Goal: Transaction & Acquisition: Purchase product/service

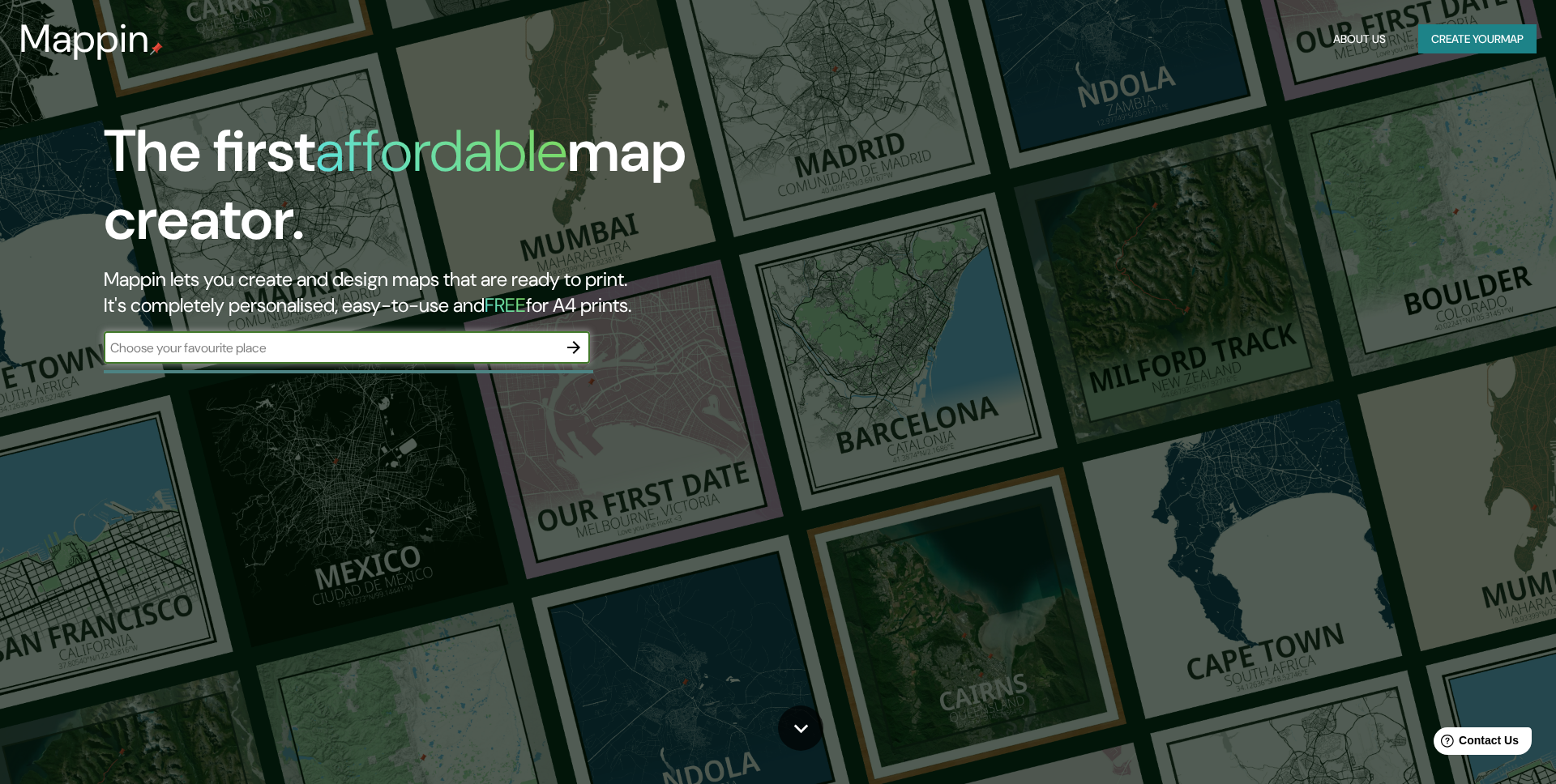
click at [496, 347] on input "text" at bounding box center [330, 347] width 454 height 19
type input "[GEOGRAPHIC_DATA]"
click at [575, 343] on icon "button" at bounding box center [574, 347] width 20 height 20
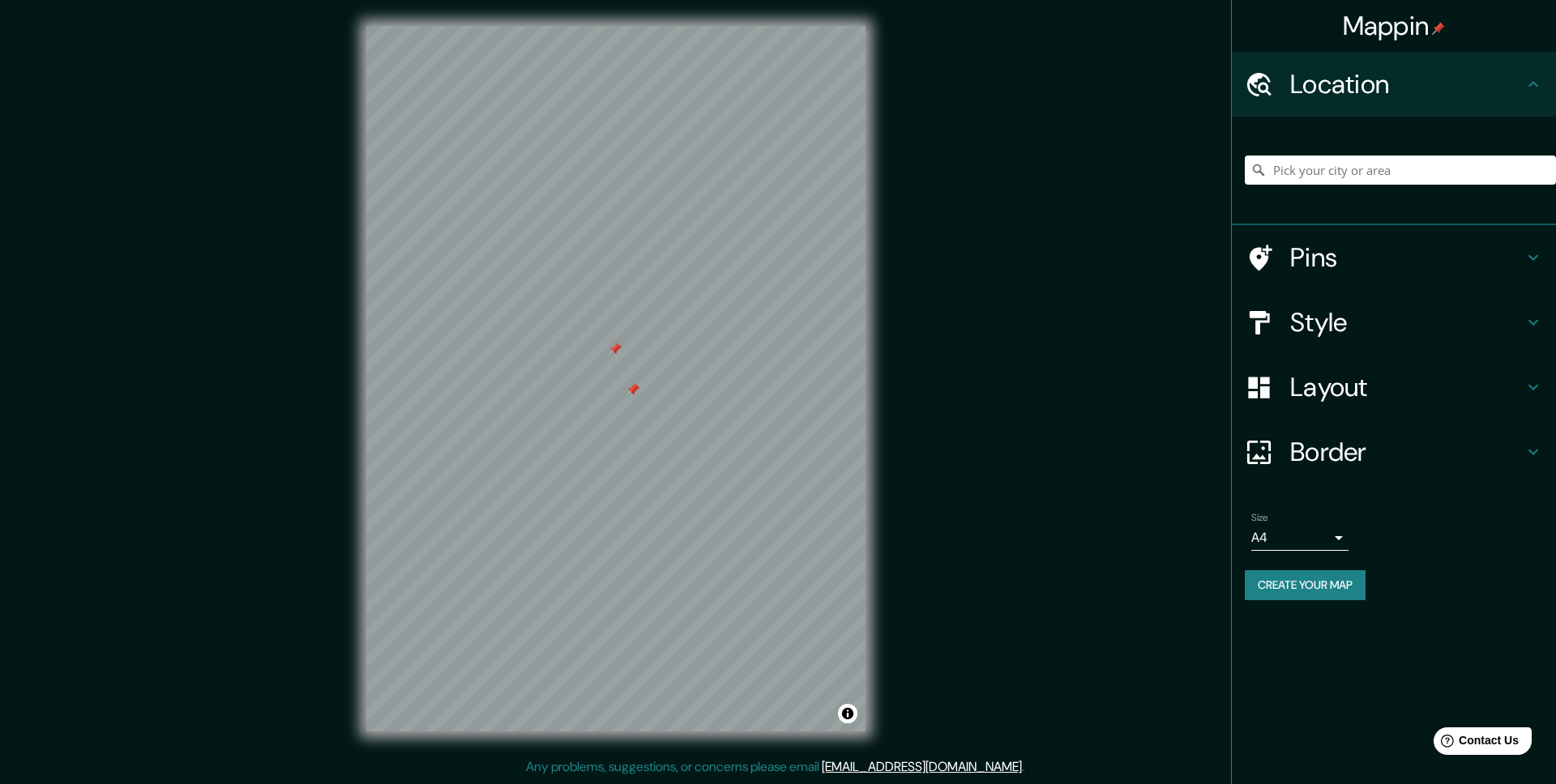
click at [1345, 309] on h4 "Style" at bounding box center [1407, 322] width 233 height 32
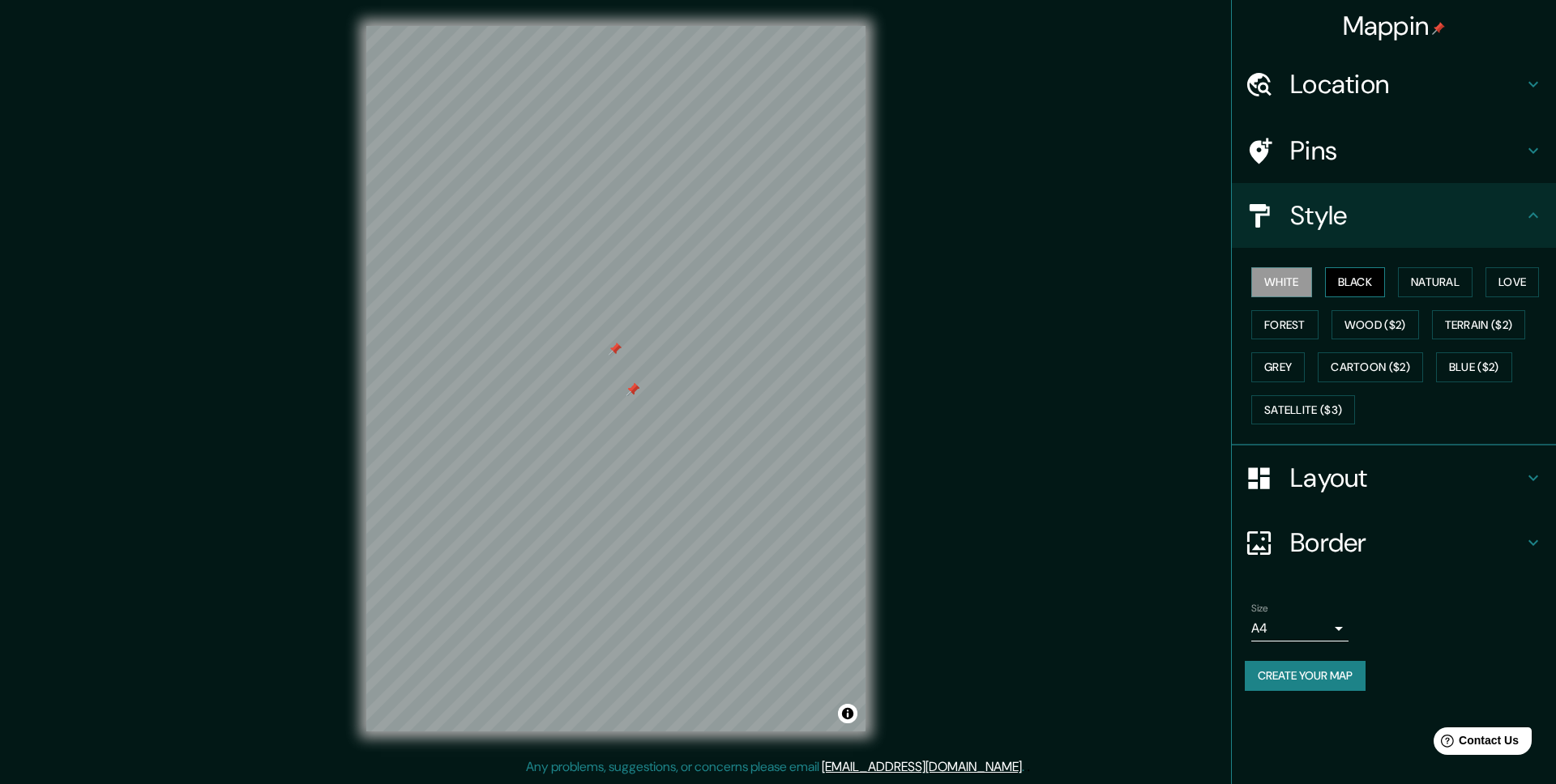
click at [1355, 283] on button "Black" at bounding box center [1354, 282] width 60 height 30
click at [1452, 287] on button "Natural" at bounding box center [1434, 282] width 75 height 30
click at [1519, 295] on button "Love" at bounding box center [1511, 282] width 53 height 30
click at [1518, 343] on div "White Black Natural Love Forest Wood ($2) Terrain ($2) Grey Cartoon ($2) Blue (…" at bounding box center [1400, 346] width 312 height 170
click at [1402, 357] on button "Cartoon ($2)" at bounding box center [1370, 366] width 105 height 30
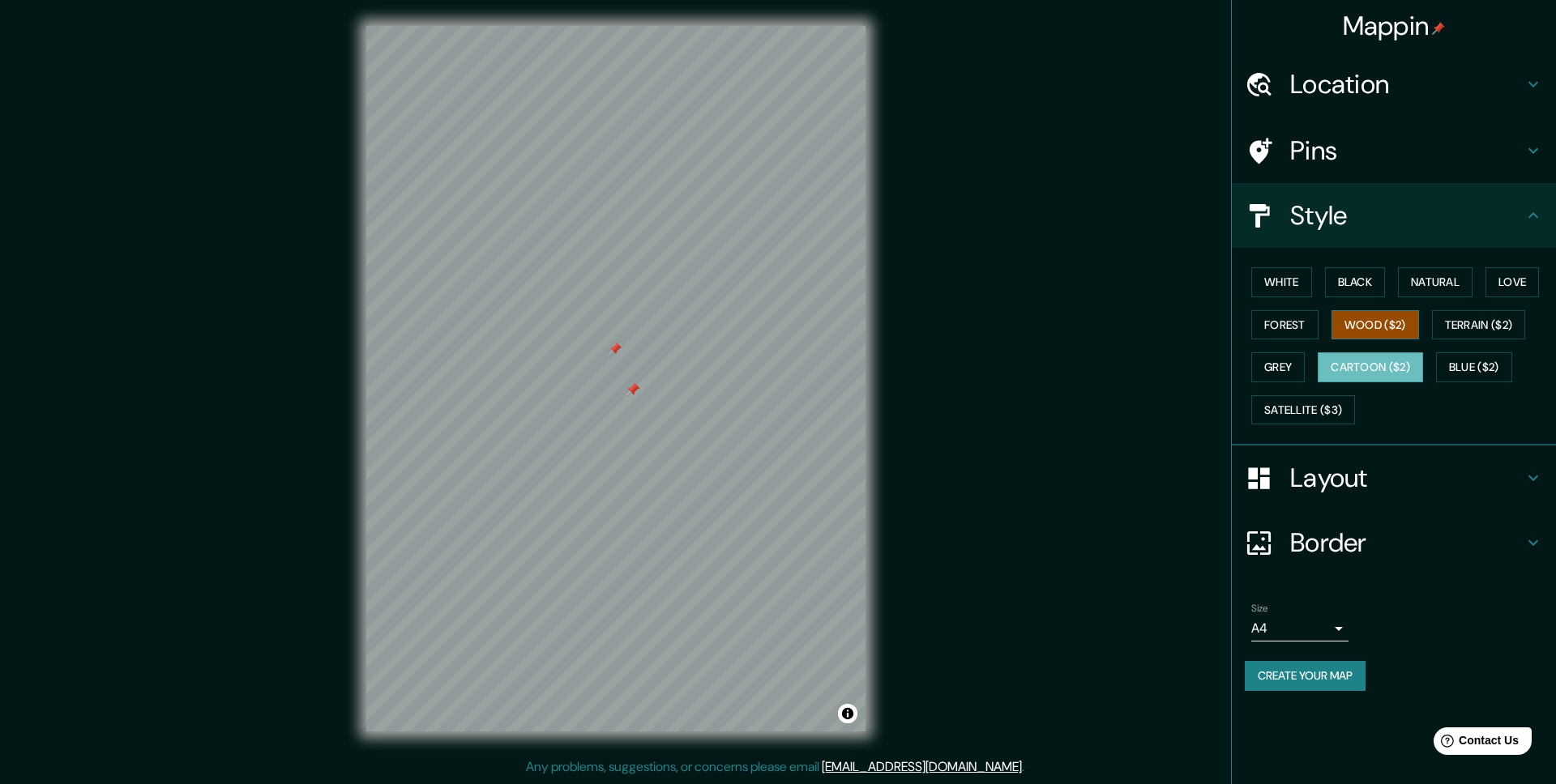
click at [1373, 323] on button "Wood ($2)" at bounding box center [1374, 325] width 87 height 30
click at [1294, 327] on button "Forest" at bounding box center [1284, 325] width 68 height 30
click at [1279, 294] on button "White" at bounding box center [1280, 282] width 60 height 30
click at [1361, 284] on button "Black" at bounding box center [1354, 282] width 60 height 30
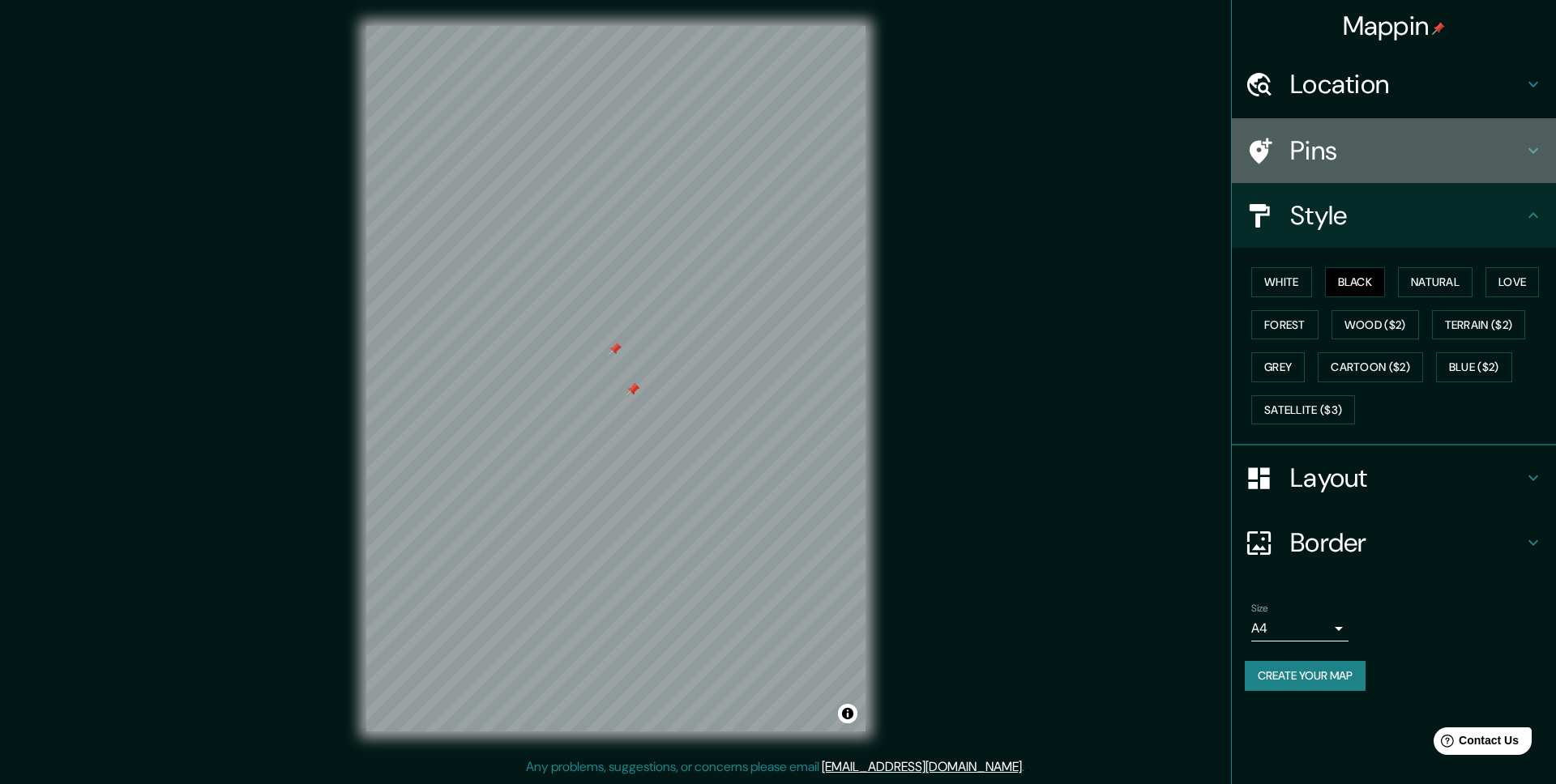
click at [1348, 136] on h4 "Pins" at bounding box center [1407, 150] width 233 height 32
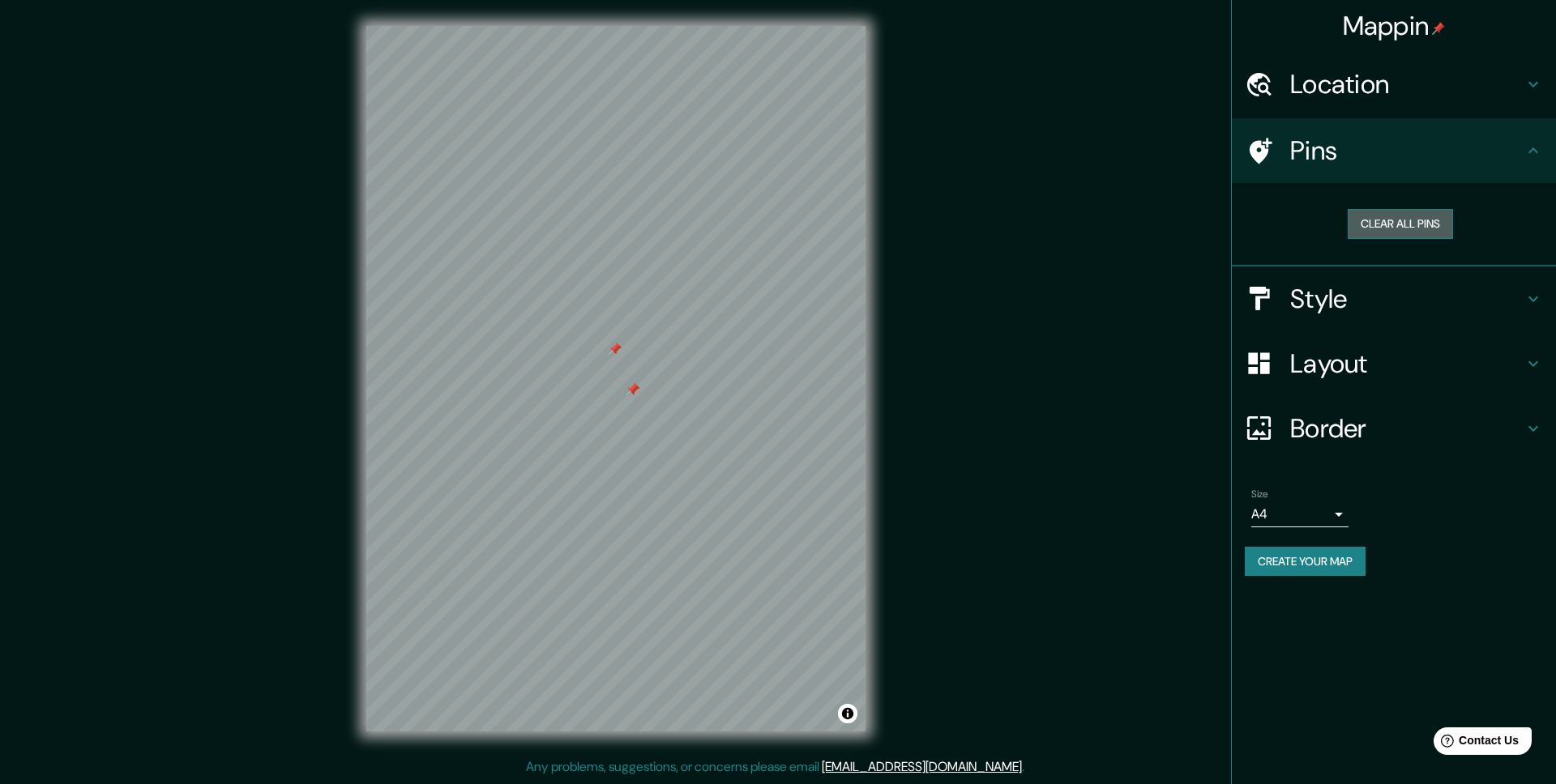
click at [1363, 227] on button "Clear all pins" at bounding box center [1399, 223] width 105 height 30
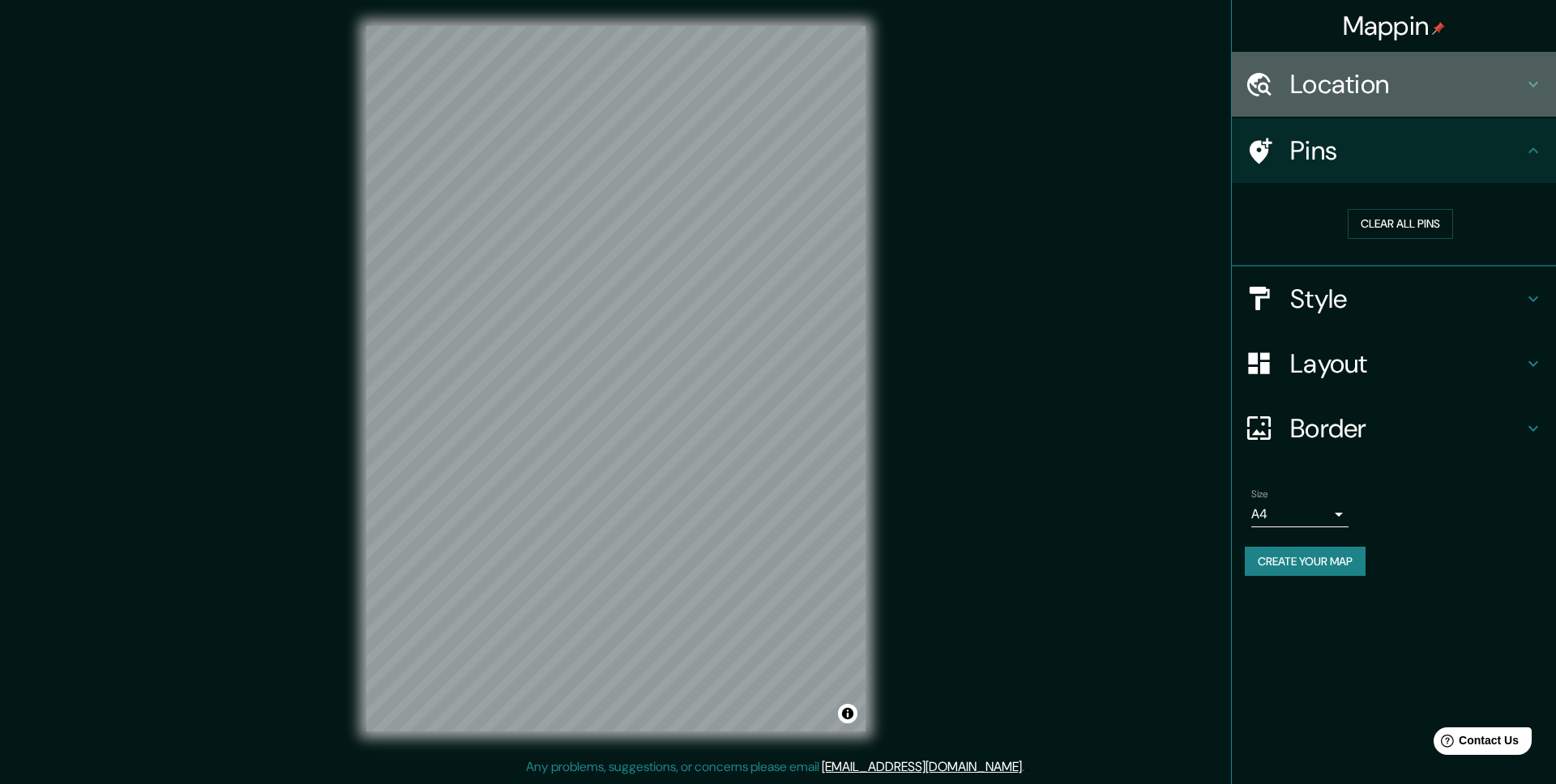
click at [1369, 93] on h4 "Location" at bounding box center [1407, 85] width 233 height 32
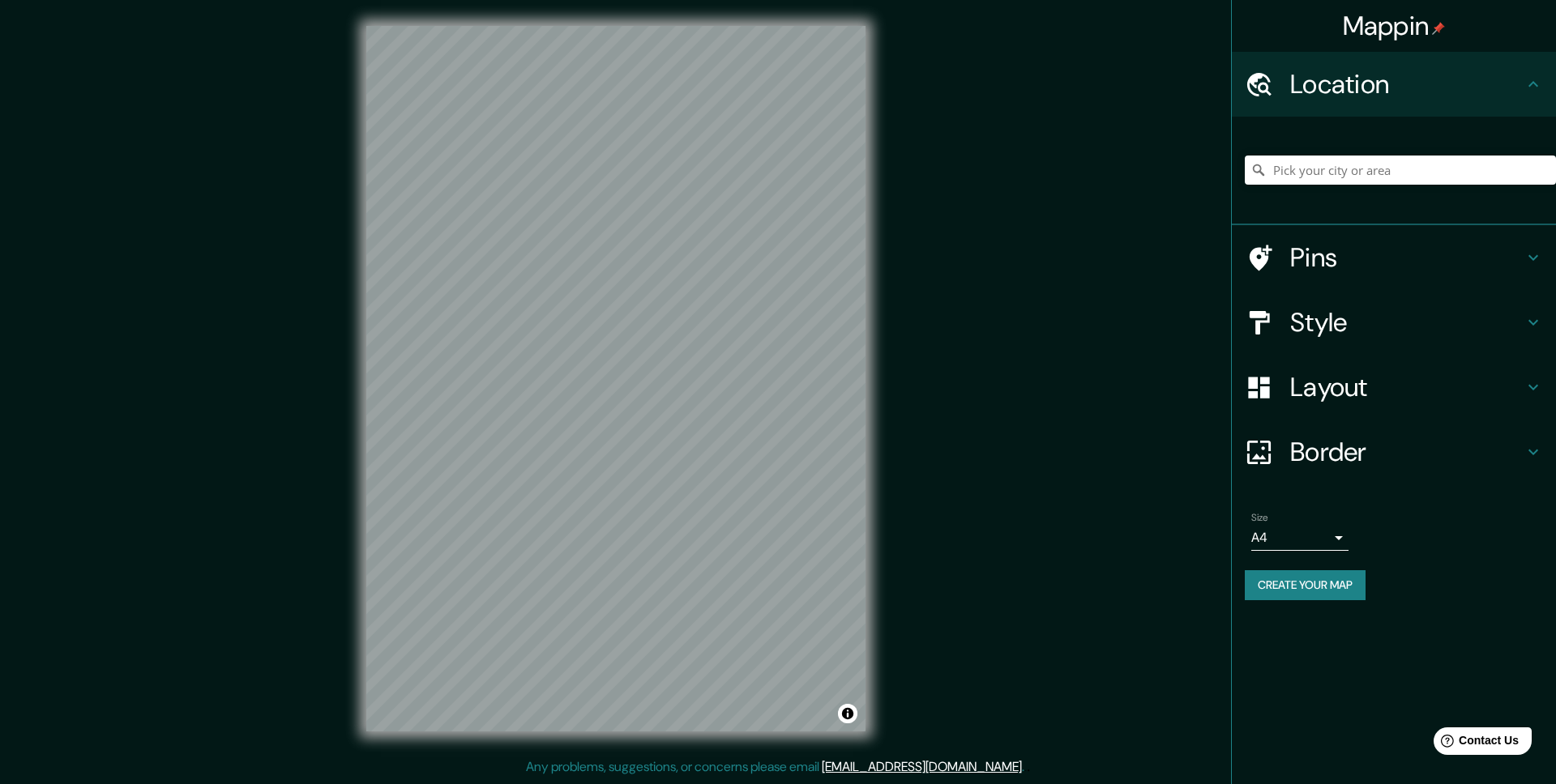
click at [1369, 93] on h4 "Location" at bounding box center [1407, 85] width 233 height 32
click at [1346, 391] on h4 "Layout" at bounding box center [1407, 387] width 233 height 32
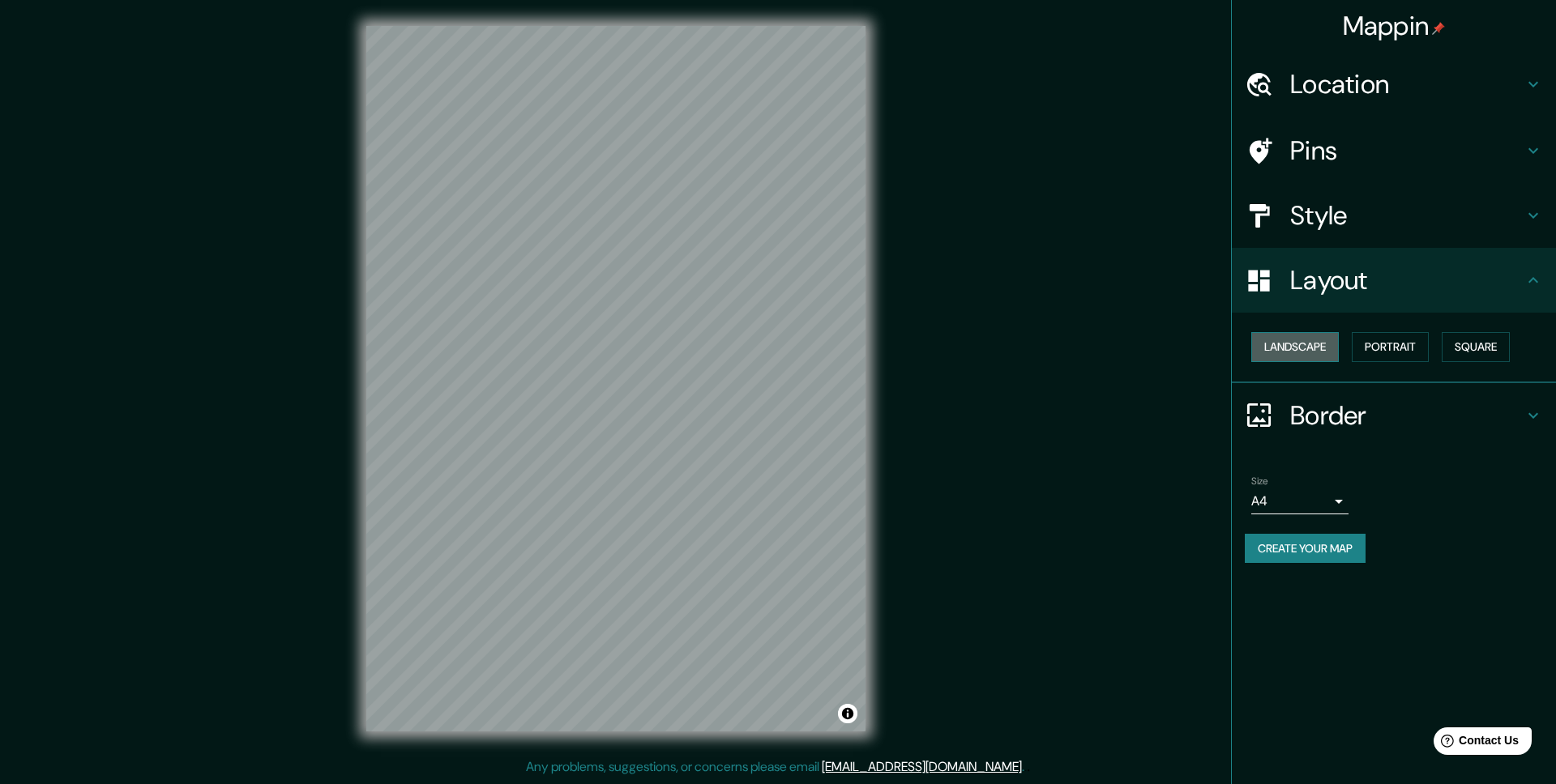
click at [1315, 356] on button "Landscape" at bounding box center [1294, 347] width 87 height 30
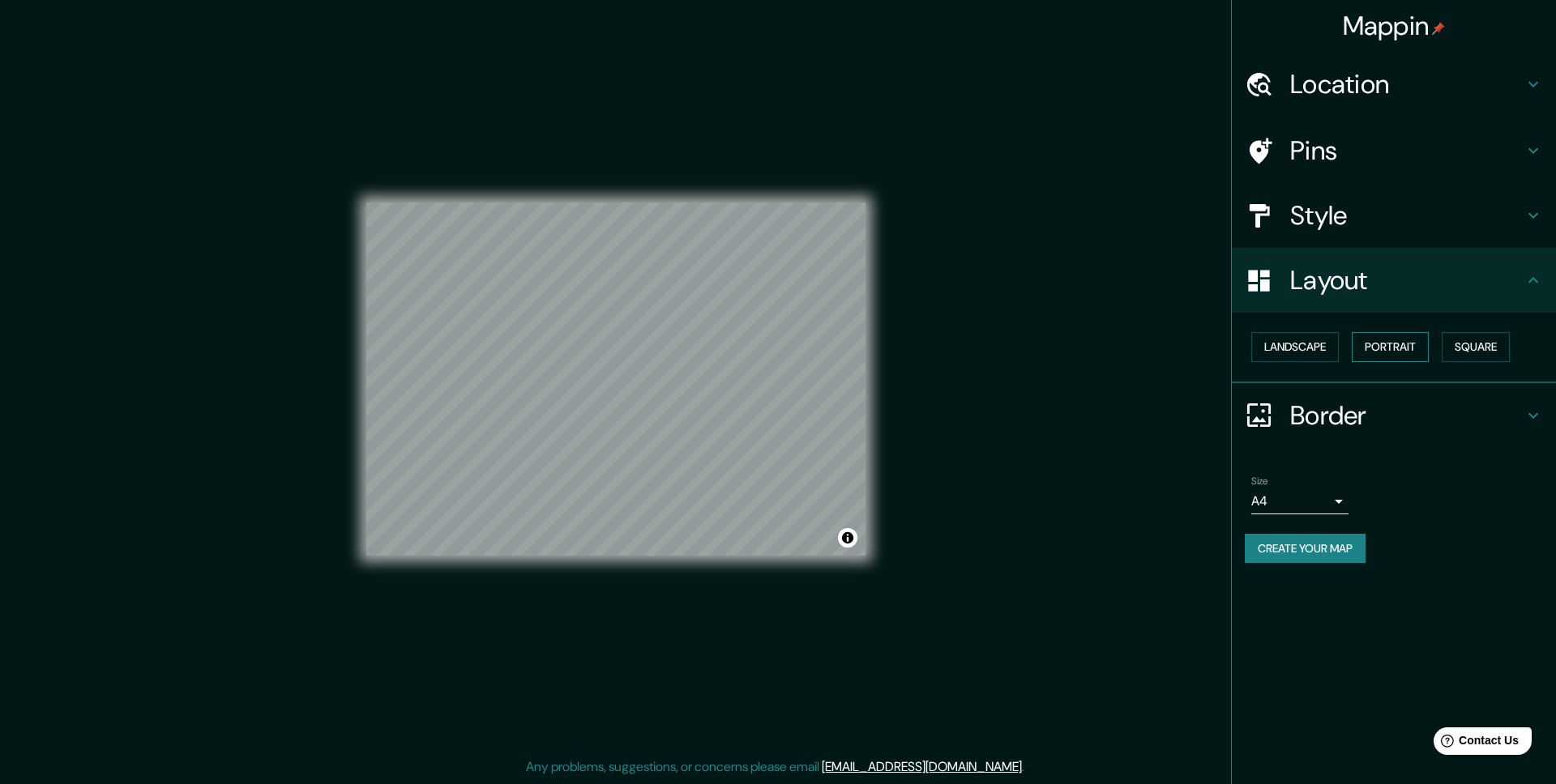
click at [1397, 341] on button "Portrait" at bounding box center [1389, 347] width 77 height 30
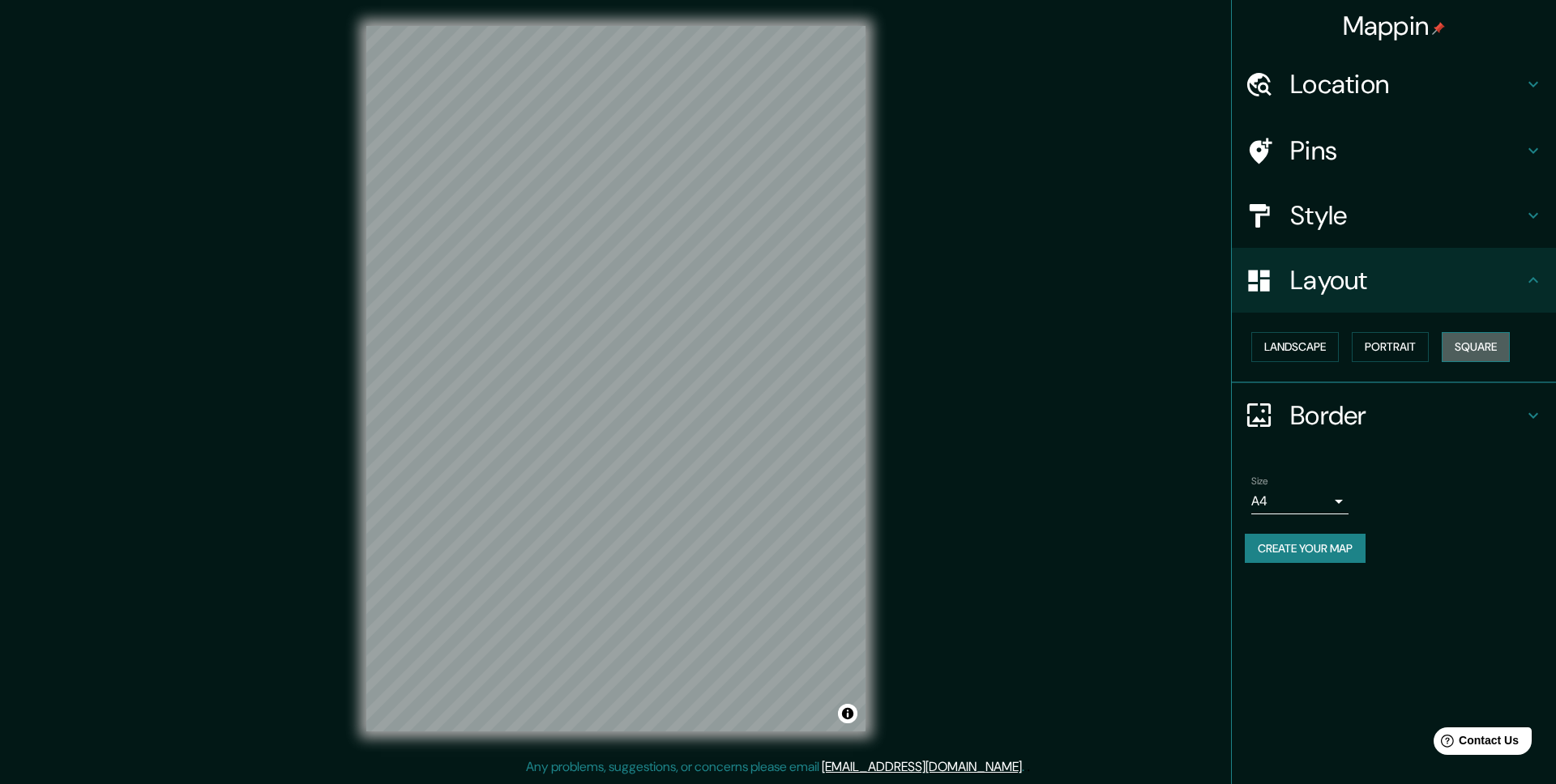
click at [1452, 337] on button "Square" at bounding box center [1476, 347] width 68 height 30
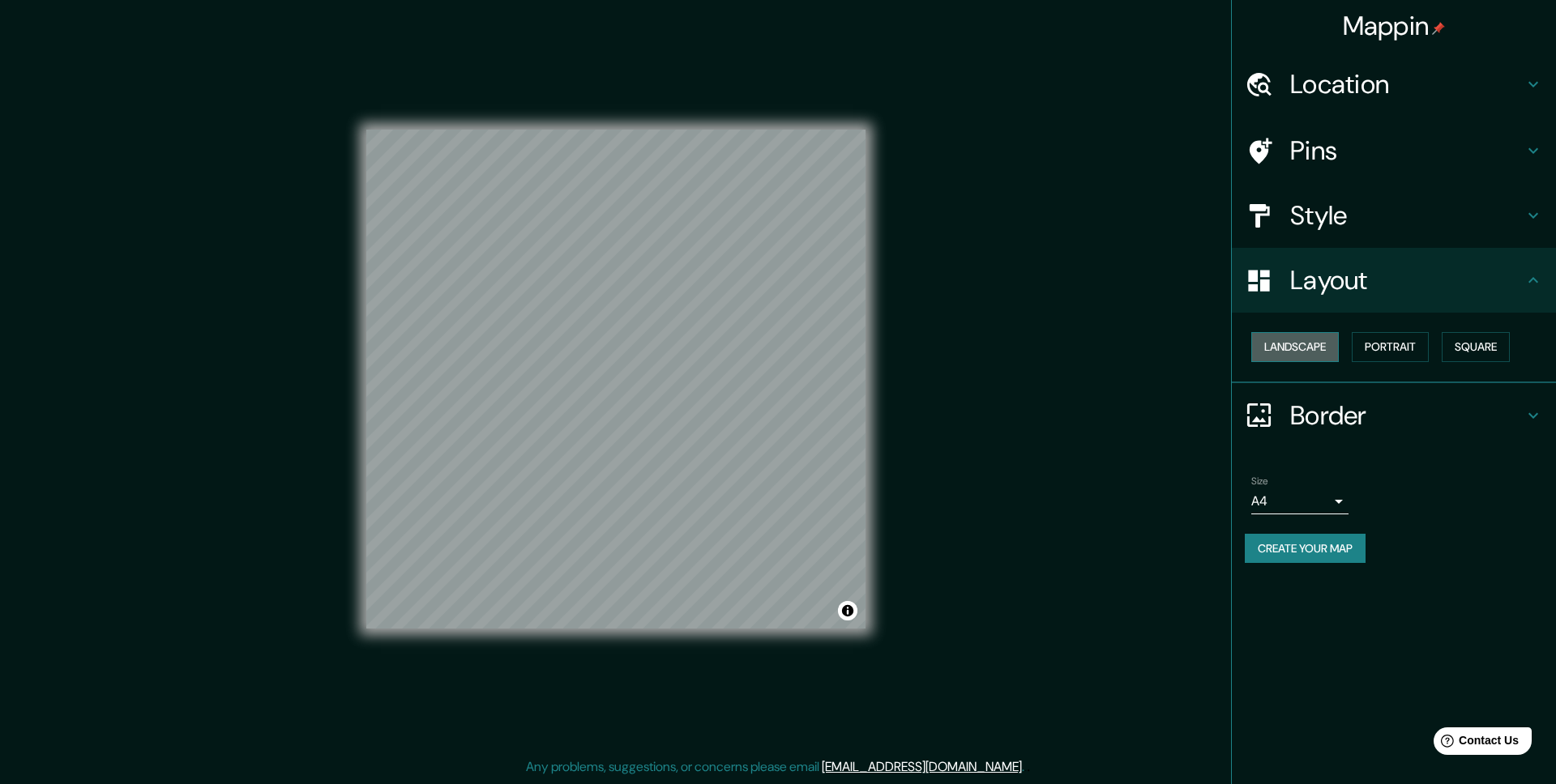
click at [1287, 344] on button "Landscape" at bounding box center [1294, 347] width 87 height 30
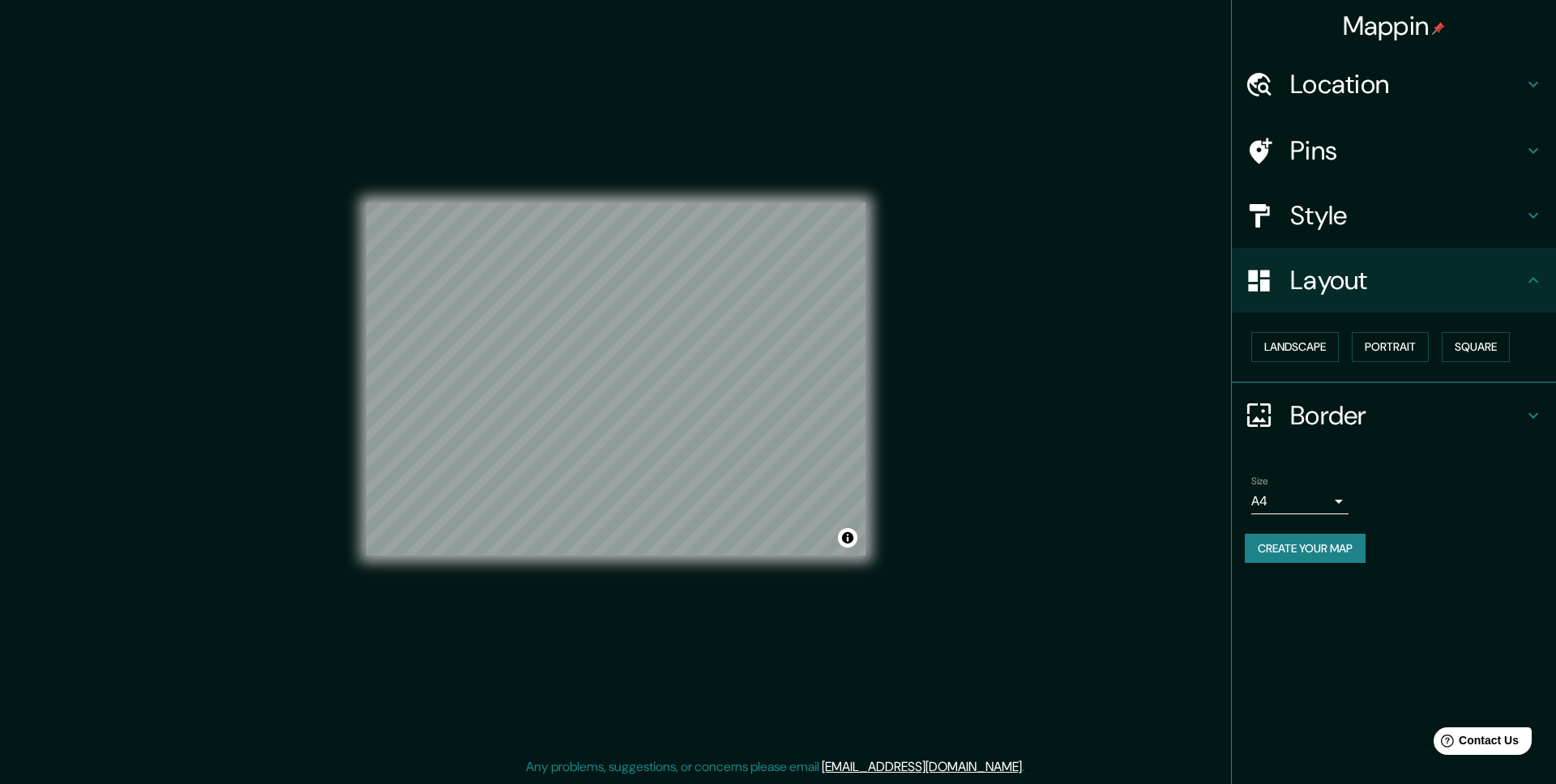
click at [1380, 414] on h4 "Border" at bounding box center [1407, 416] width 233 height 32
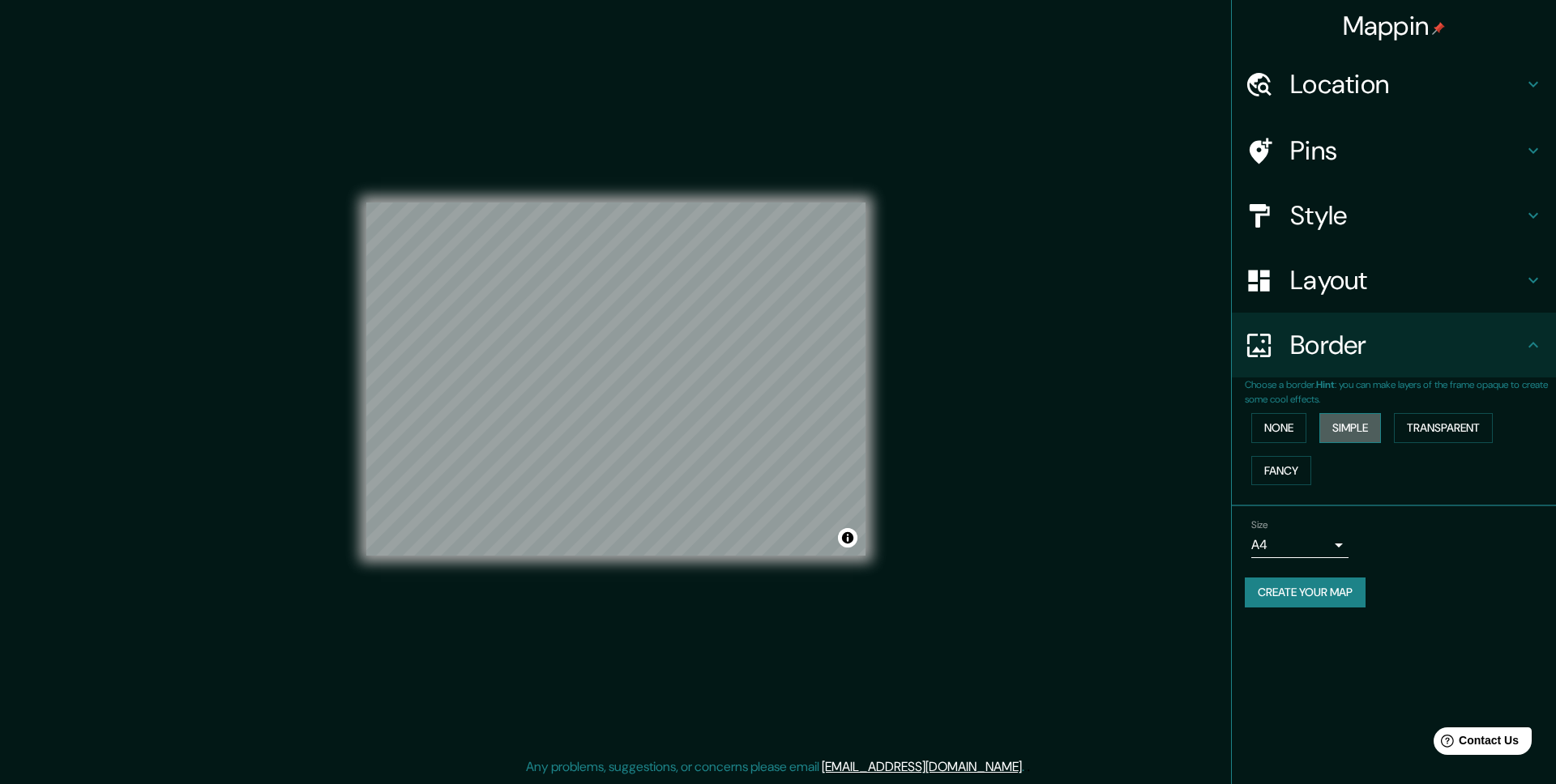
click at [1344, 432] on button "Simple" at bounding box center [1350, 428] width 61 height 30
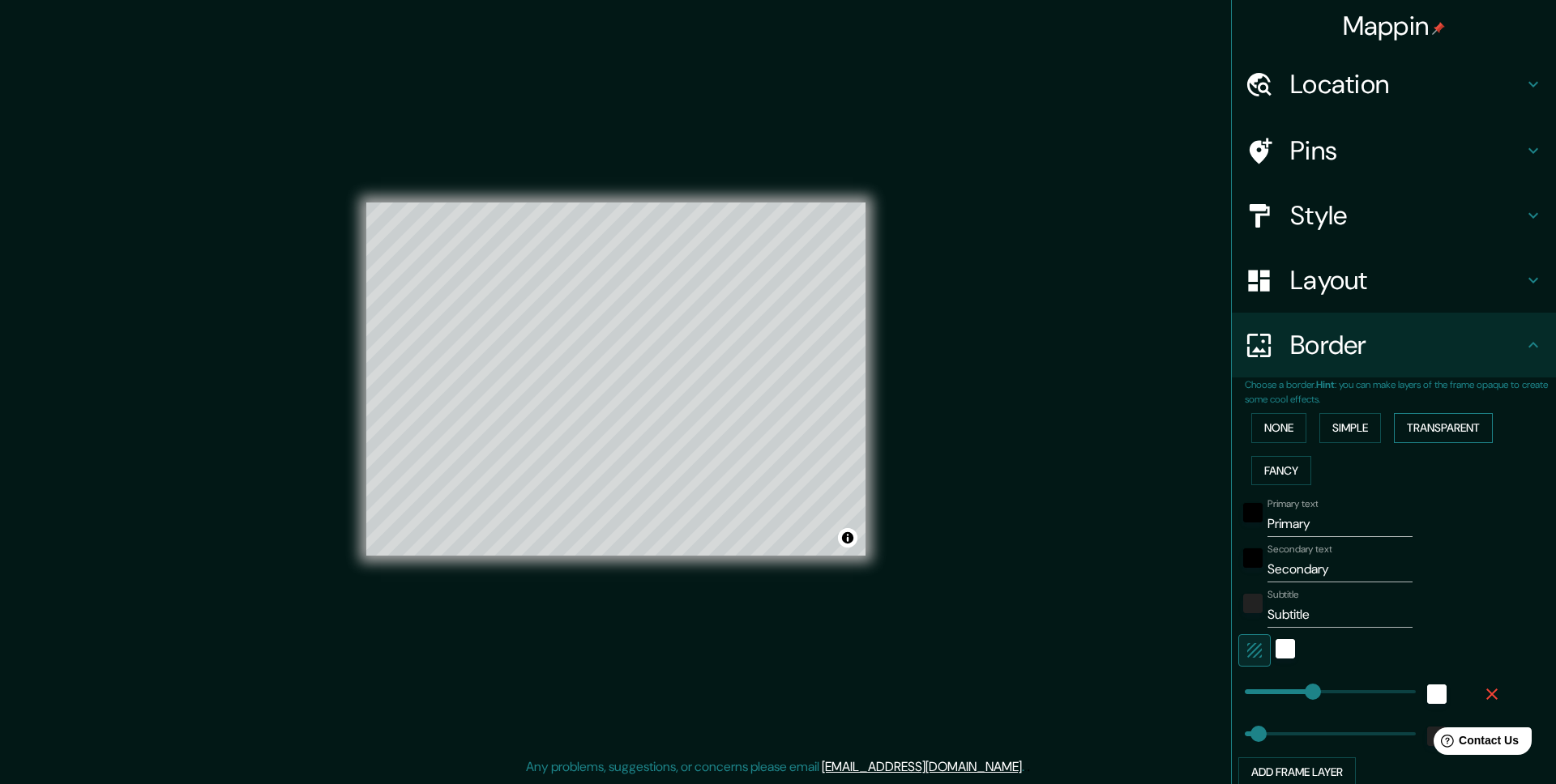
click at [1445, 431] on button "Transparent" at bounding box center [1443, 428] width 99 height 30
click at [1298, 467] on button "Fancy" at bounding box center [1280, 471] width 60 height 30
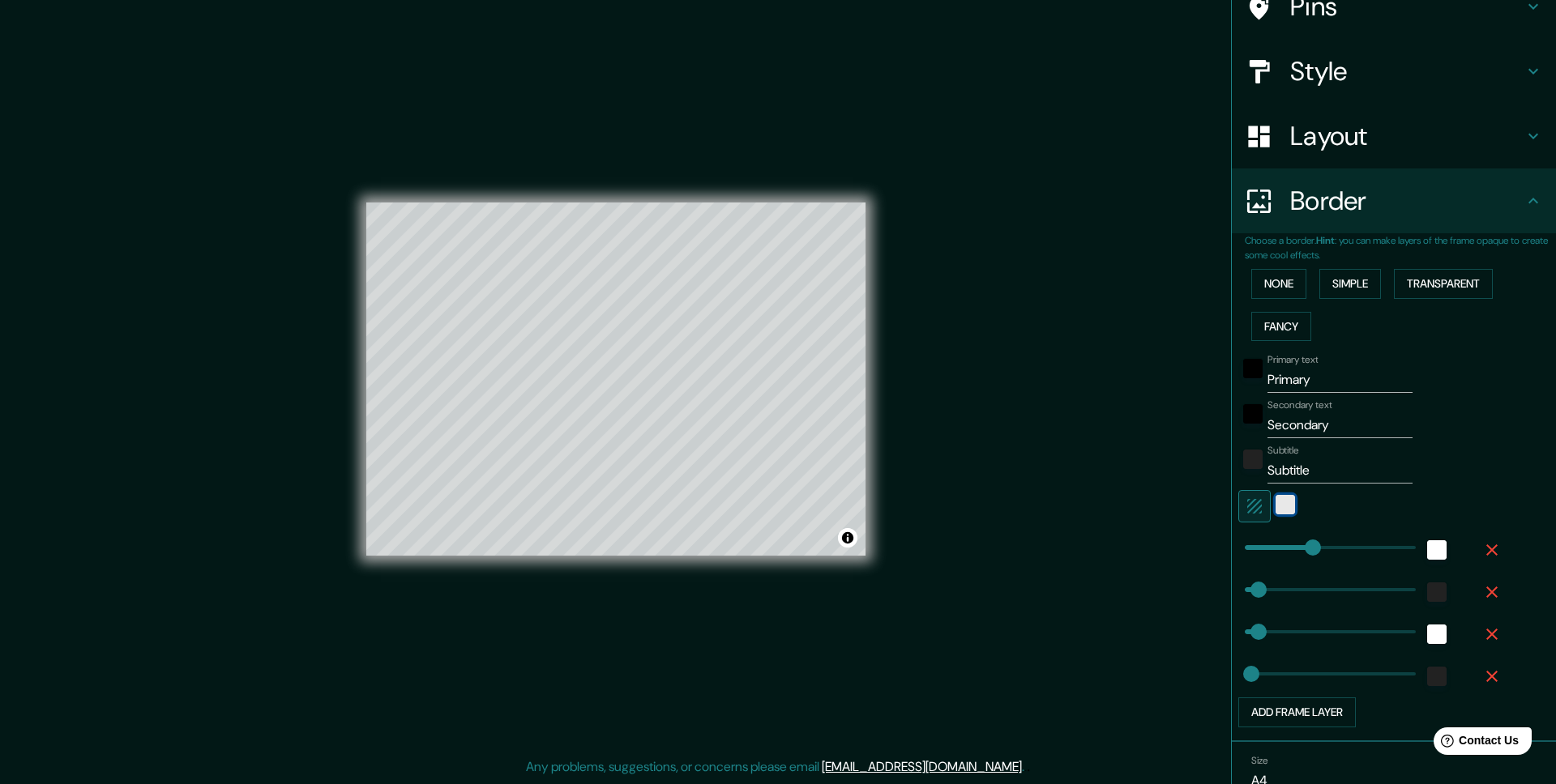
click at [1281, 512] on div "white" at bounding box center [1285, 505] width 20 height 20
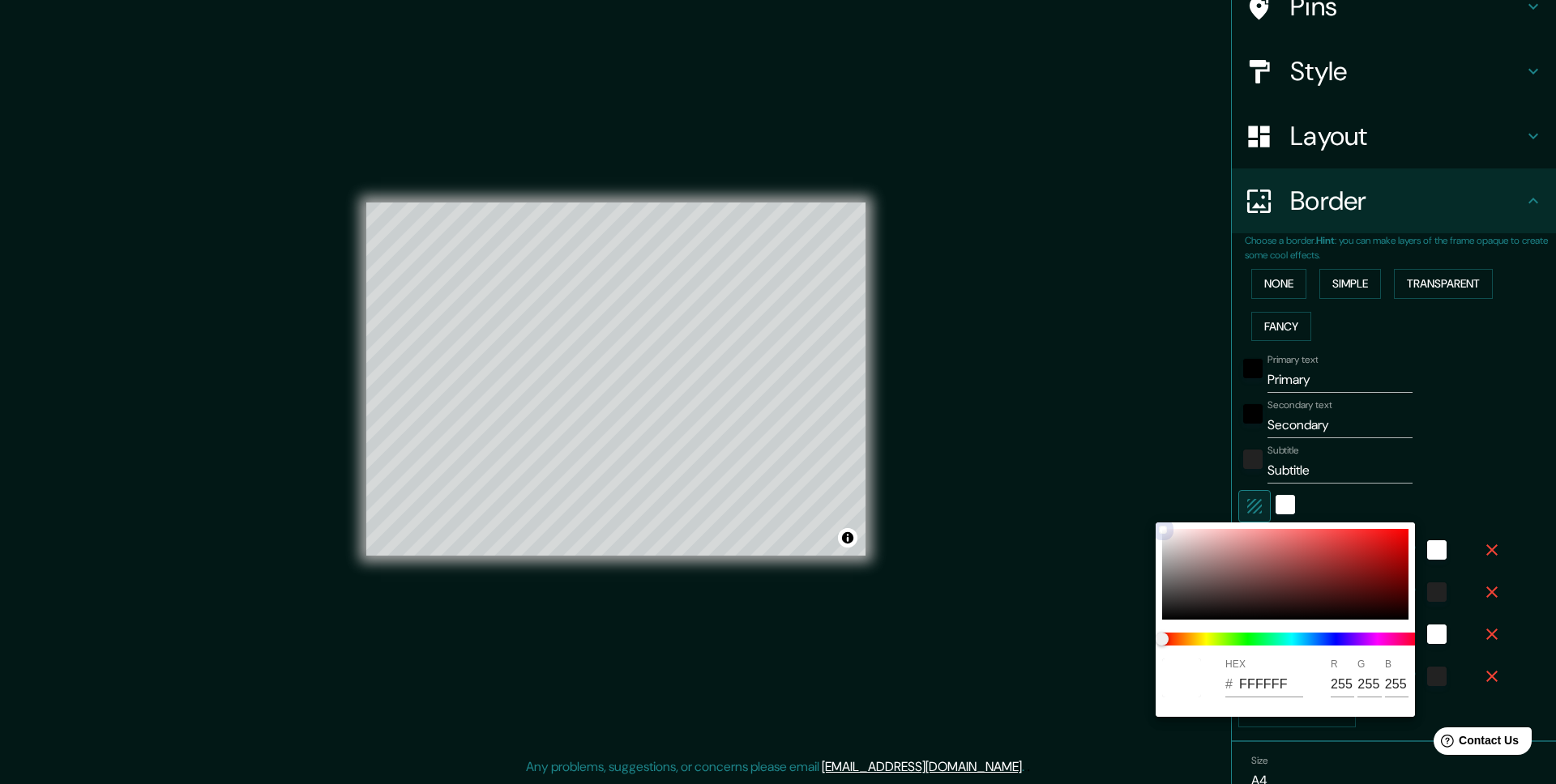
drag, startPoint x: 1289, startPoint y: 579, endPoint x: 1394, endPoint y: 528, distance: 116.7
click at [1383, 536] on div at bounding box center [1285, 574] width 247 height 91
type input "246"
type input "49"
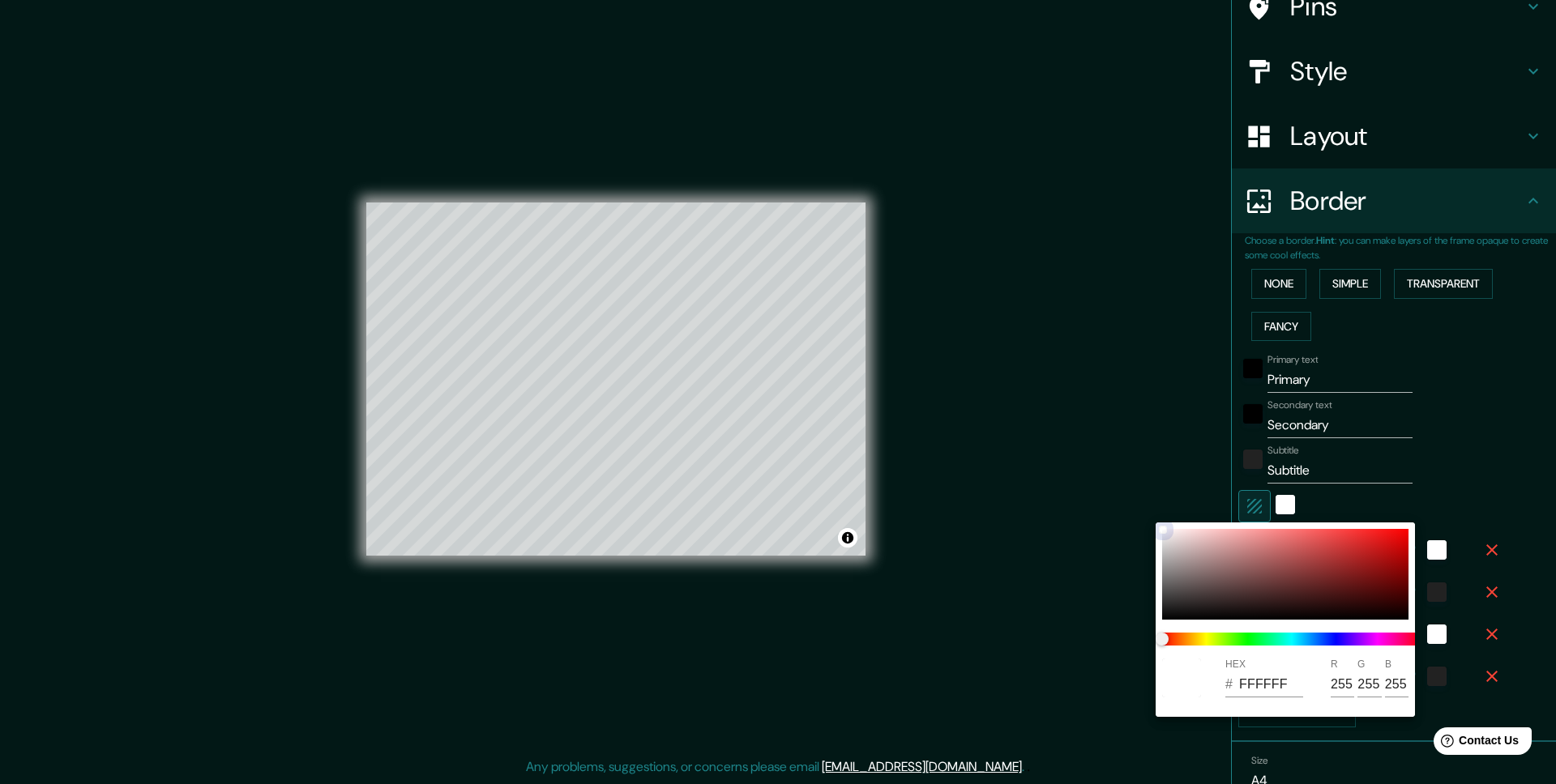
type input "25"
type input "EA1717"
type input "234"
type input "23"
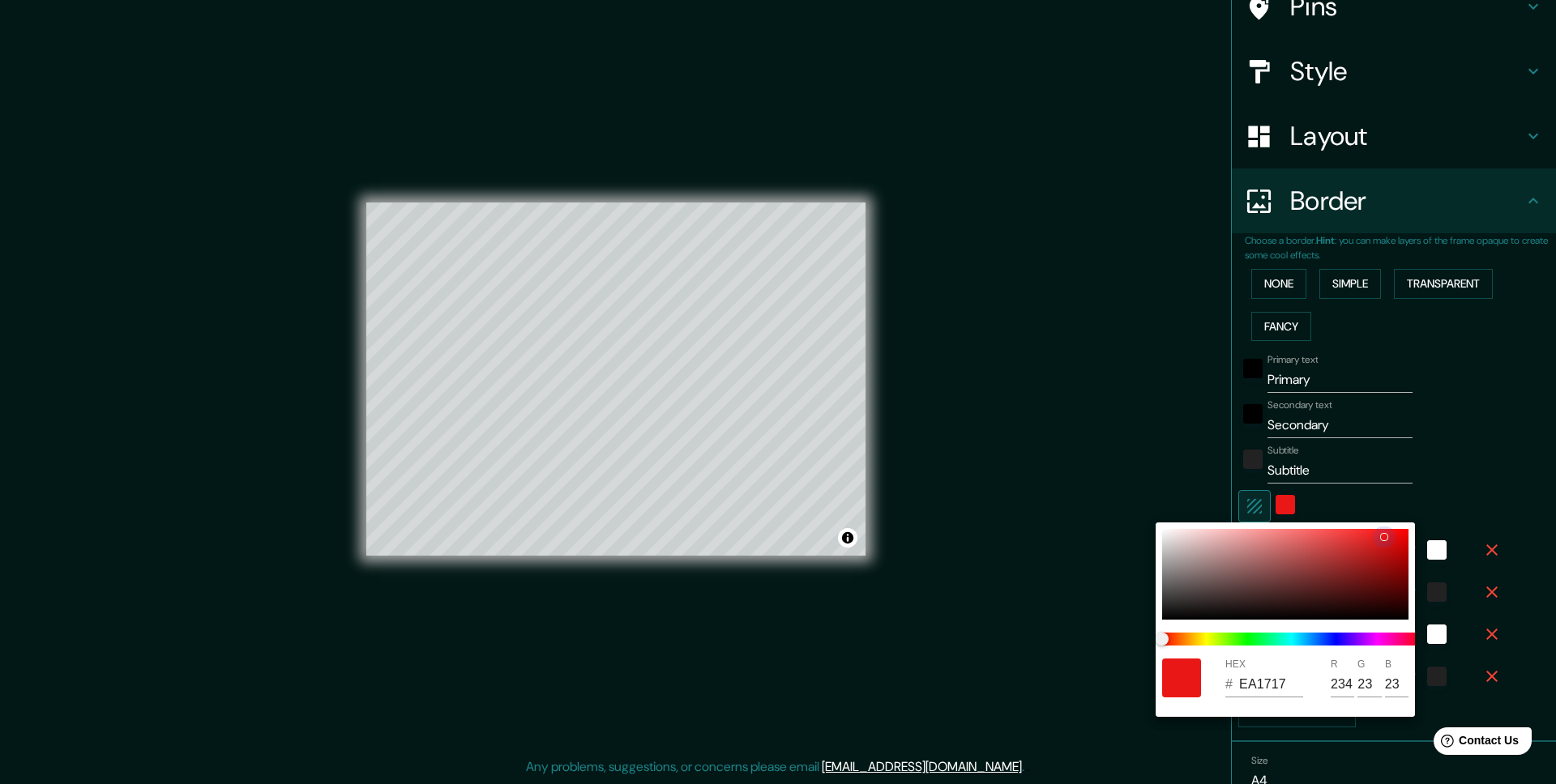
type input "246"
type input "49"
type input "25"
type input "CFA7A7"
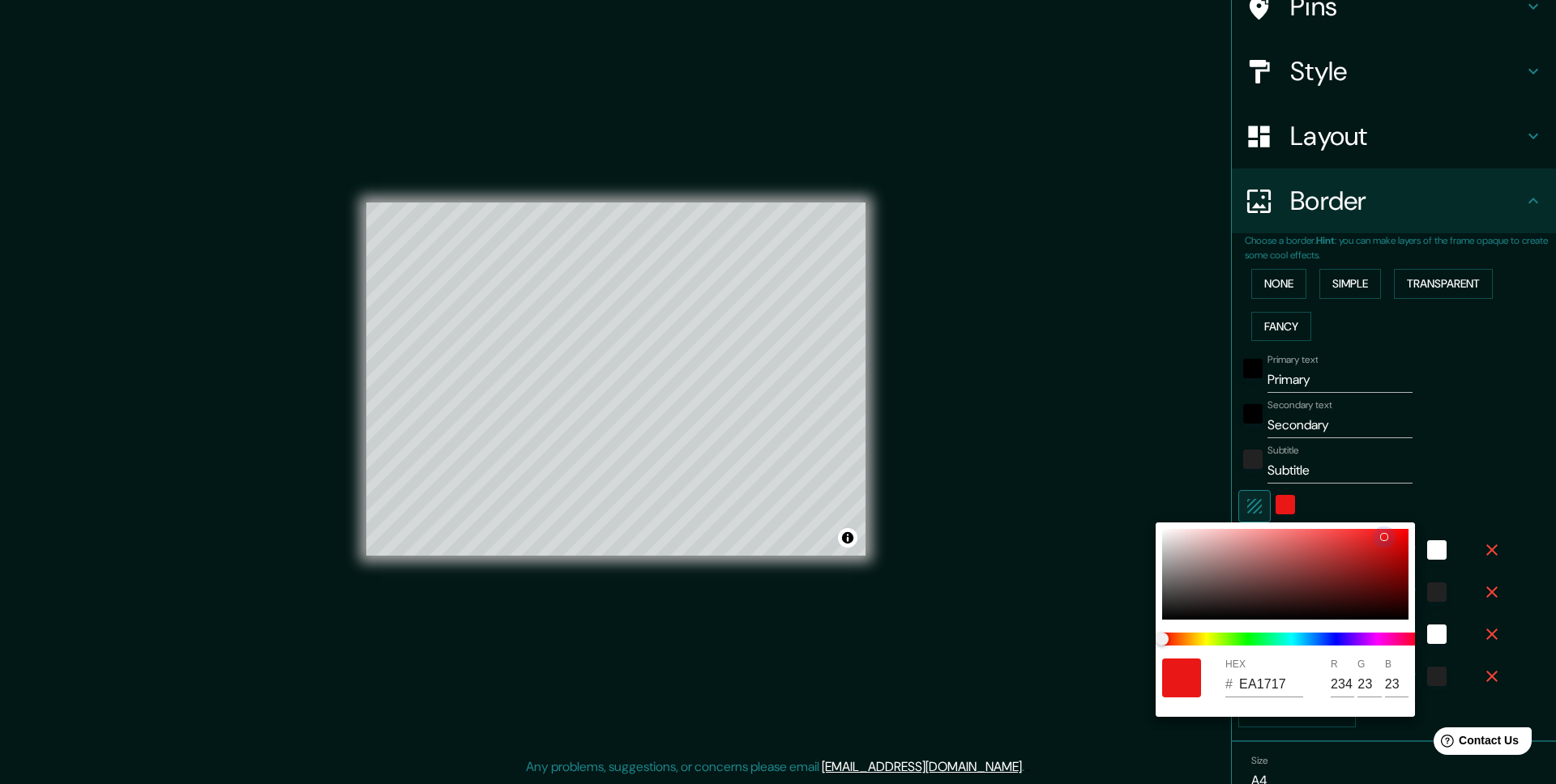
type input "207"
type input "167"
type input "246"
type input "49"
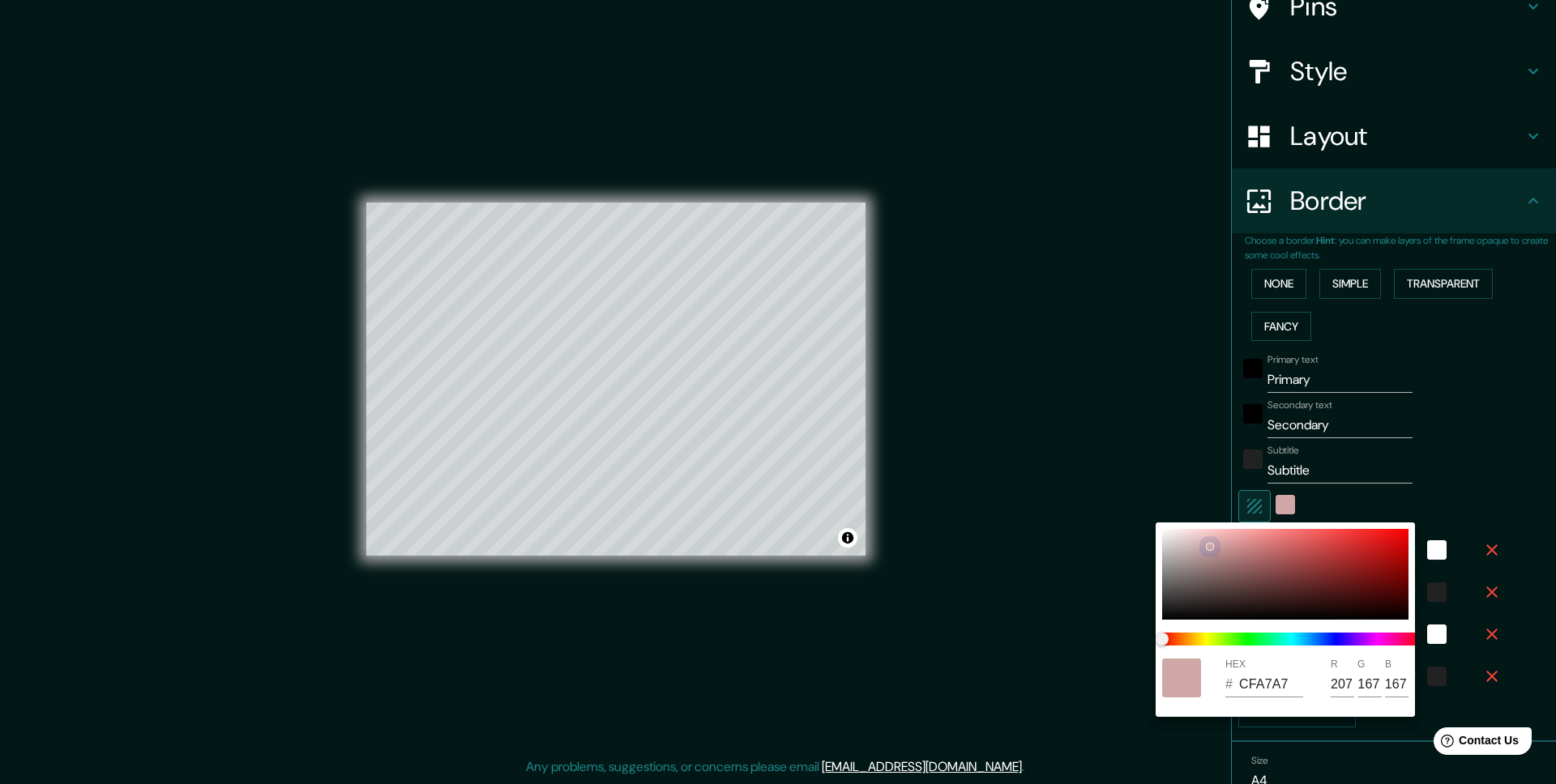
type input "49"
type input "25"
type input "6C6969"
type input "108"
type input "105"
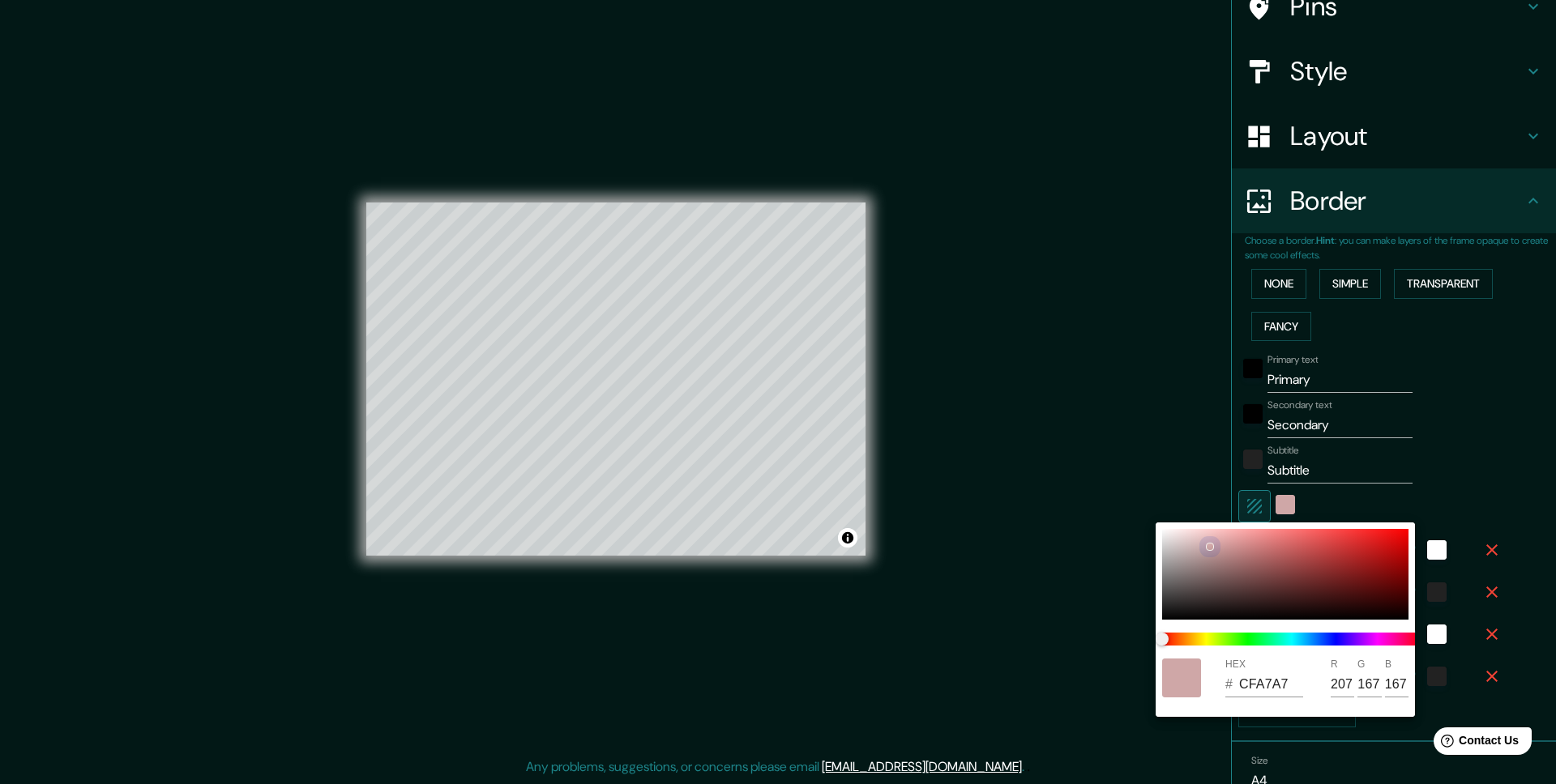
type input "105"
drag, startPoint x: 1357, startPoint y: 561, endPoint x: 1157, endPoint y: 511, distance: 206.2
click at [1153, 511] on div "HEX # 6C6969 R 108 G 105 B 105" at bounding box center [778, 392] width 1556 height 784
type input "246"
type input "49"
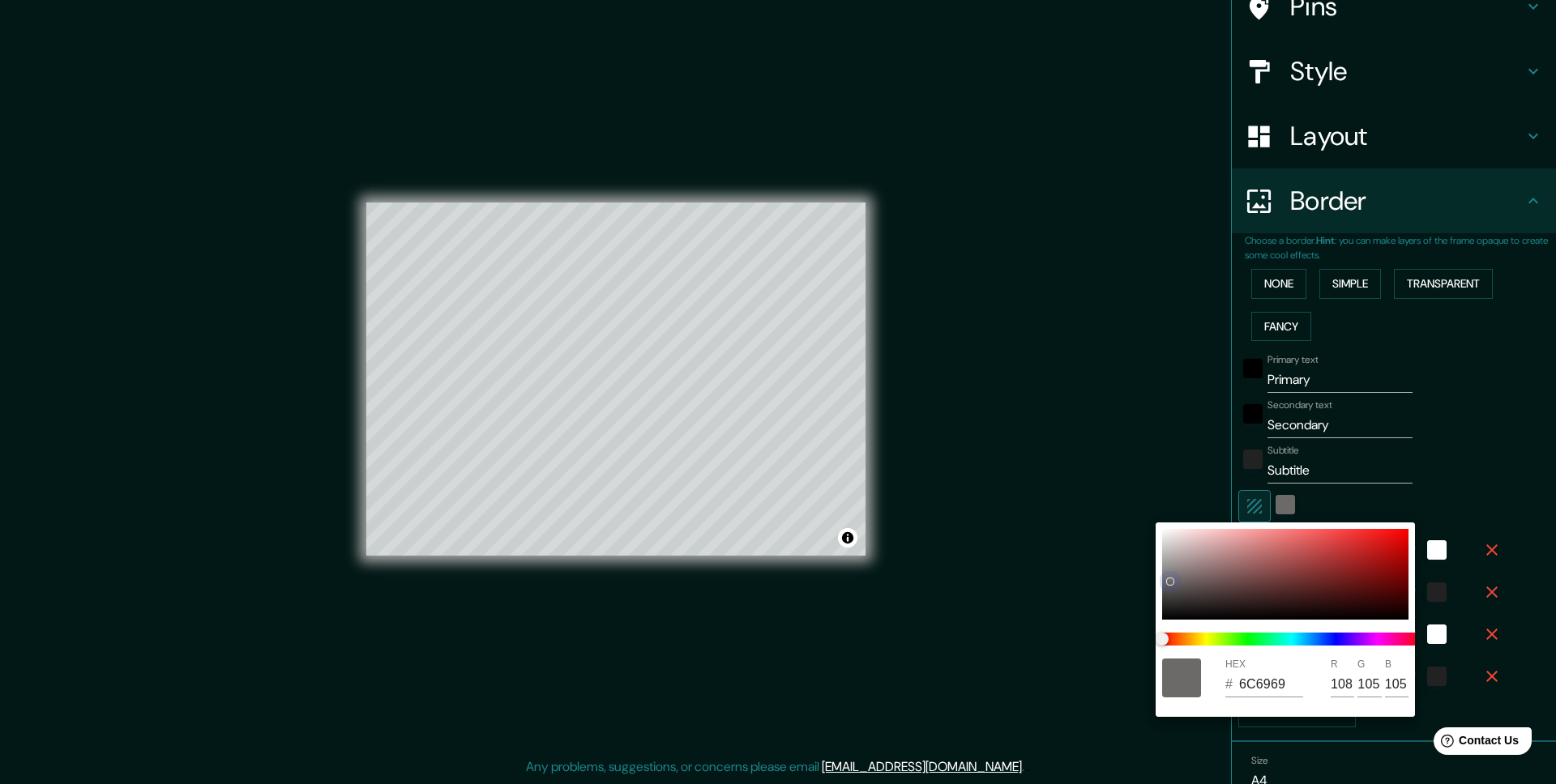
type input "49"
type input "25"
type input "E1D7D7"
type input "225"
type input "215"
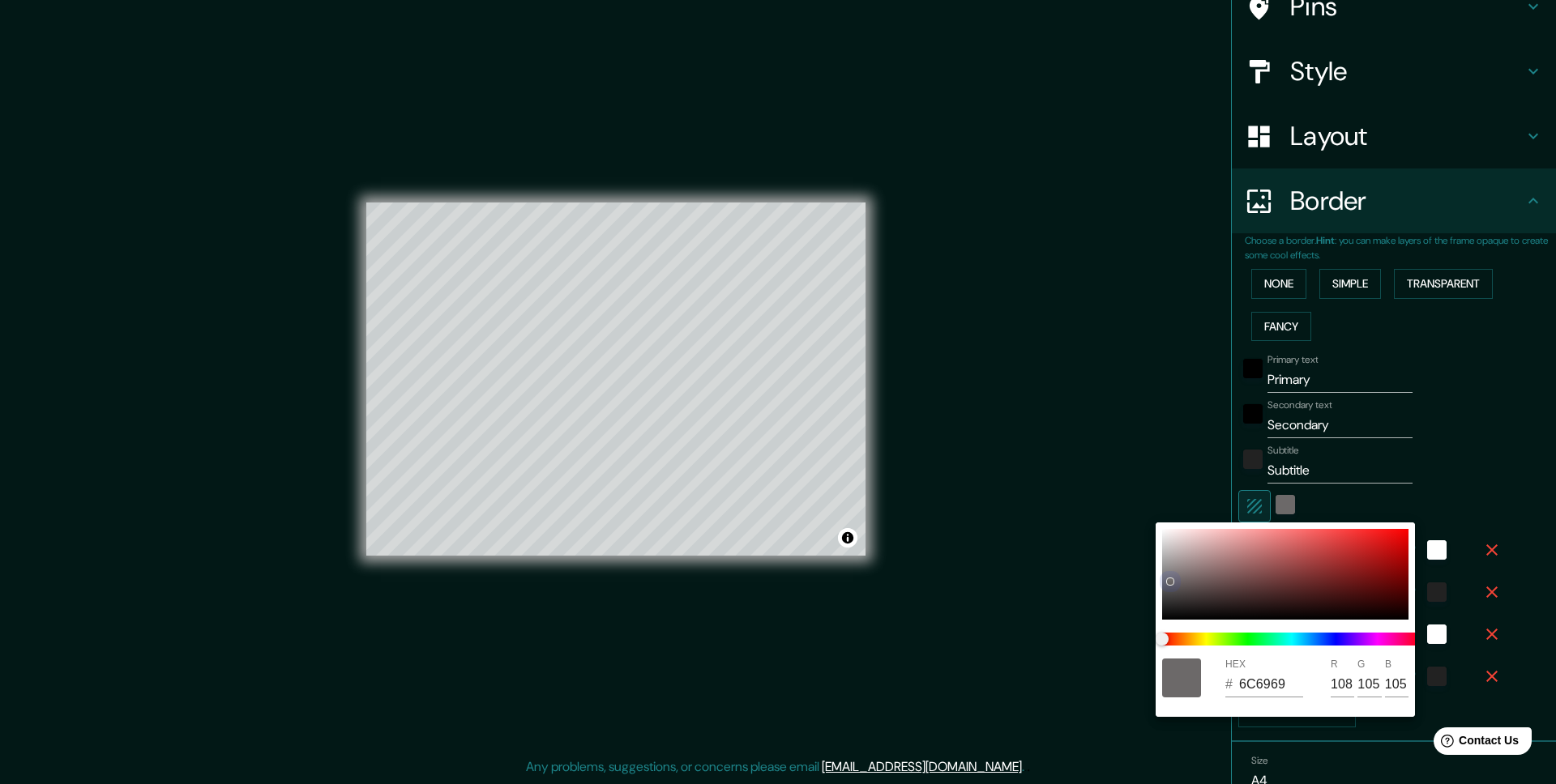
type input "215"
drag, startPoint x: 1172, startPoint y: 539, endPoint x: 1136, endPoint y: 499, distance: 53.8
click at [1136, 499] on div "HEX # E1D7D7 R 225 G 215 B 215" at bounding box center [778, 392] width 1556 height 784
click at [1376, 482] on div at bounding box center [778, 392] width 1556 height 784
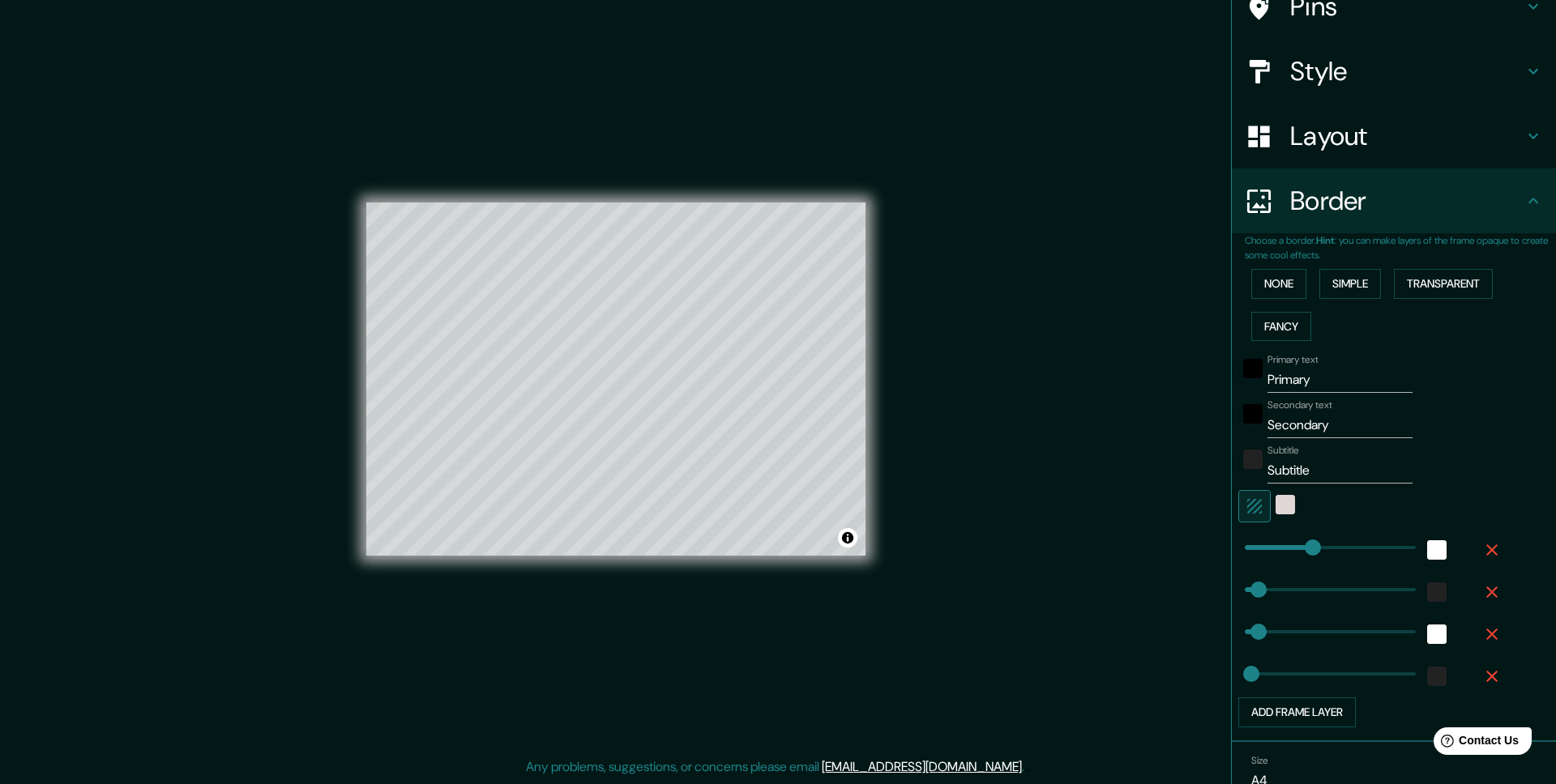
click at [1232, 512] on div "Choose a border. Hint : you can make layers of the frame opaque to create some …" at bounding box center [1394, 487] width 324 height 509
click at [1260, 509] on icon "button" at bounding box center [1254, 507] width 20 height 20
type input "246"
type input "49"
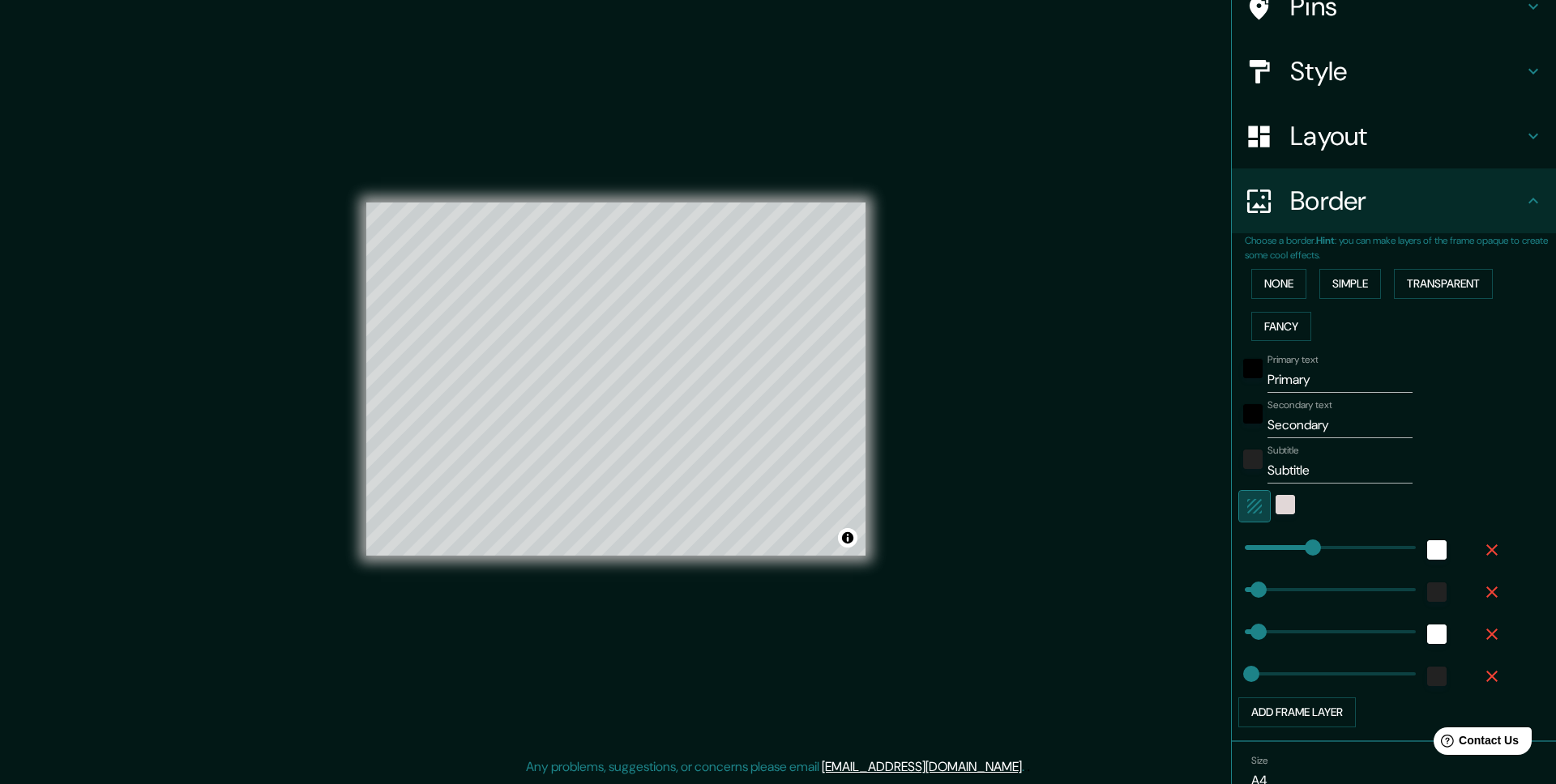
type input "25"
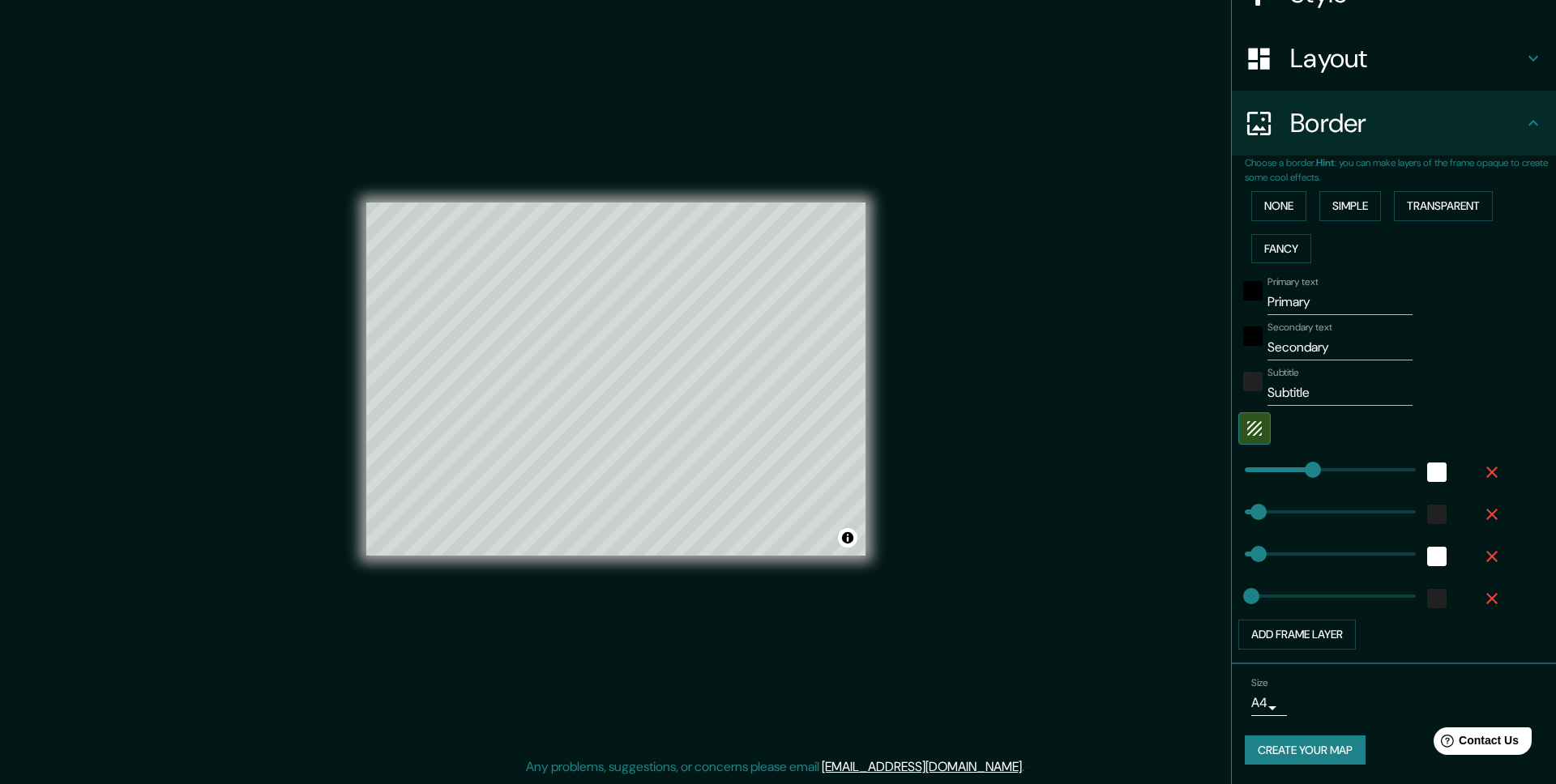
type input "49"
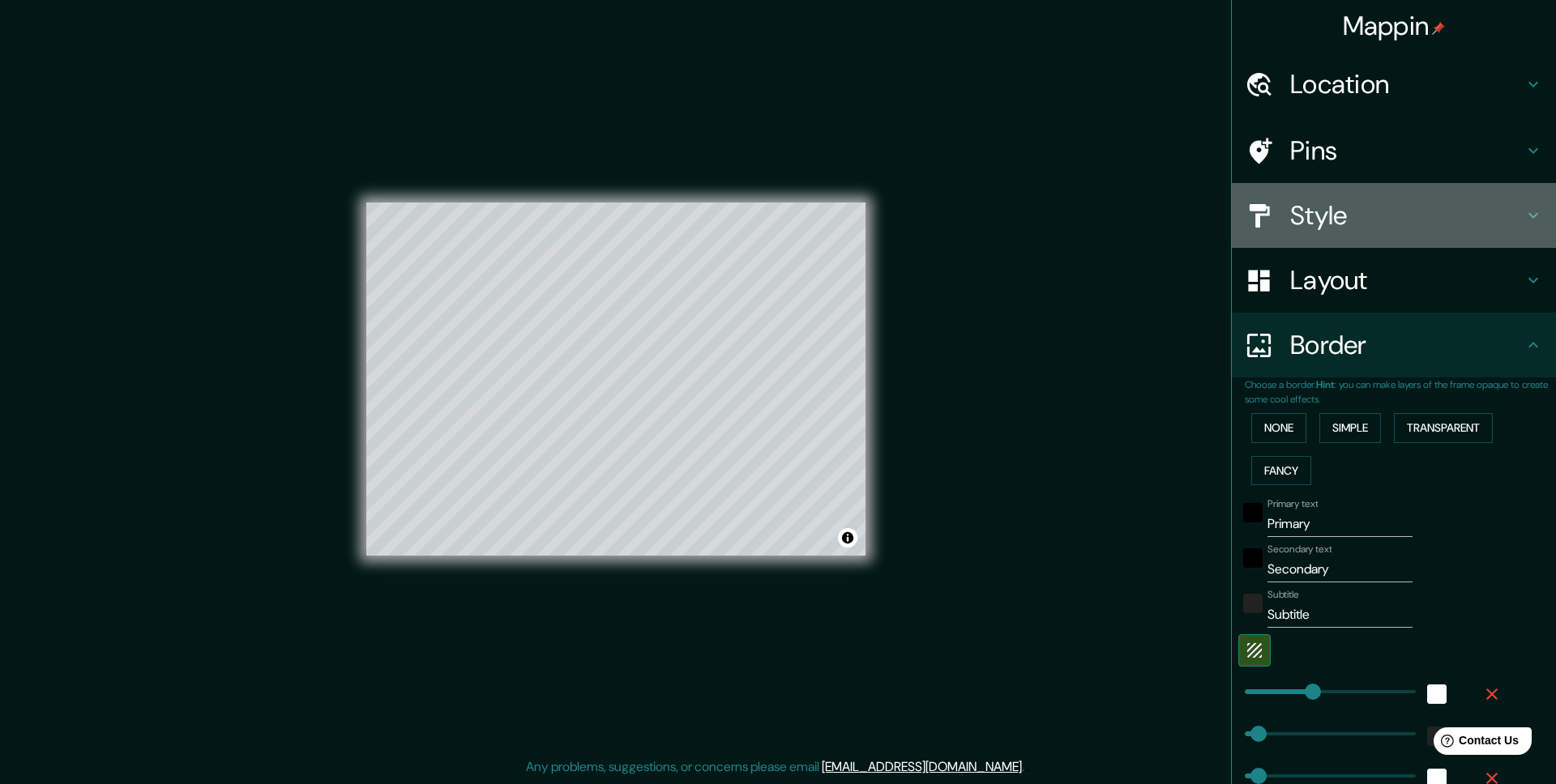
click at [1318, 206] on h4 "Style" at bounding box center [1407, 215] width 233 height 32
type input "246"
type input "49"
type input "25"
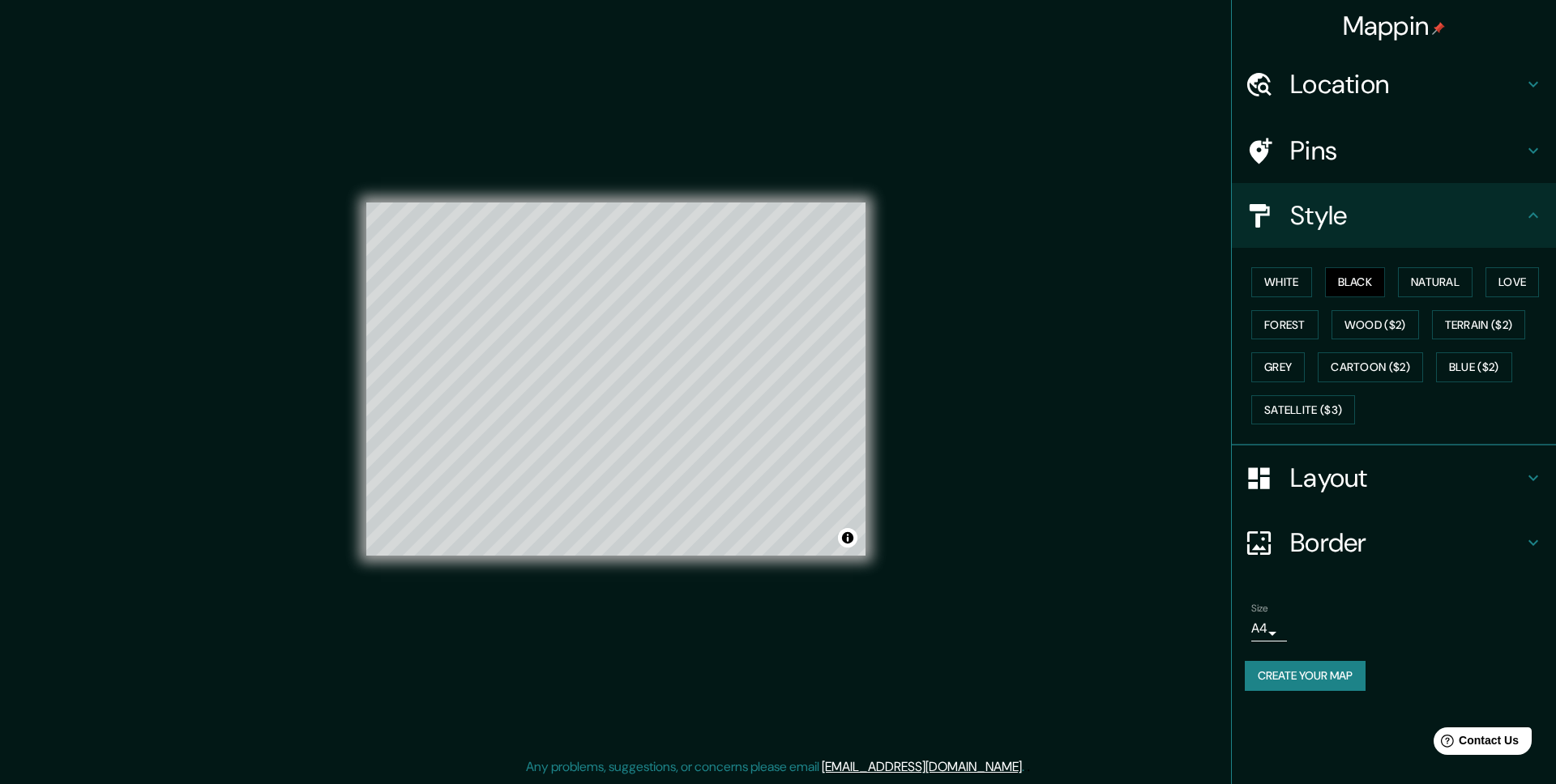
click at [1325, 149] on h4 "Pins" at bounding box center [1407, 150] width 233 height 32
type input "246"
type input "49"
type input "25"
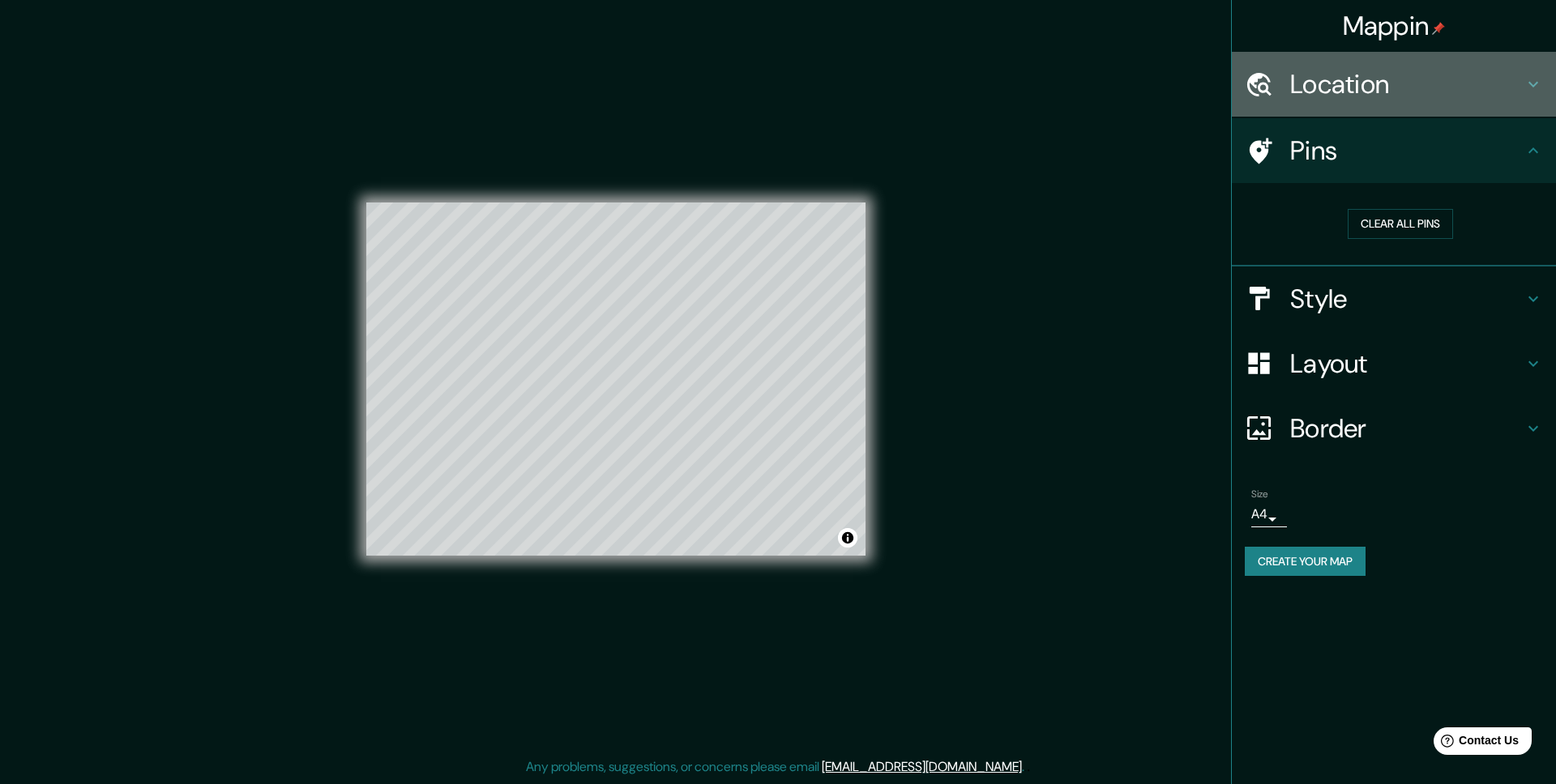
click at [1357, 86] on h4 "Location" at bounding box center [1407, 85] width 233 height 32
type input "246"
type input "49"
type input "25"
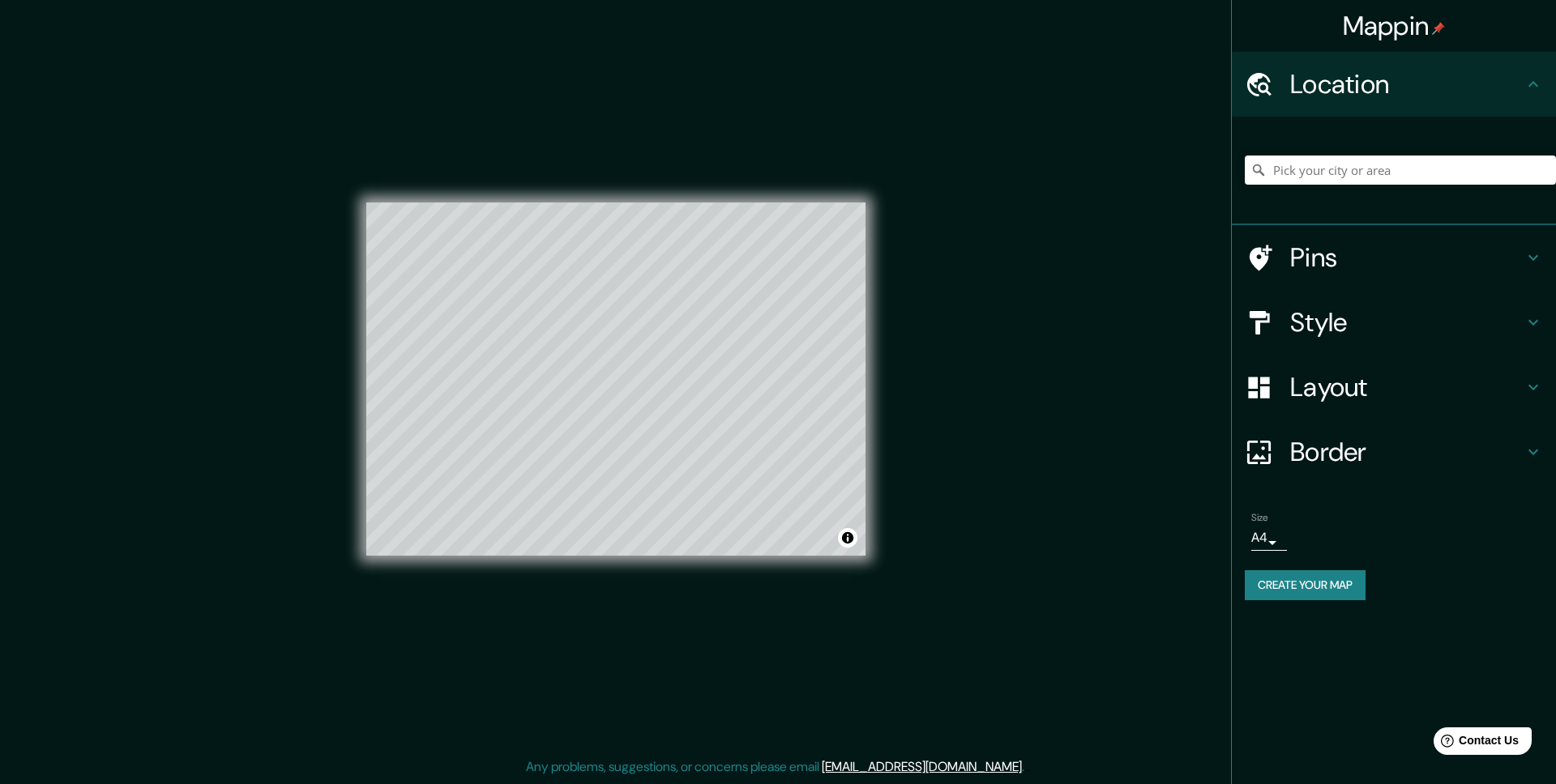
click at [1357, 86] on h4 "Location" at bounding box center [1407, 85] width 233 height 32
click at [1351, 257] on h4 "Pins" at bounding box center [1407, 257] width 233 height 32
type input "246"
type input "49"
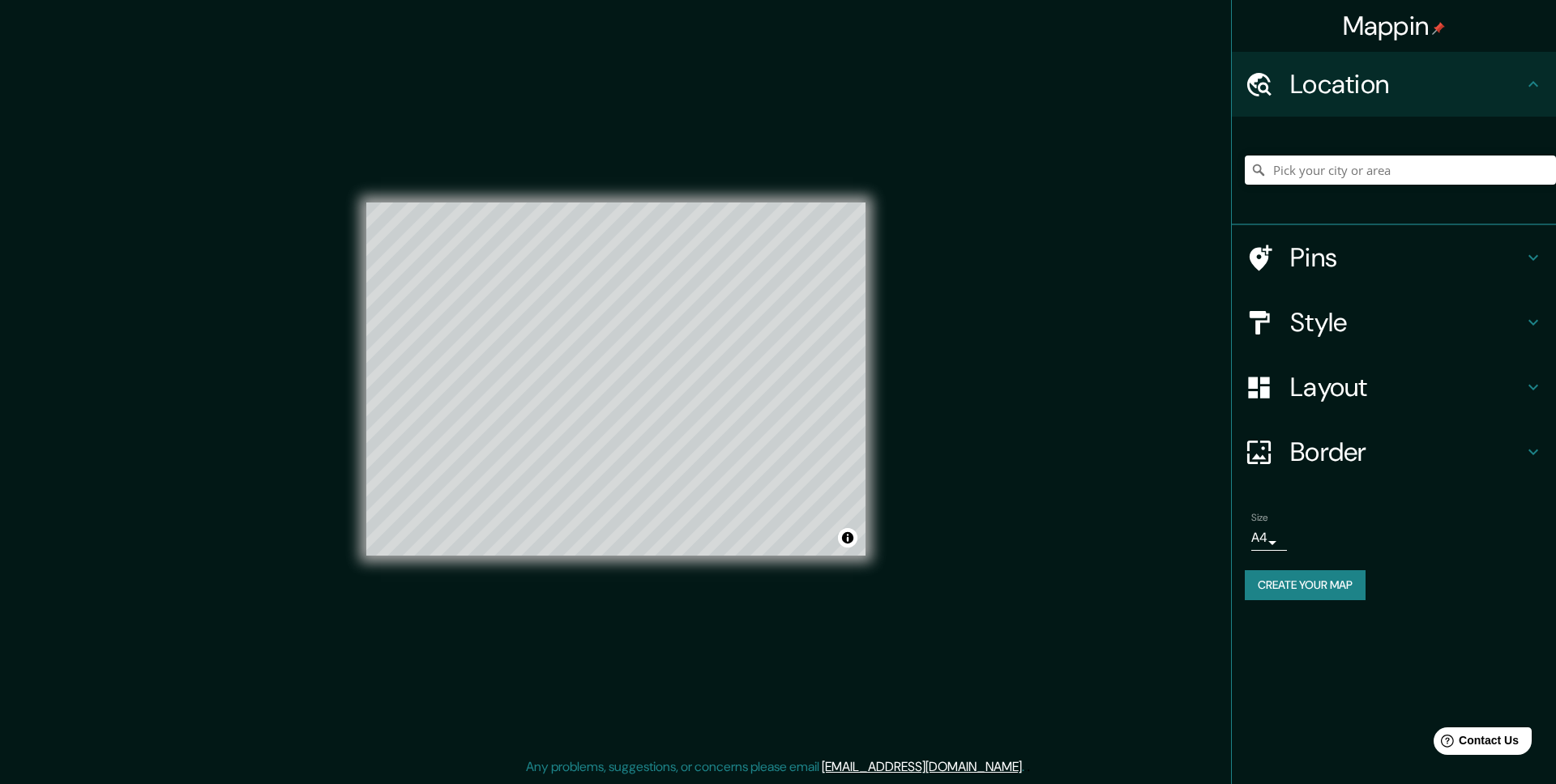
type input "25"
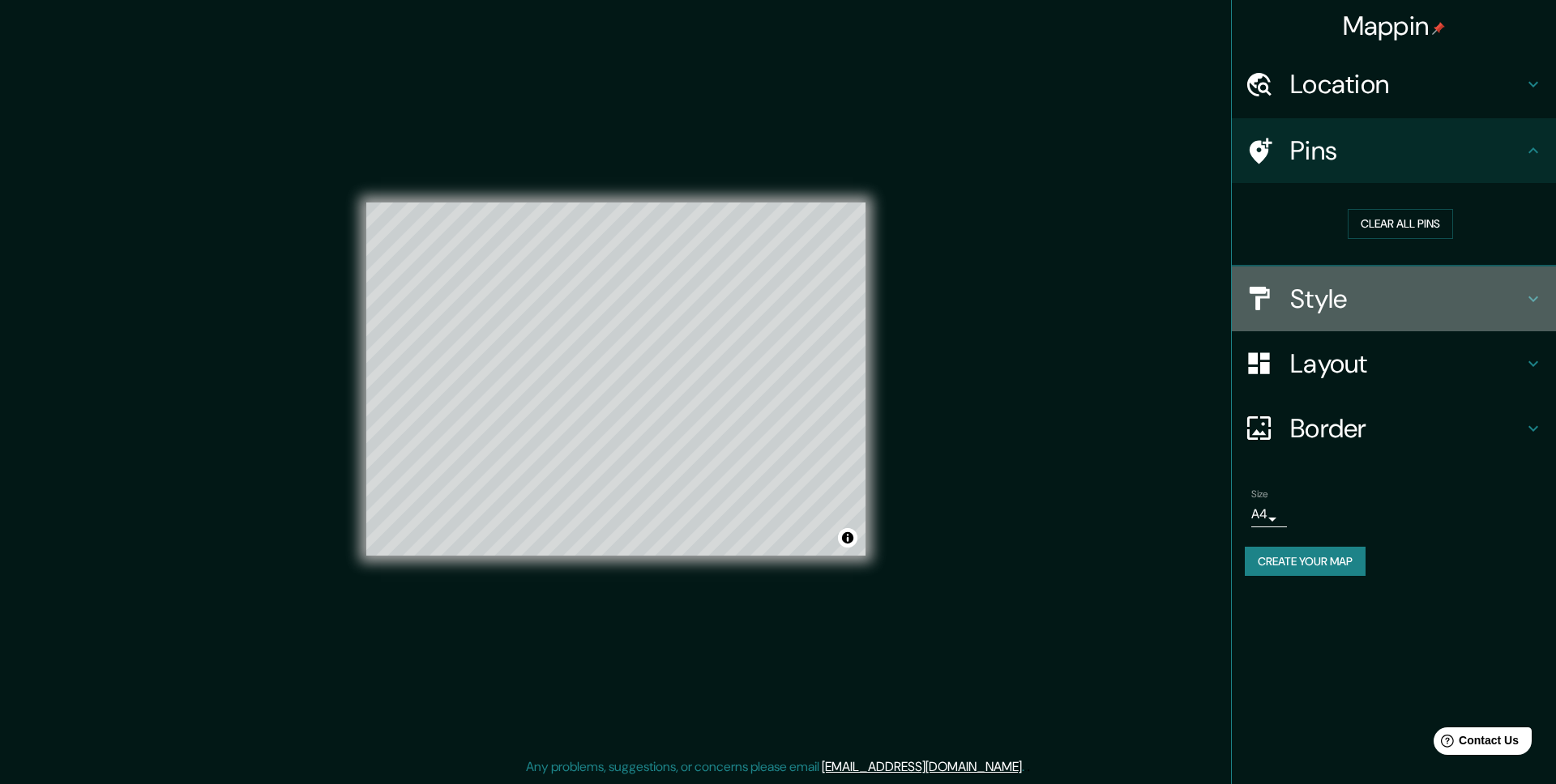
click at [1349, 295] on h4 "Style" at bounding box center [1407, 299] width 233 height 32
type input "246"
type input "49"
type input "25"
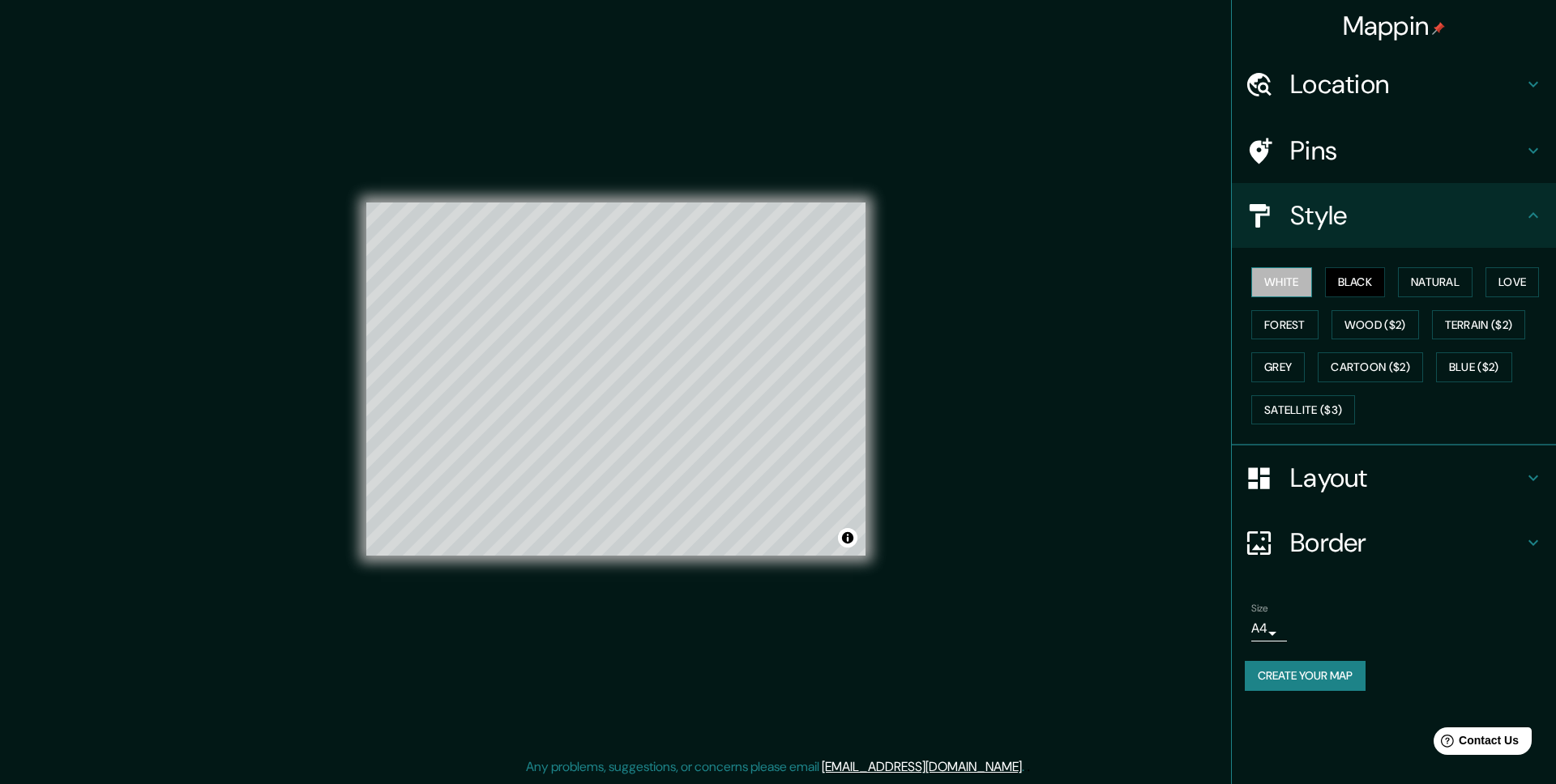
click at [1293, 282] on button "White" at bounding box center [1280, 282] width 60 height 30
click at [1406, 282] on button "Natural" at bounding box center [1434, 282] width 75 height 30
click at [1265, 279] on button "White" at bounding box center [1280, 282] width 60 height 30
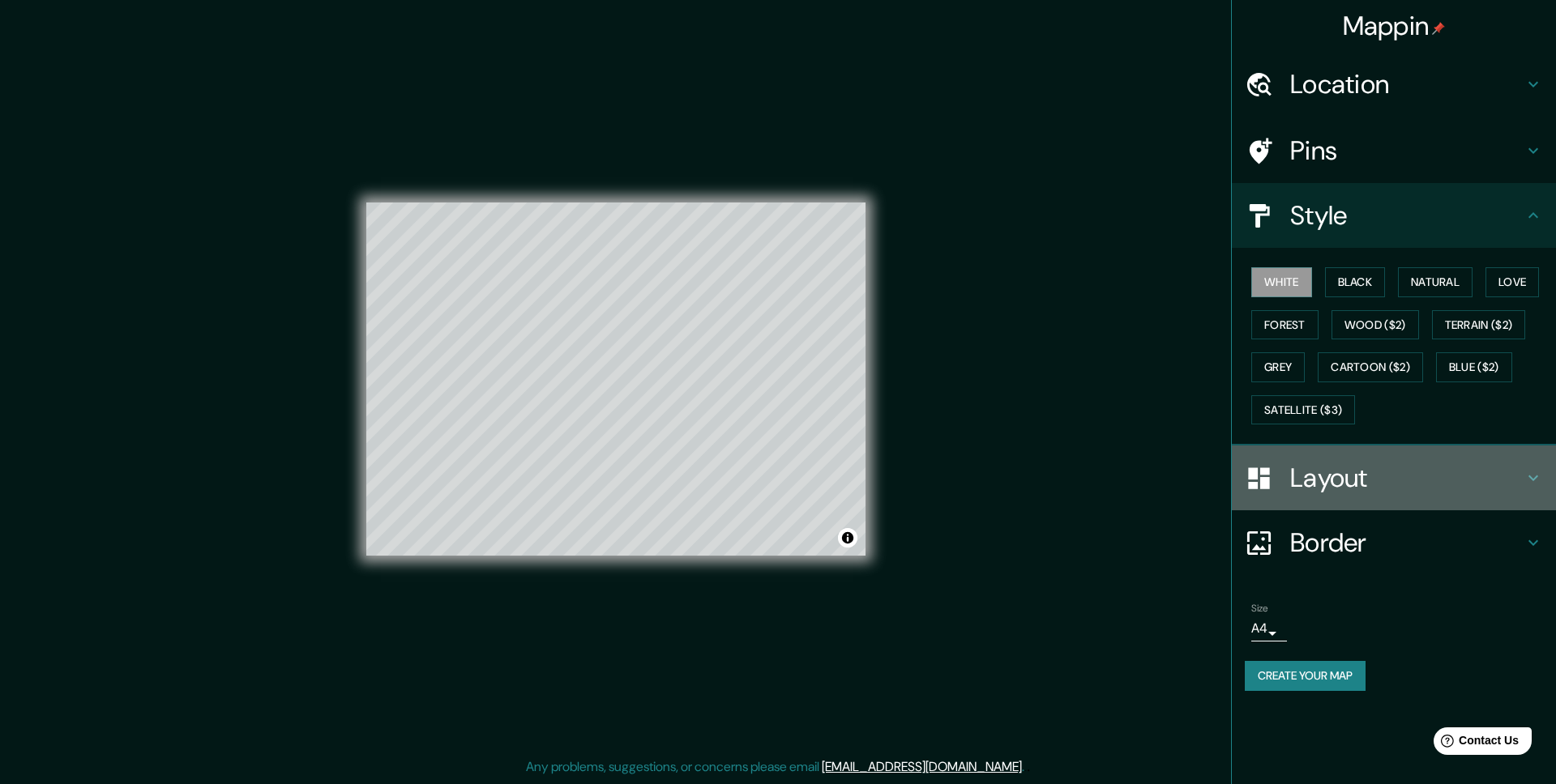
click at [1330, 492] on h4 "Layout" at bounding box center [1407, 478] width 233 height 32
type input "246"
type input "49"
type input "25"
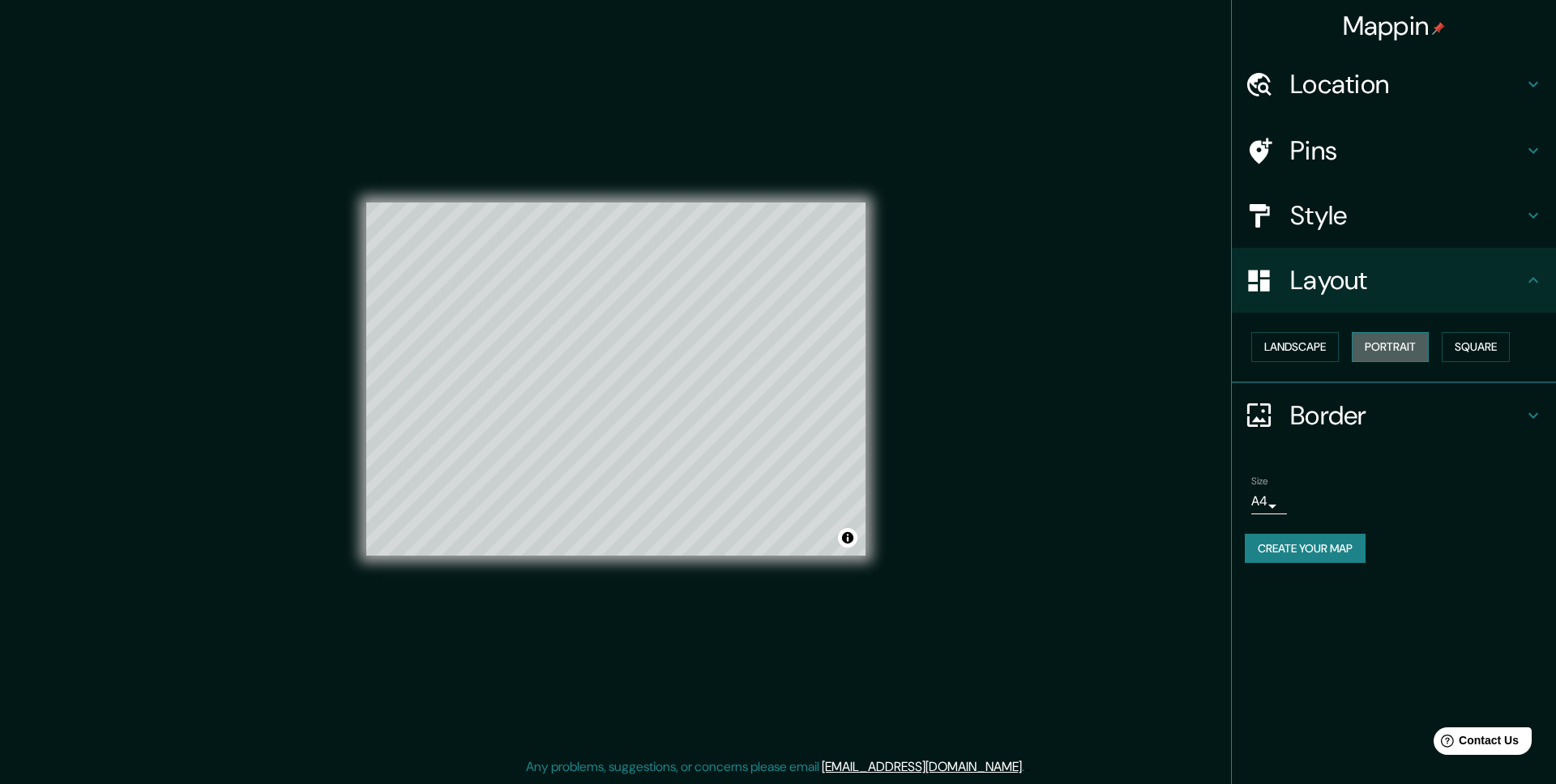
click at [1410, 341] on button "Portrait" at bounding box center [1389, 347] width 77 height 30
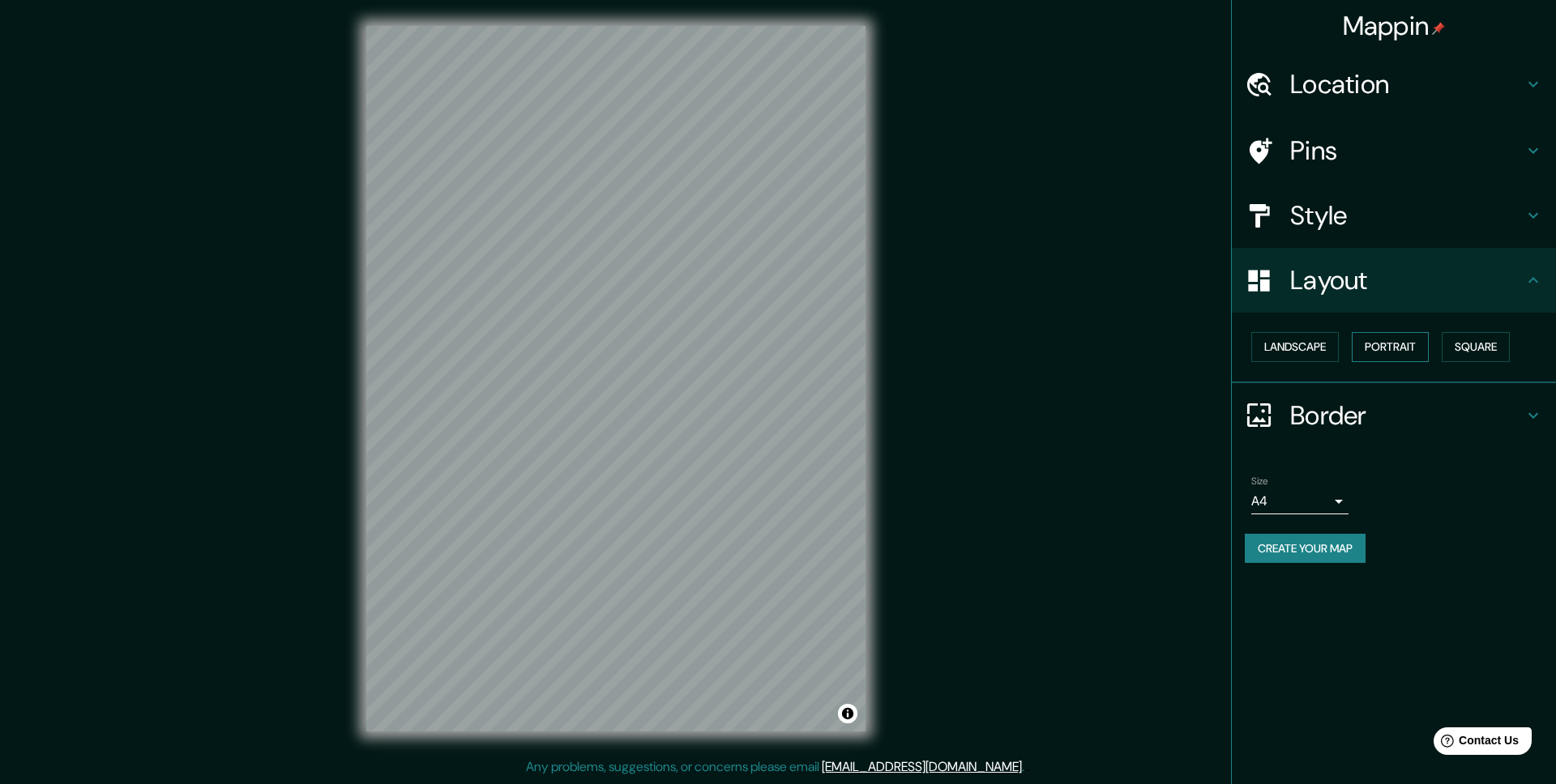
click at [1375, 358] on button "Portrait" at bounding box center [1389, 347] width 77 height 30
click at [1382, 295] on h4 "Layout" at bounding box center [1407, 280] width 233 height 32
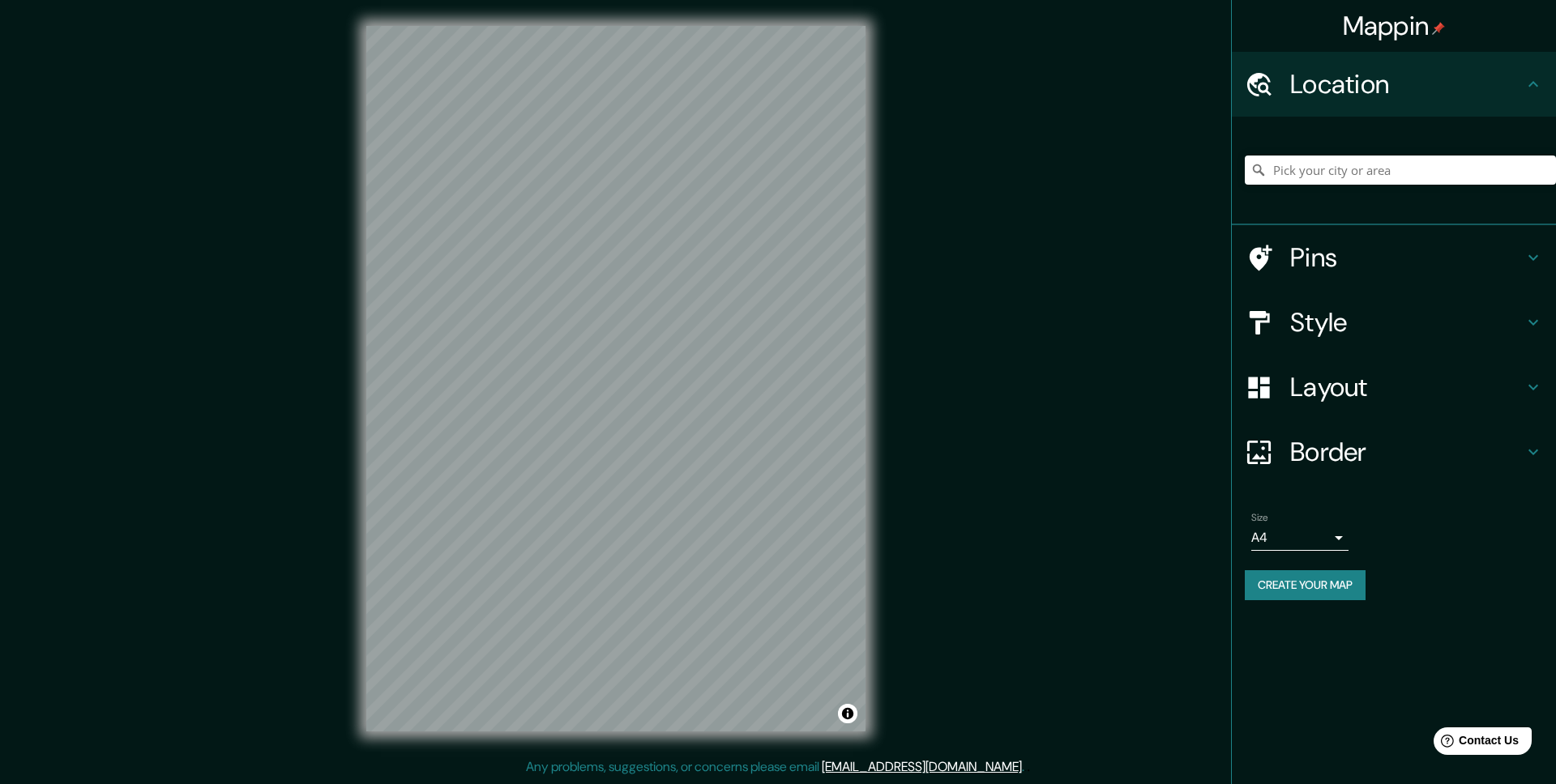
click at [1380, 39] on h4 "Mappin" at bounding box center [1394, 26] width 103 height 32
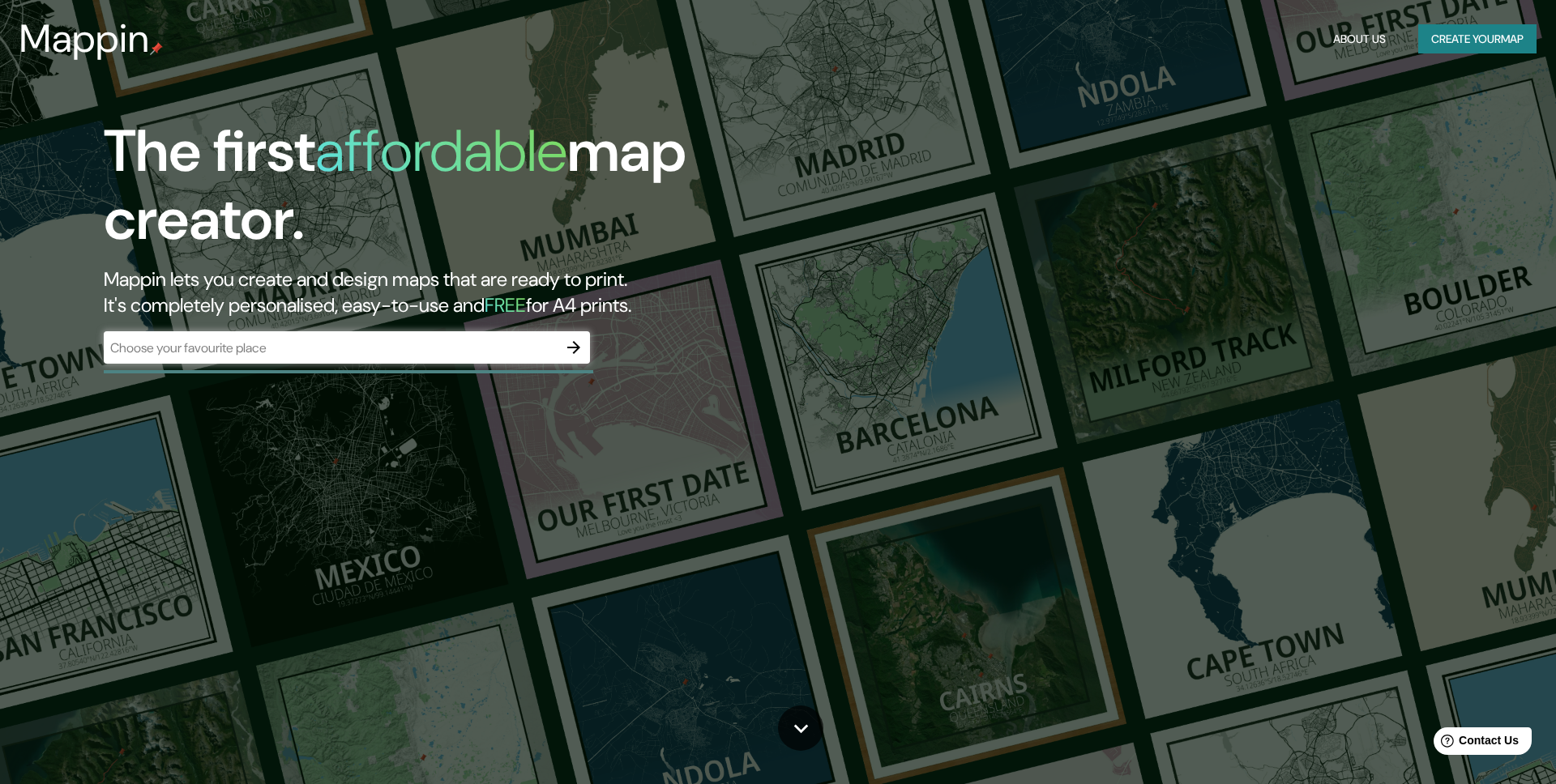
click at [480, 336] on div "​" at bounding box center [347, 347] width 486 height 32
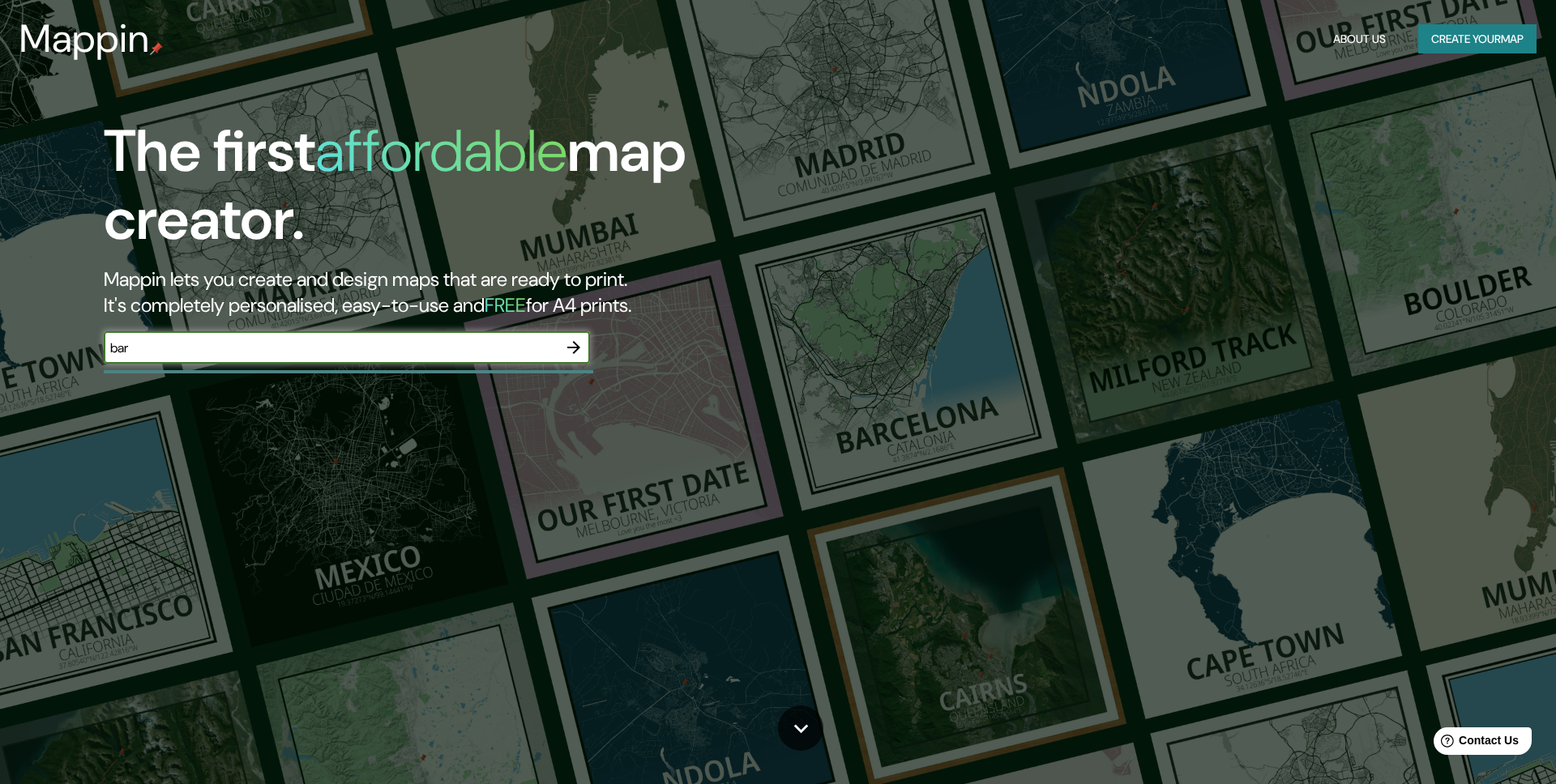
type input "[GEOGRAPHIC_DATA]"
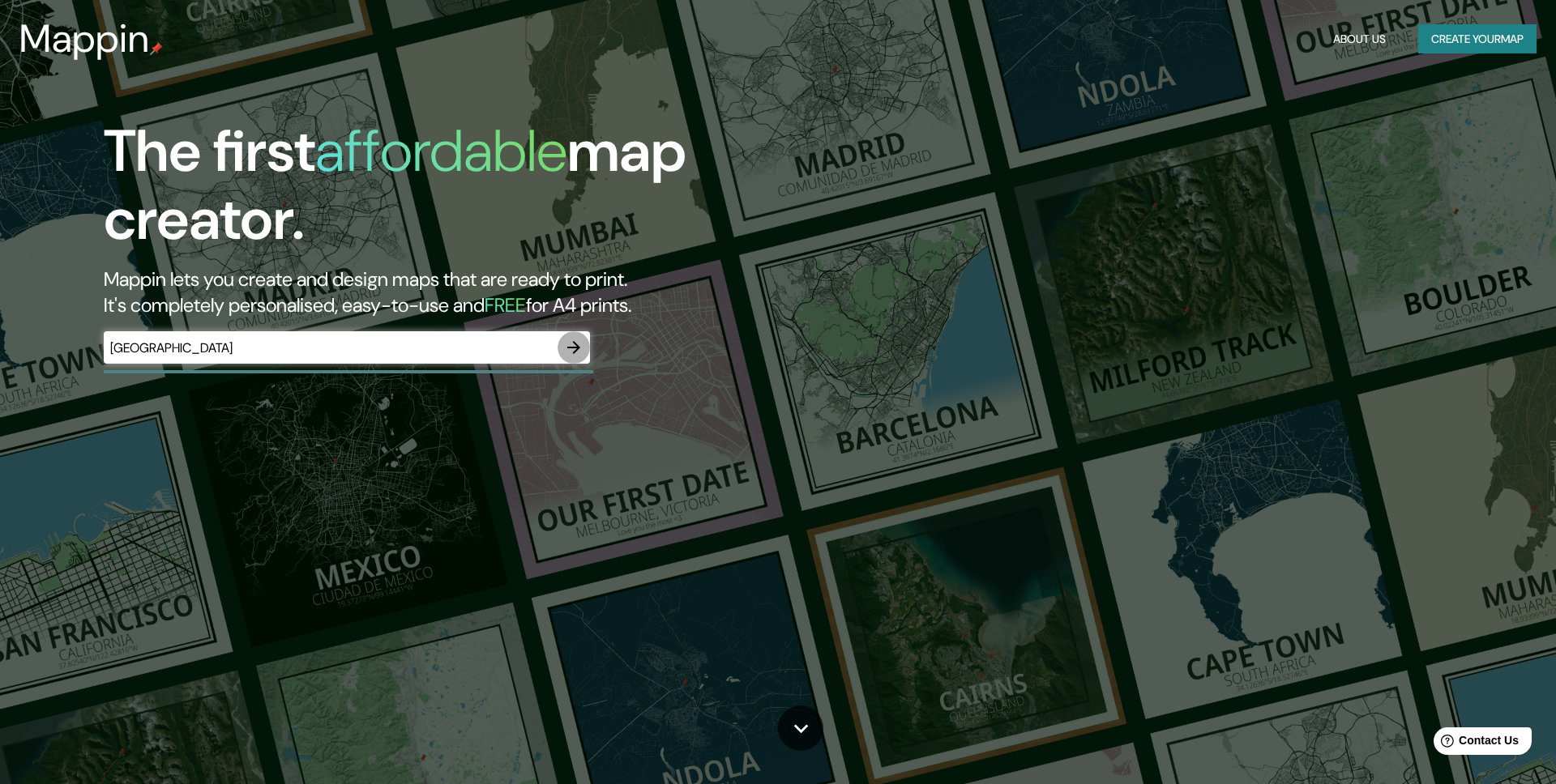
click at [574, 349] on icon "button" at bounding box center [574, 347] width 20 height 20
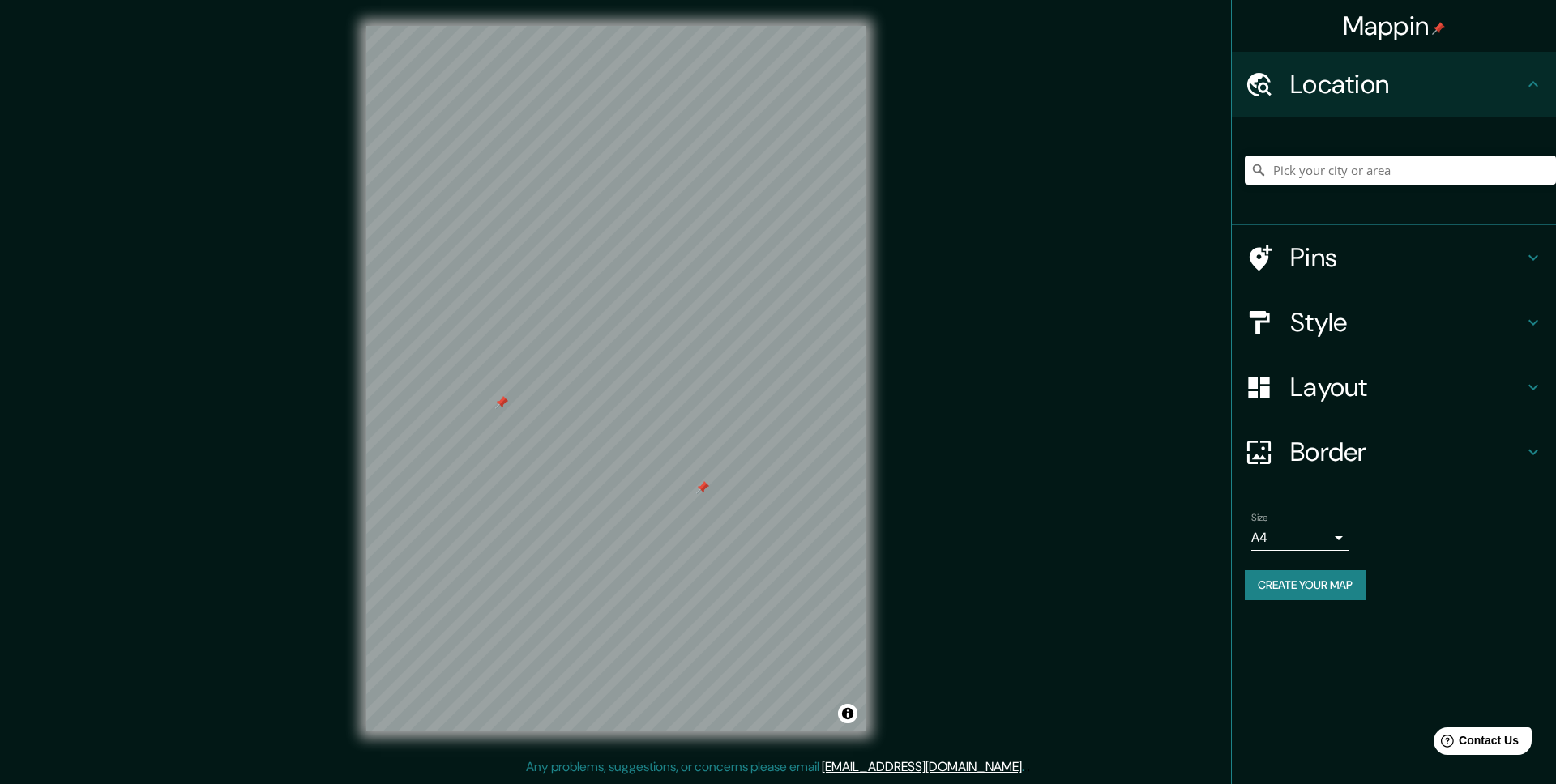
click at [1334, 267] on h4 "Pins" at bounding box center [1407, 257] width 233 height 32
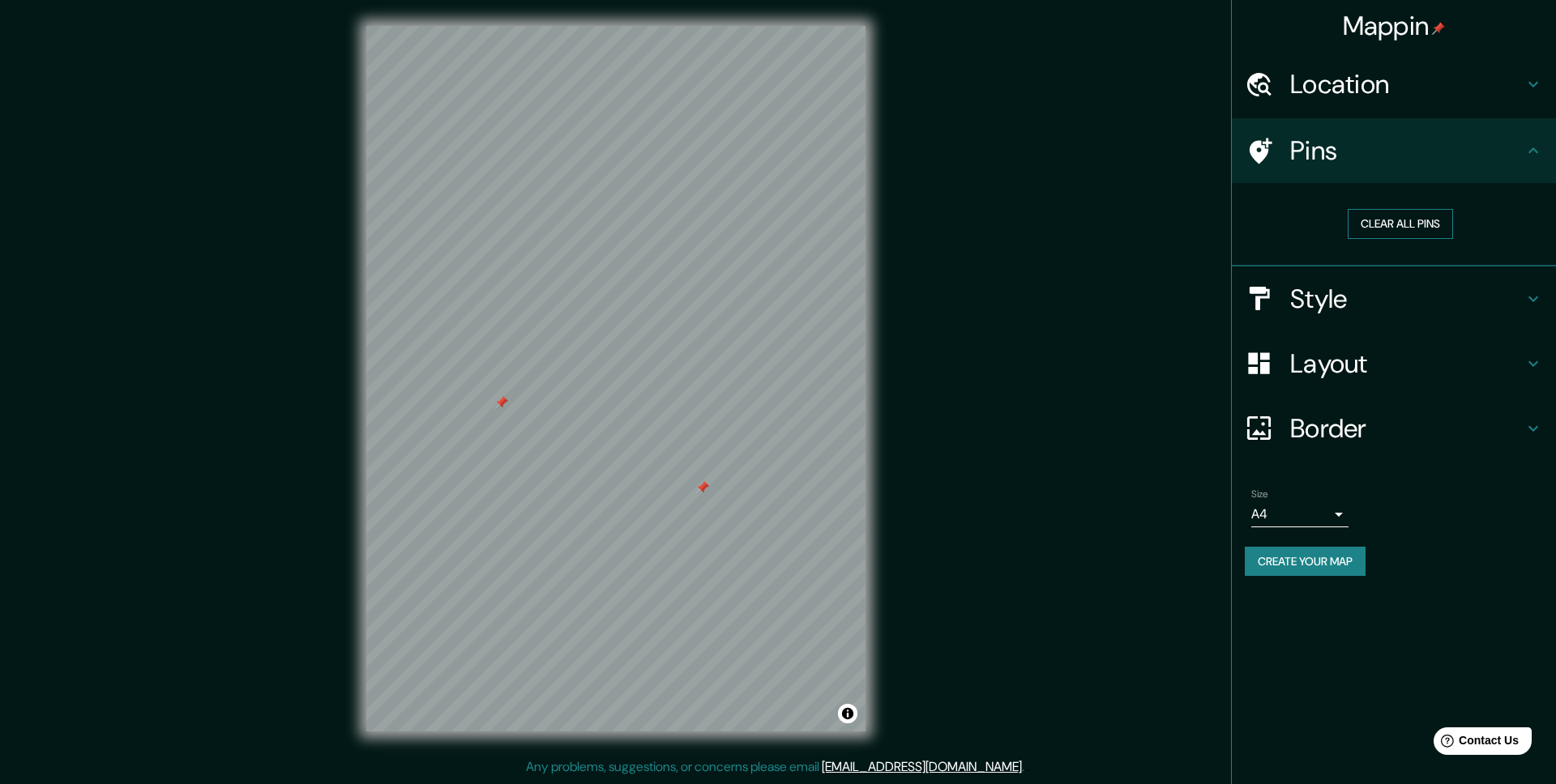
click at [1411, 227] on button "Clear all pins" at bounding box center [1399, 223] width 105 height 30
click at [1326, 302] on h4 "Style" at bounding box center [1407, 299] width 233 height 32
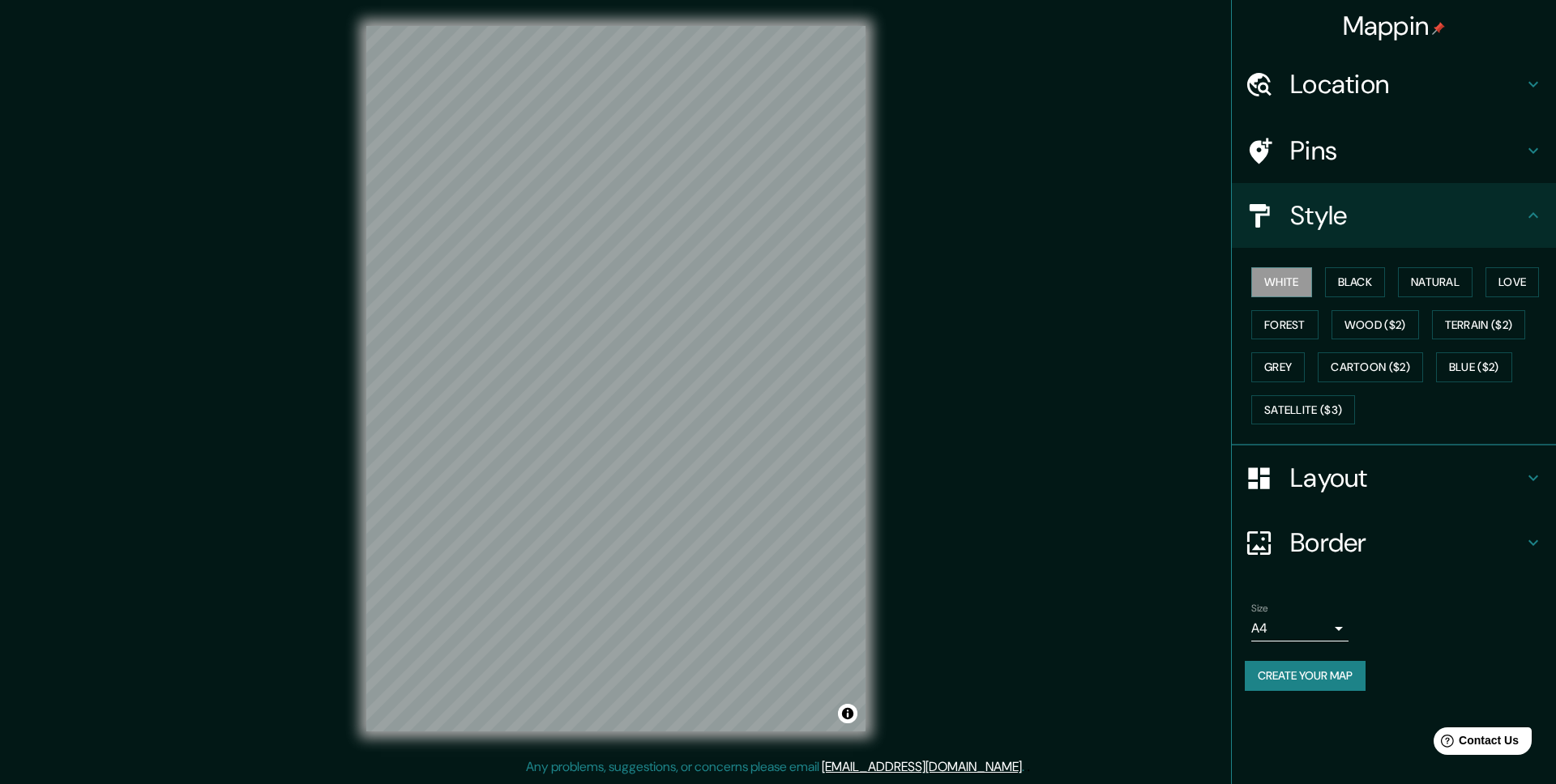
click at [1364, 297] on div "White Black Natural Love Forest Wood ($2) Terrain ($2) Grey Cartoon ($2) Blue (…" at bounding box center [1400, 346] width 312 height 170
click at [1364, 282] on button "Black" at bounding box center [1354, 282] width 60 height 30
click at [1456, 287] on button "Natural" at bounding box center [1434, 282] width 75 height 30
click at [1505, 284] on button "Love" at bounding box center [1511, 282] width 53 height 30
click at [1487, 326] on button "Terrain ($2)" at bounding box center [1479, 325] width 94 height 30
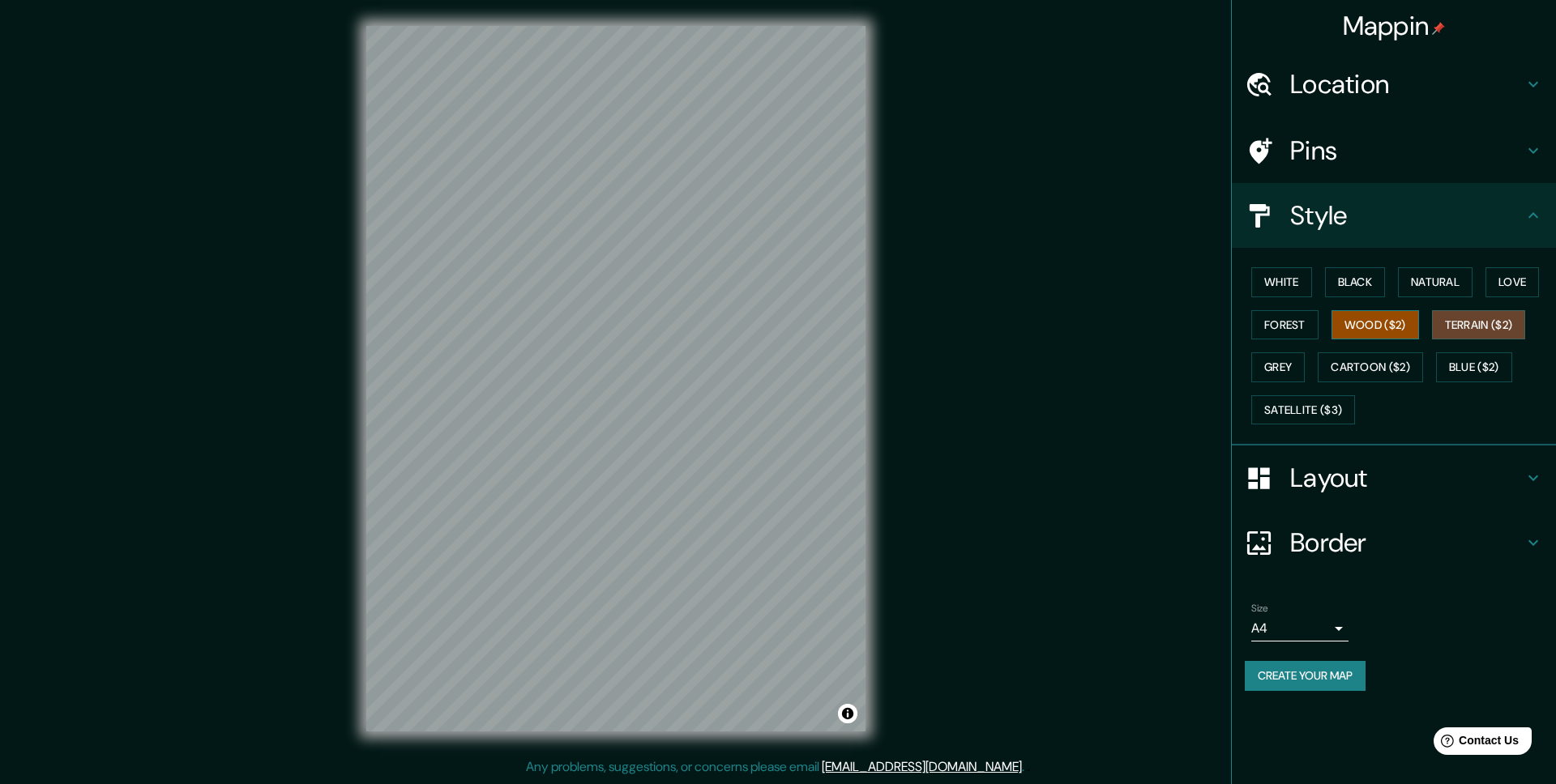
click at [1380, 326] on button "Wood ($2)" at bounding box center [1374, 325] width 87 height 30
click at [1295, 324] on button "Forest" at bounding box center [1284, 325] width 68 height 30
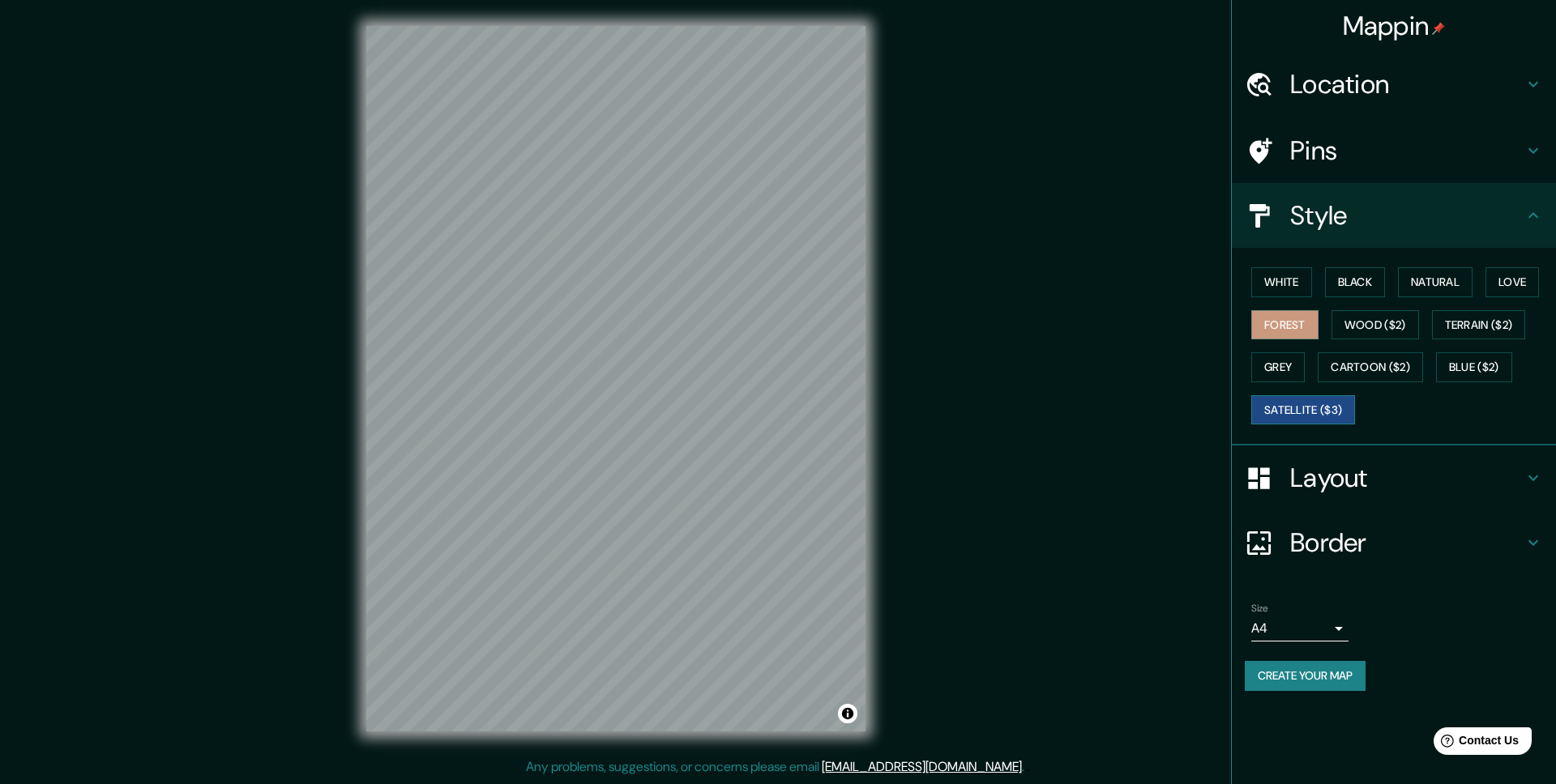
click at [1288, 404] on button "Satellite ($3)" at bounding box center [1302, 410] width 104 height 30
click at [1373, 371] on button "Cartoon ($2)" at bounding box center [1370, 366] width 105 height 30
click at [1288, 324] on button "Forest" at bounding box center [1284, 325] width 68 height 30
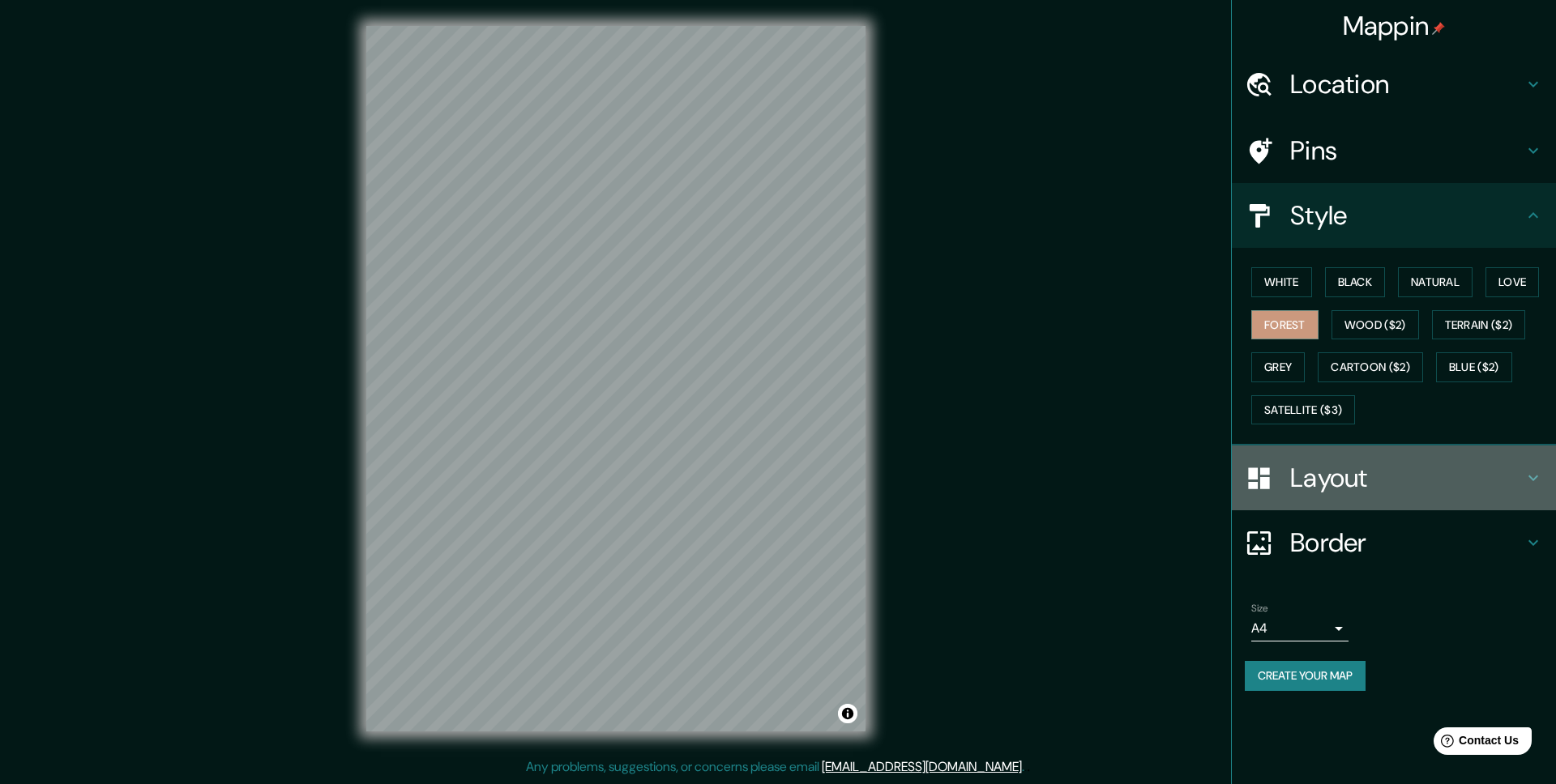
click at [1319, 471] on h4 "Layout" at bounding box center [1407, 478] width 233 height 32
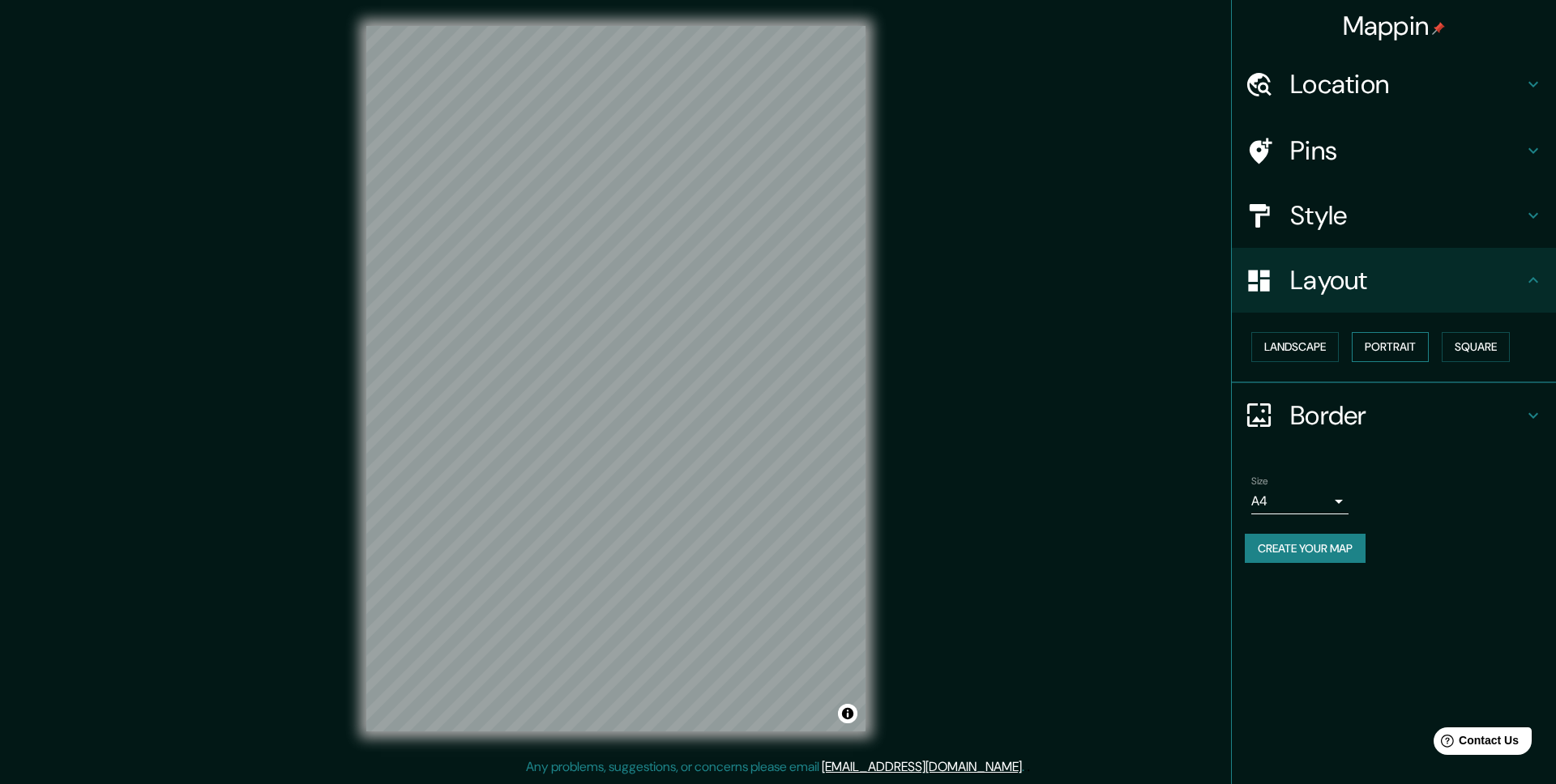
click at [1385, 356] on button "Portrait" at bounding box center [1389, 347] width 77 height 30
click at [1321, 347] on button "Landscape" at bounding box center [1294, 347] width 87 height 30
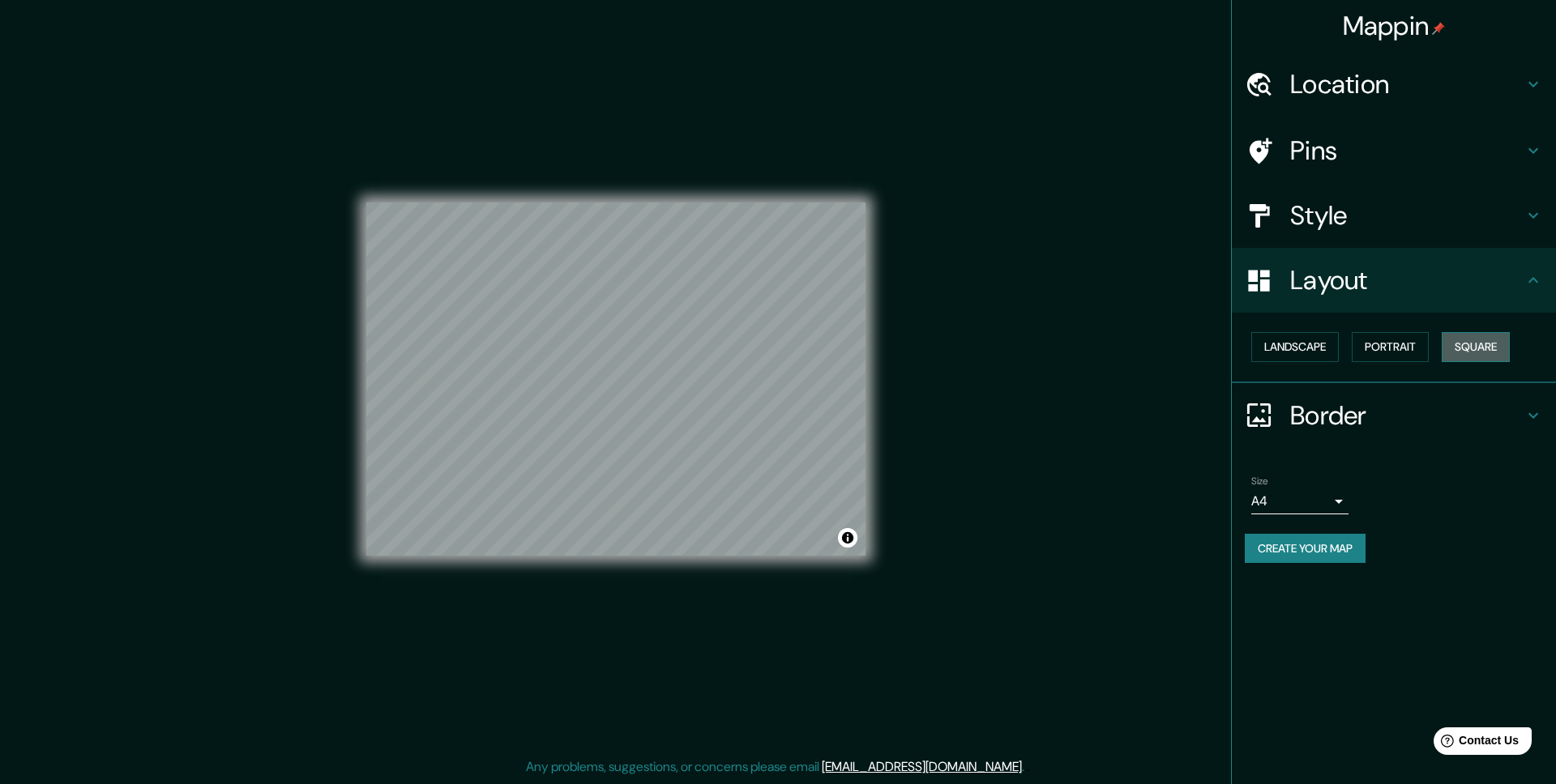
click at [1460, 339] on button "Square" at bounding box center [1476, 347] width 68 height 30
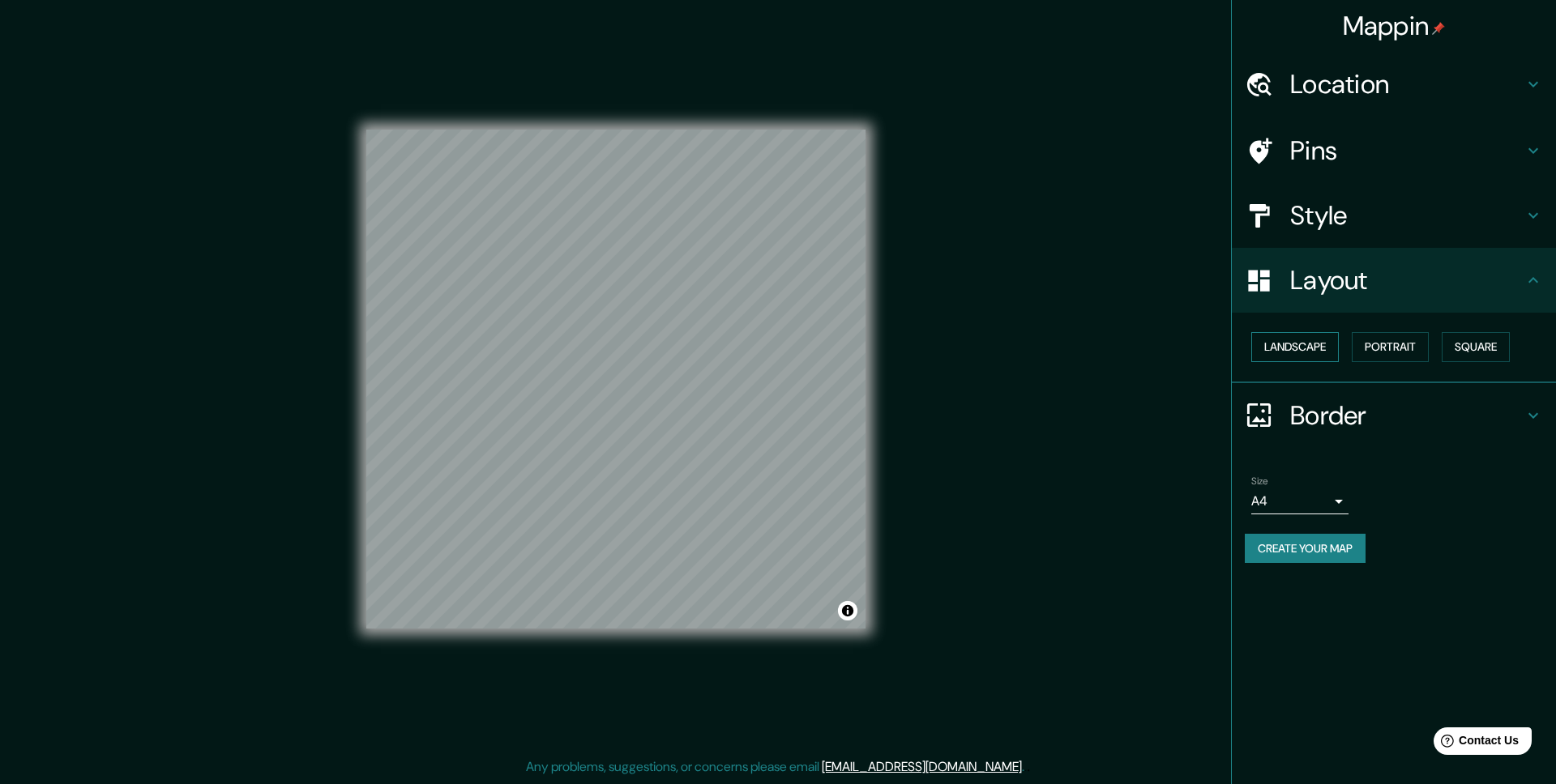
click at [1324, 346] on button "Landscape" at bounding box center [1294, 347] width 87 height 30
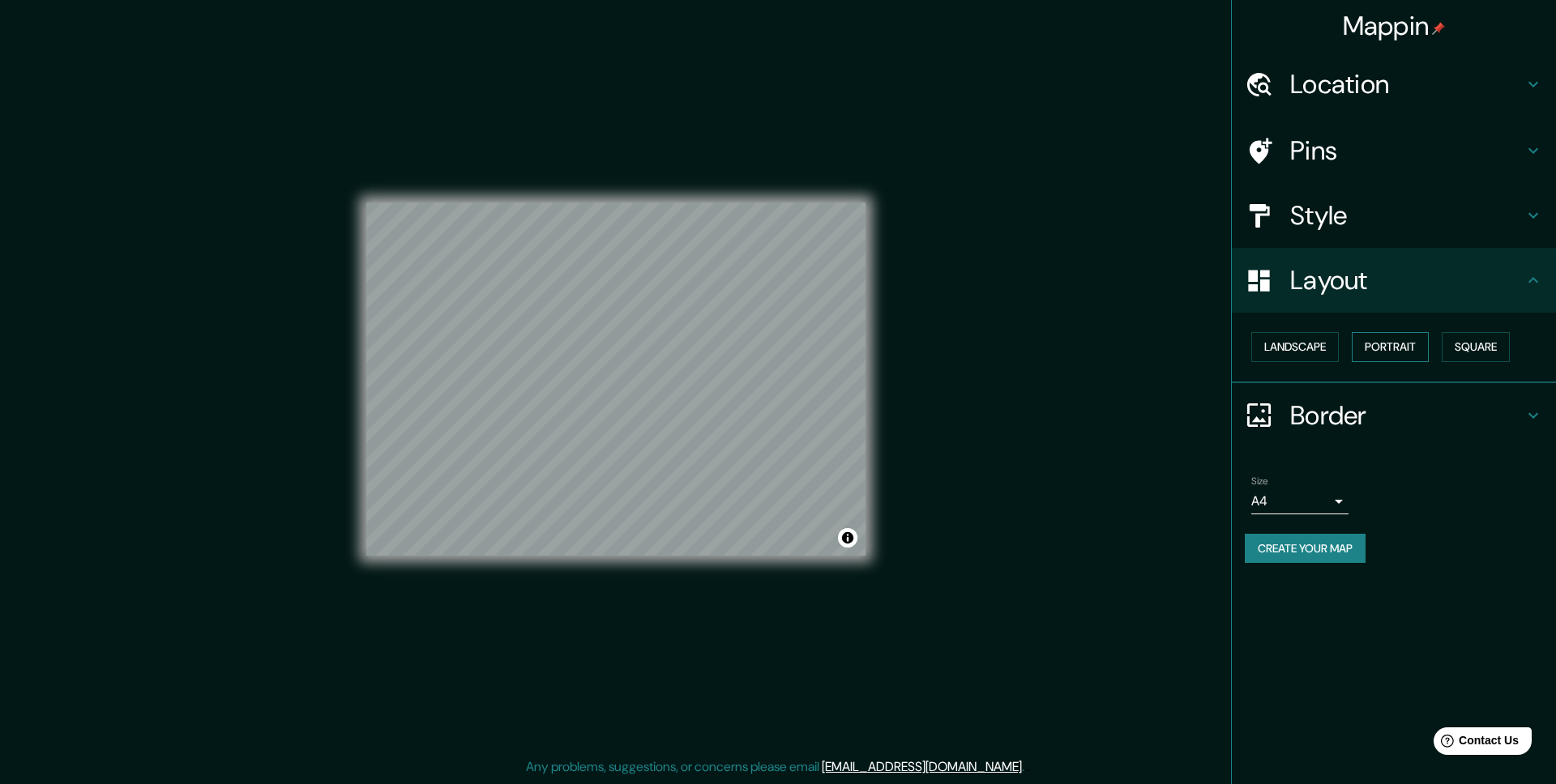
click at [1390, 347] on button "Portrait" at bounding box center [1389, 347] width 77 height 30
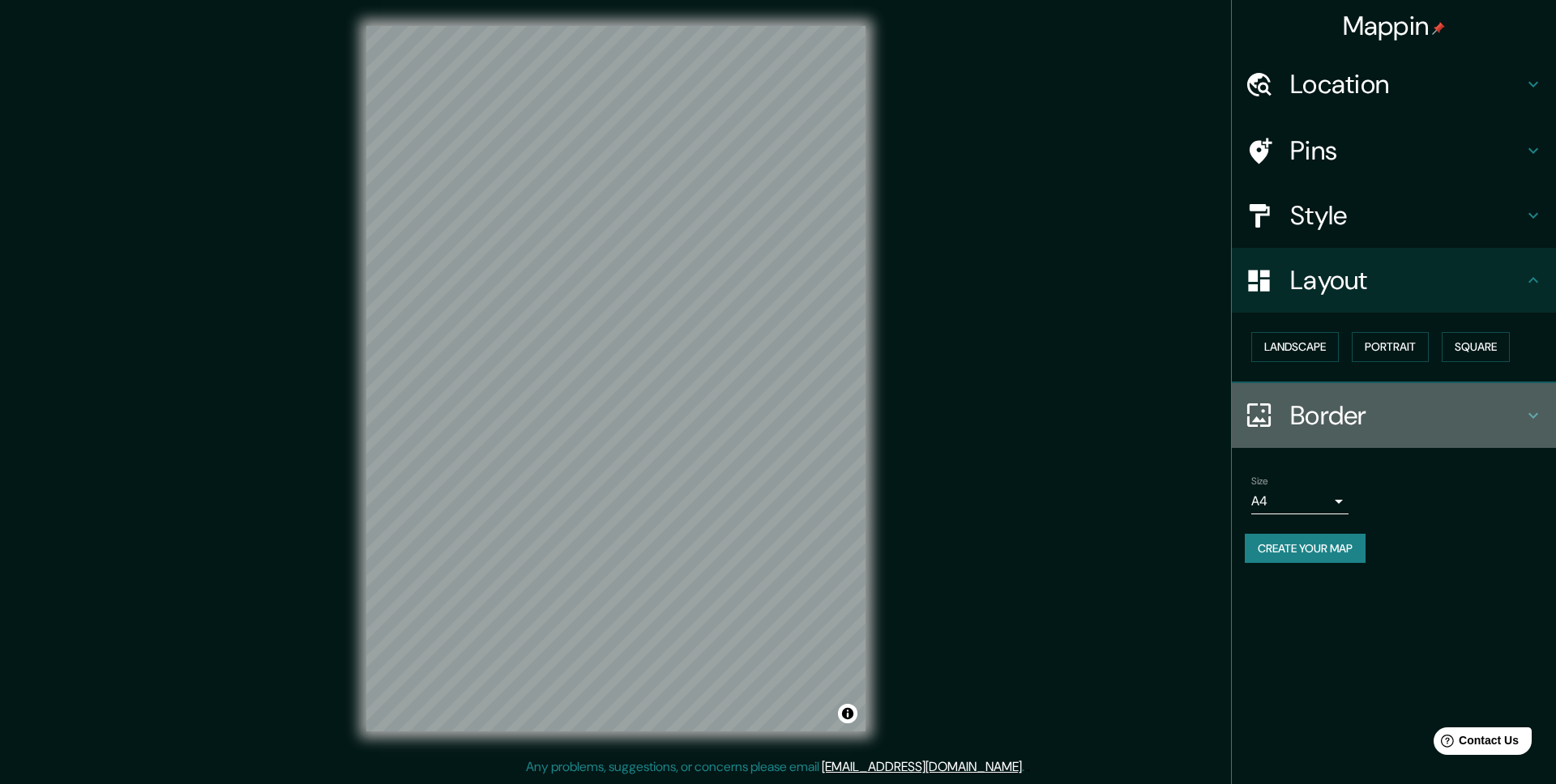
click at [1369, 419] on h4 "Border" at bounding box center [1407, 416] width 233 height 32
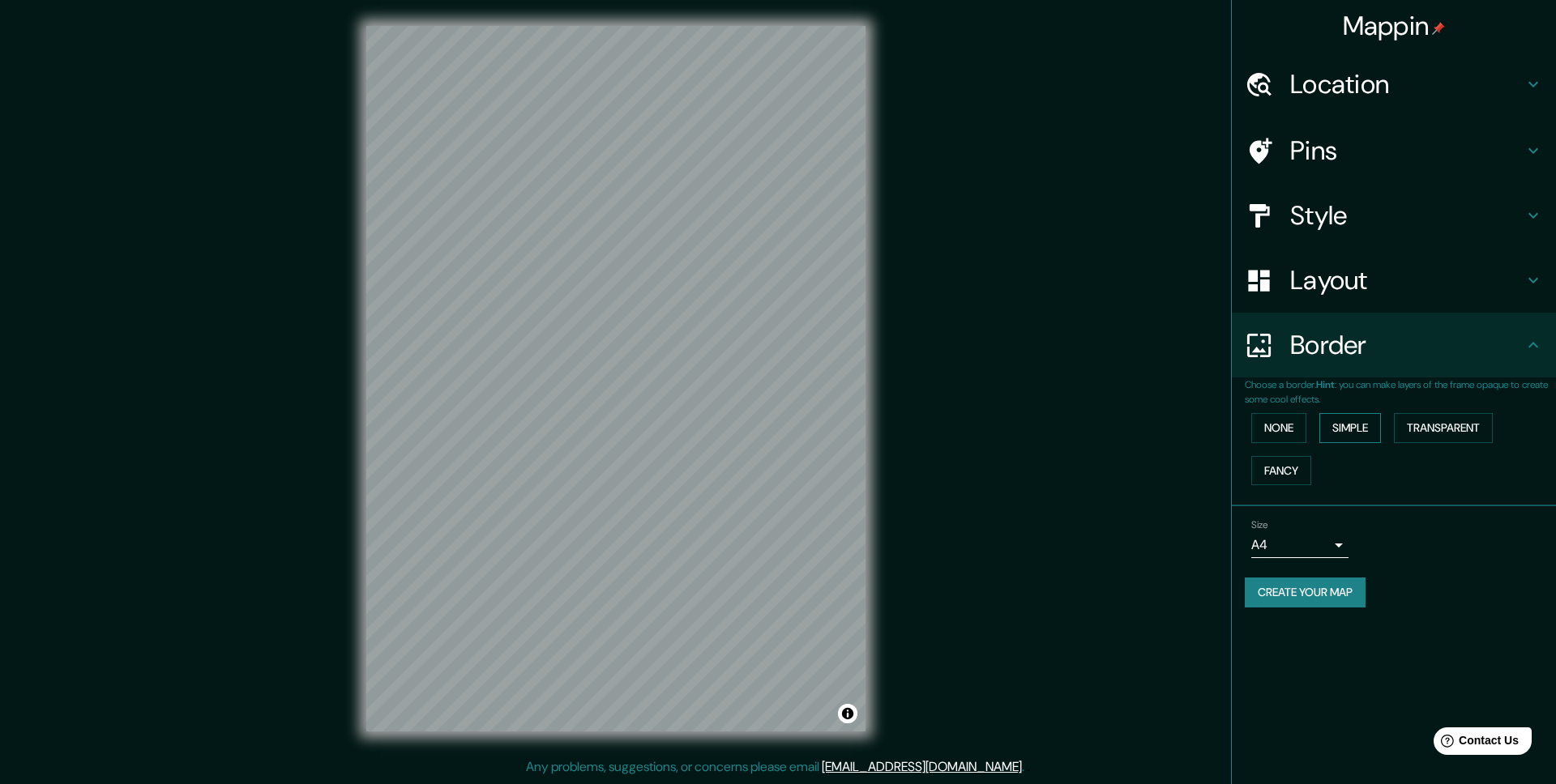
click at [1355, 432] on button "Simple" at bounding box center [1350, 428] width 61 height 30
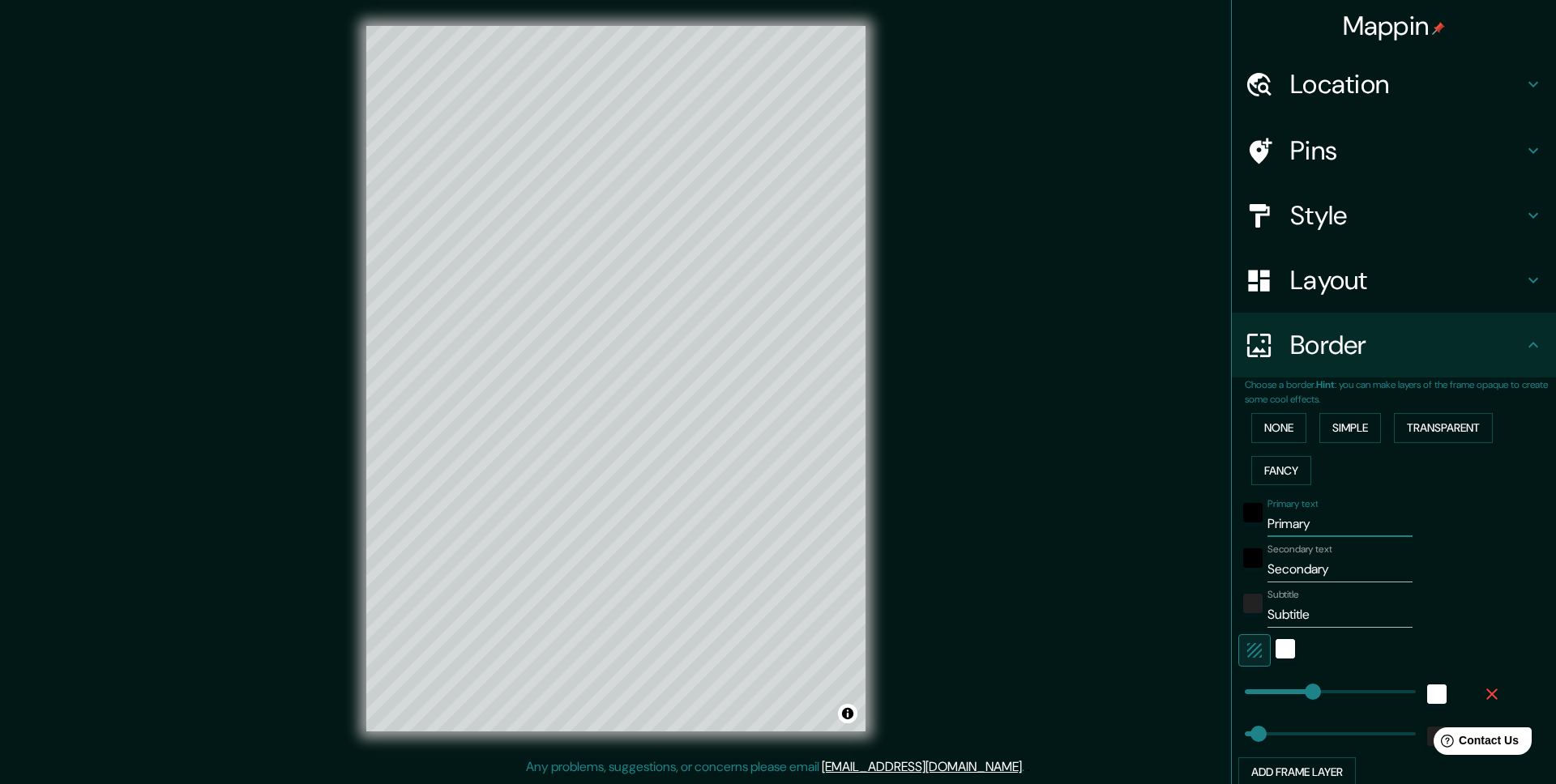
drag, startPoint x: 1320, startPoint y: 523, endPoint x: 1189, endPoint y: 523, distance: 131.0
click at [1189, 523] on div "Mappin Location Pins Style Layout Border Choose a border. Hint : you can make l…" at bounding box center [778, 392] width 1556 height 783
type input "m"
type input "246"
type input "49"
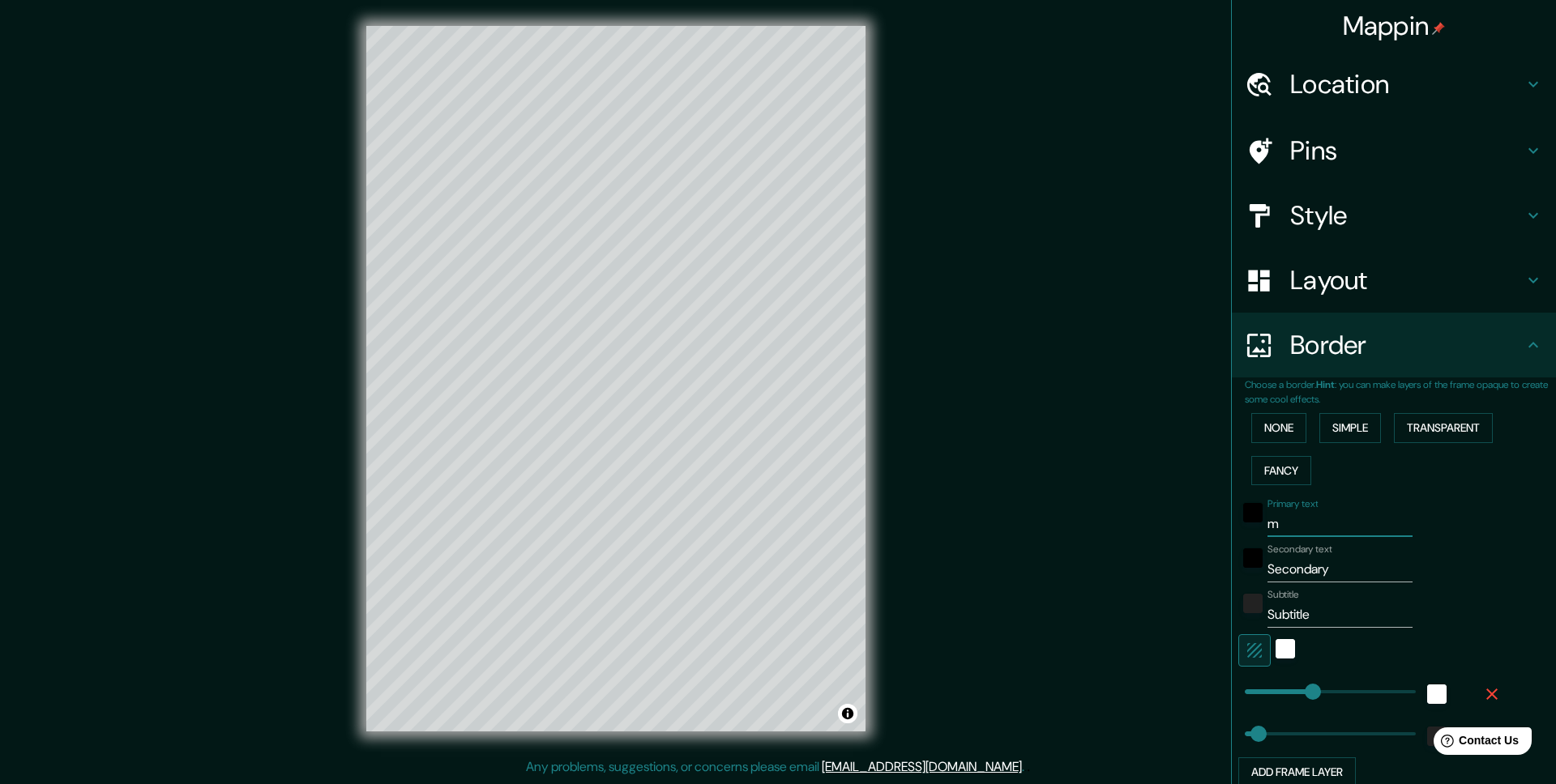
type input "my"
type input "246"
type input "49"
type input "my"
type input "246"
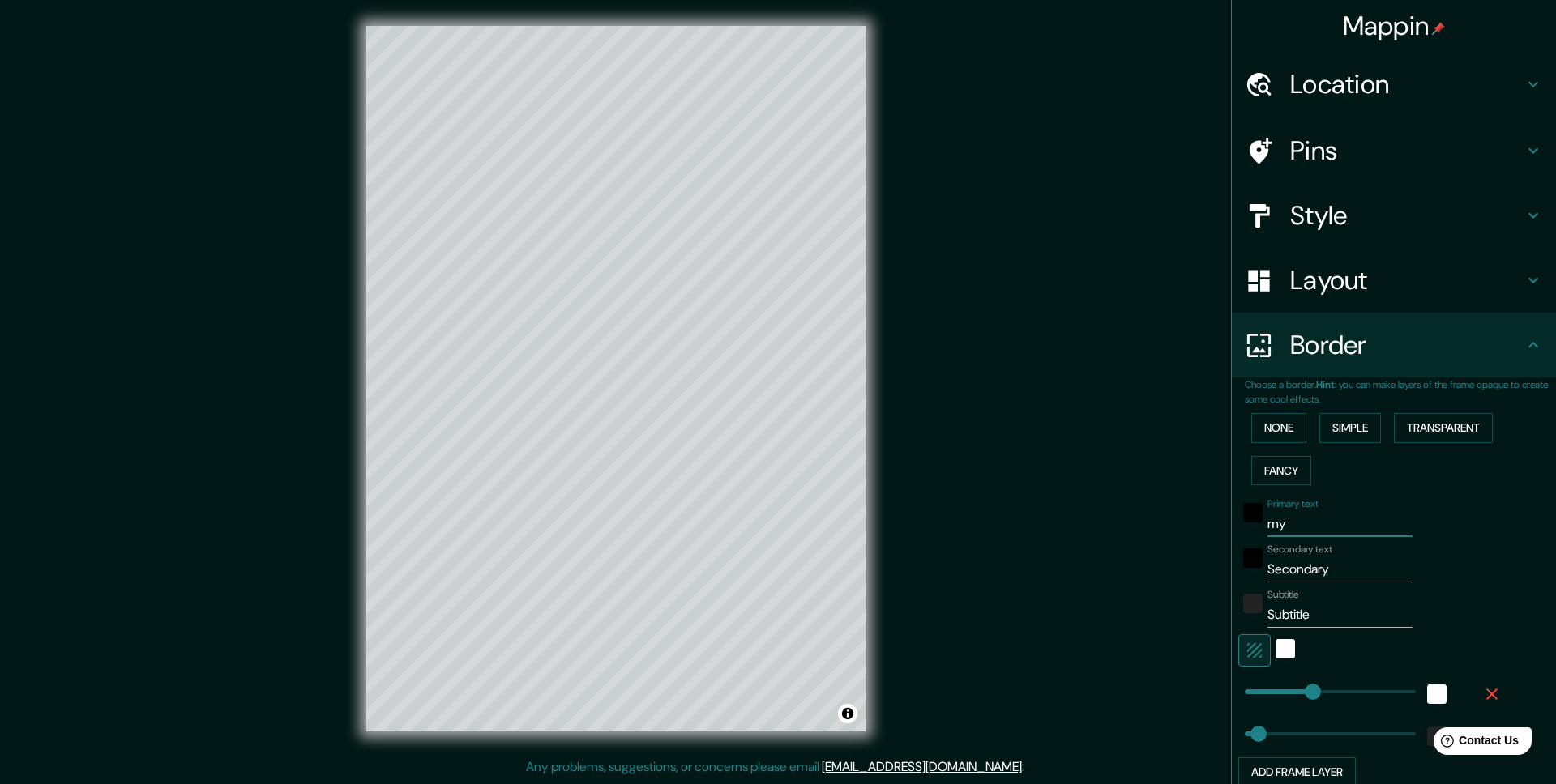
type input "49"
type input "my t"
type input "246"
type input "49"
type input "my to"
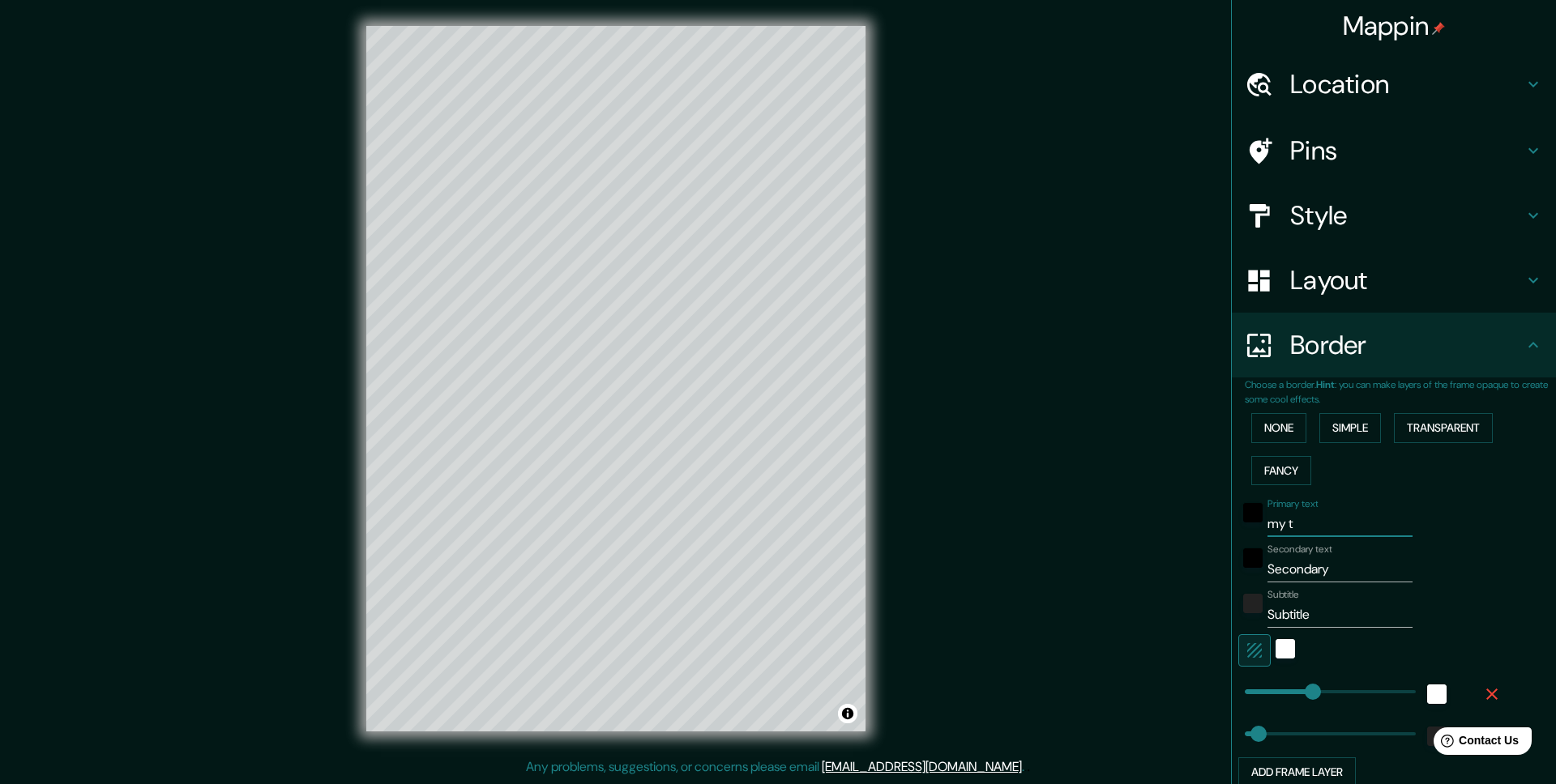
type input "246"
type input "49"
type input "my tow"
type input "246"
type input "49"
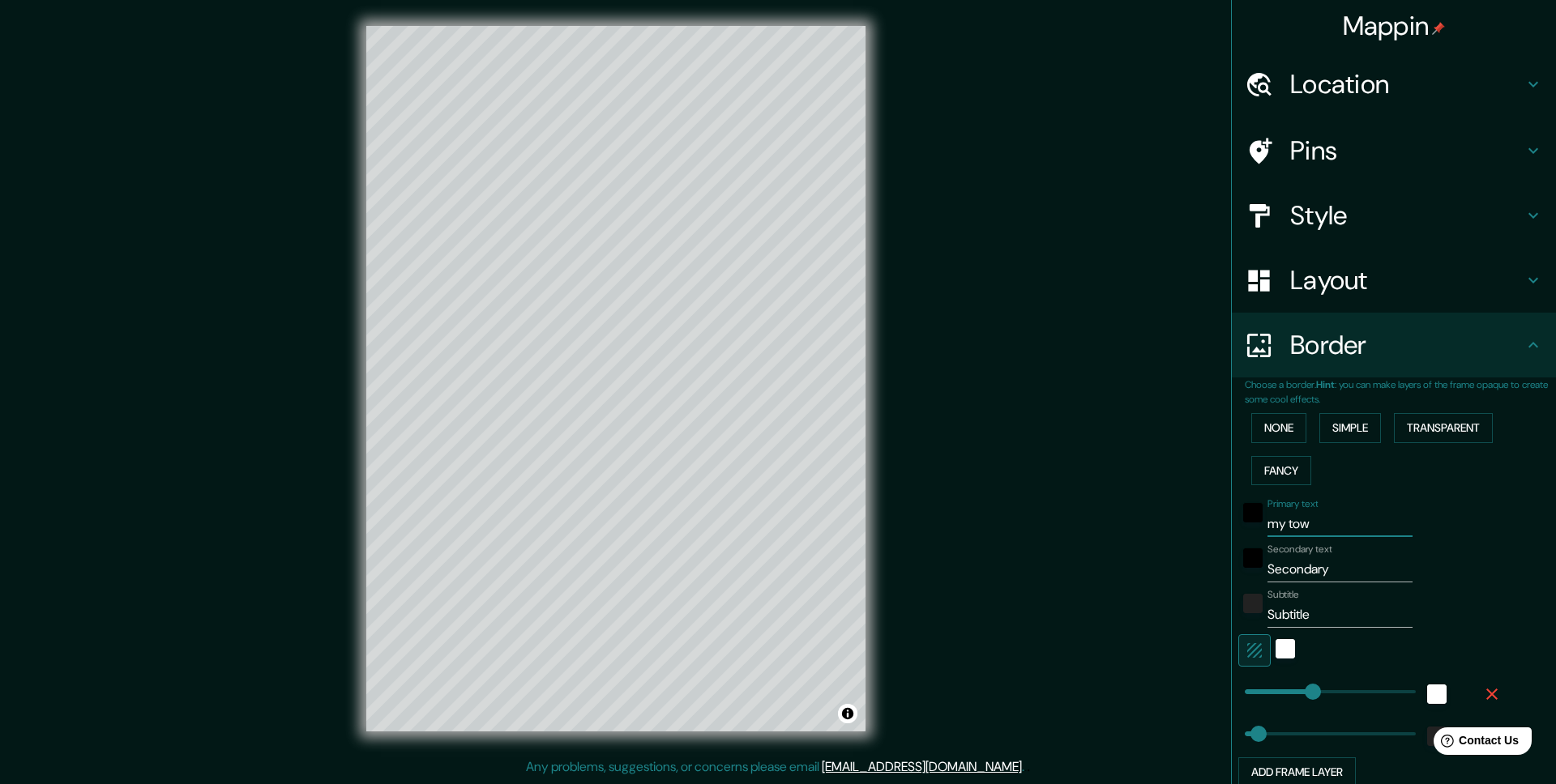
type input "my town"
type input "246"
type input "49"
type input "my town"
drag, startPoint x: 1336, startPoint y: 570, endPoint x: 1253, endPoint y: 570, distance: 83.0
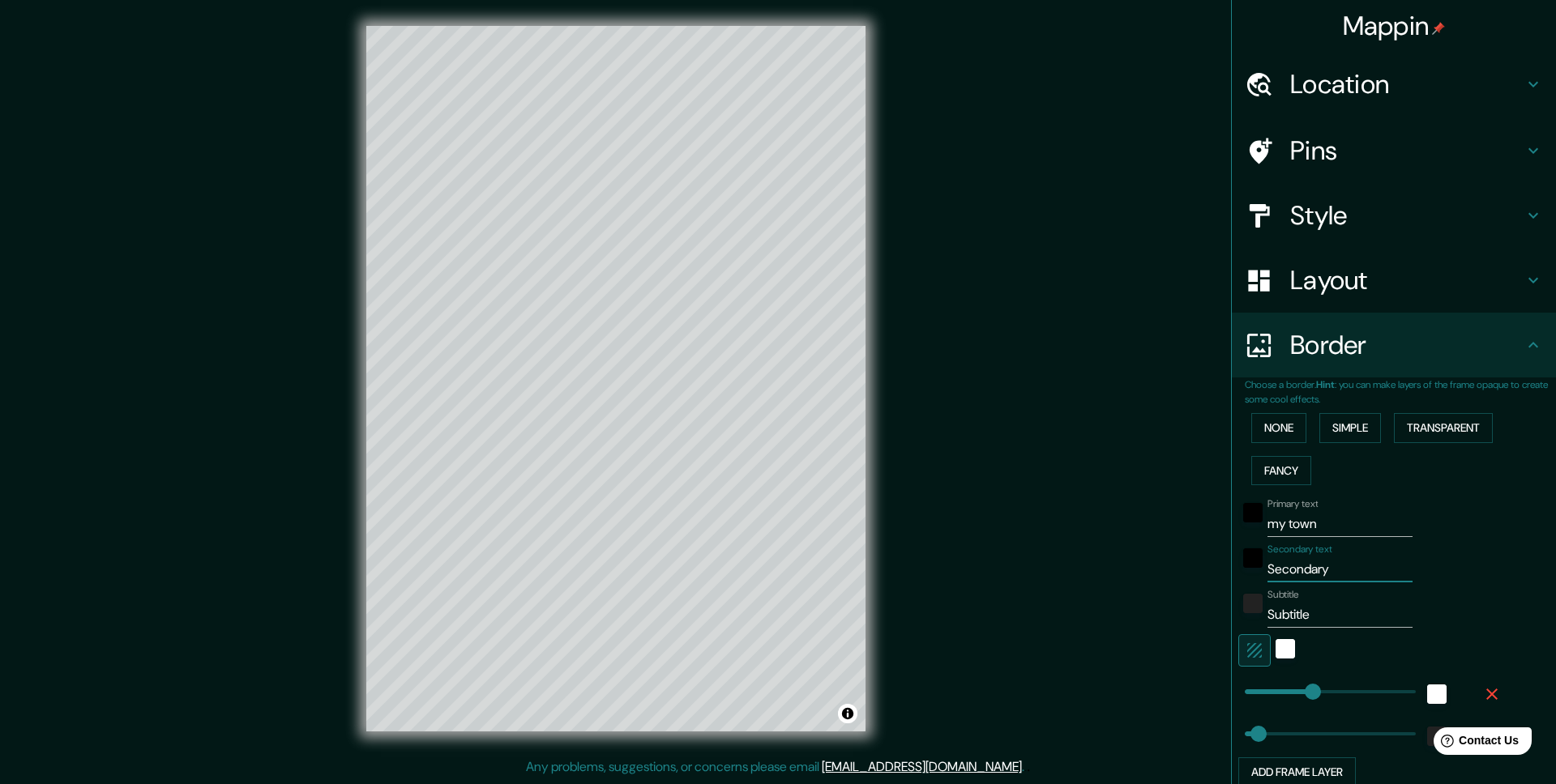
click at [1253, 570] on div "Secondary text Secondary" at bounding box center [1371, 563] width 266 height 39
type input "2"
type input "246"
type input "49"
type input "20"
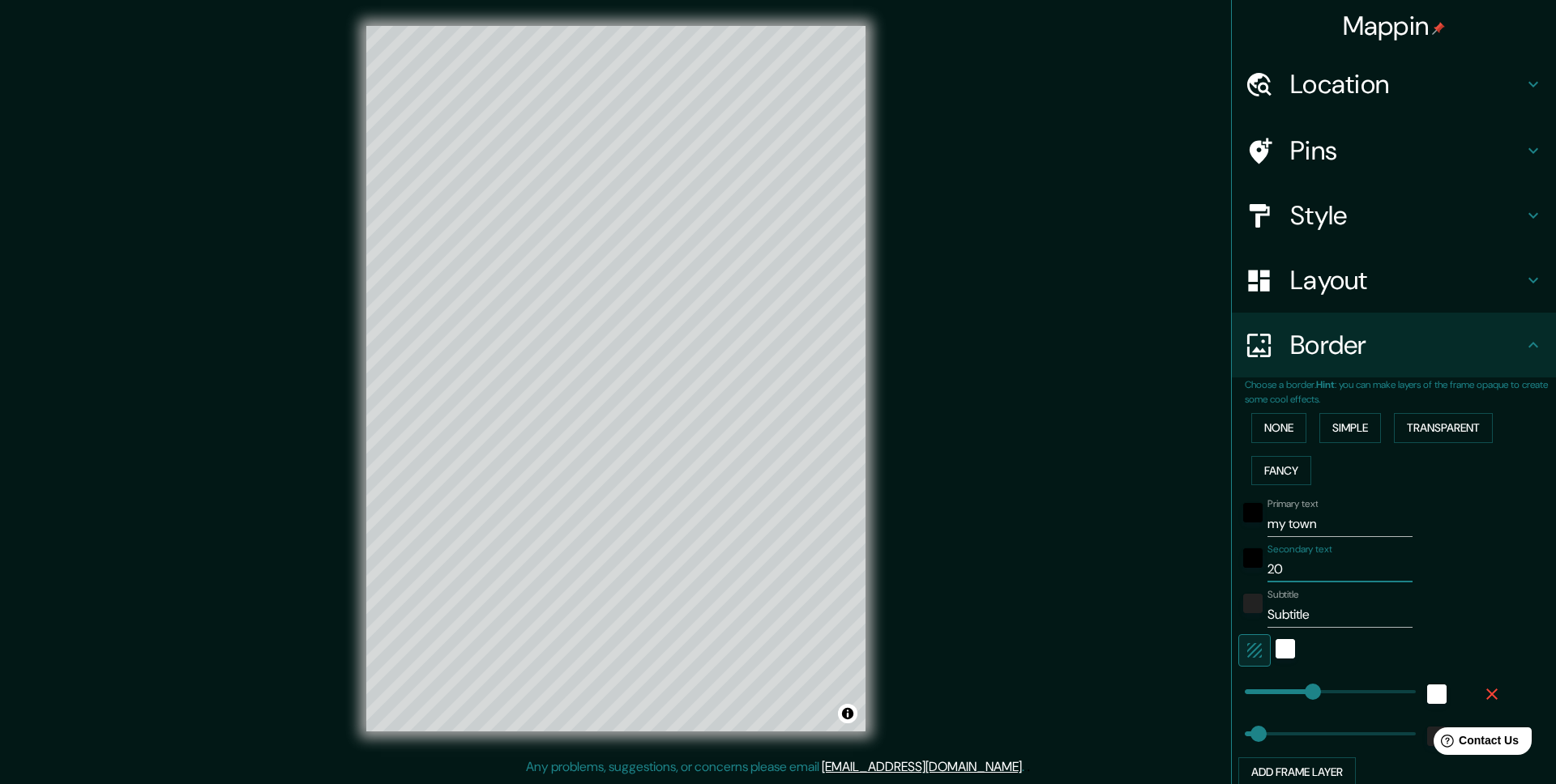
type input "246"
type input "49"
type input "202"
type input "246"
type input "49"
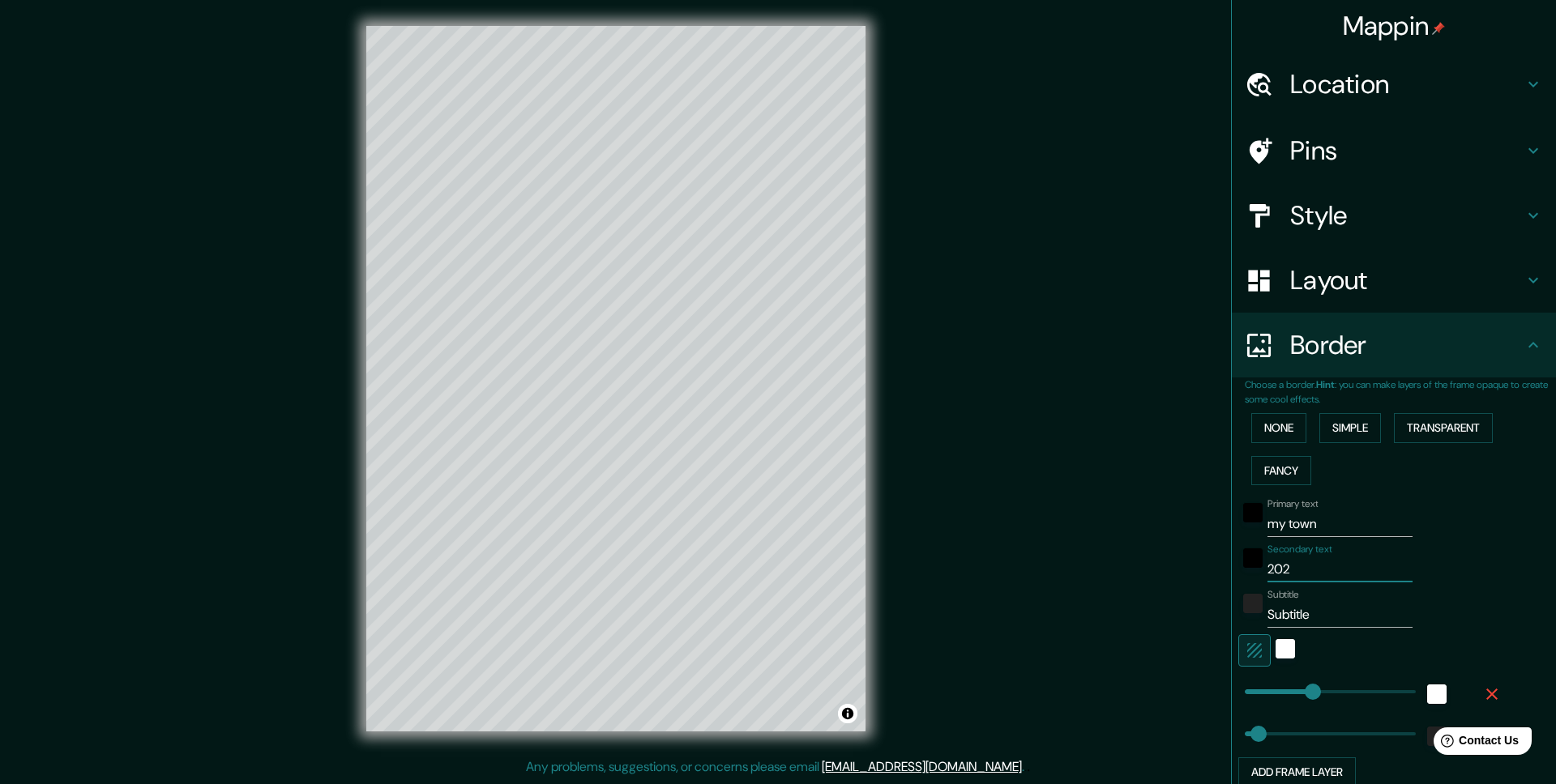
type input "2025"
type input "246"
type input "49"
type input "2025"
drag, startPoint x: 1314, startPoint y: 610, endPoint x: 1251, endPoint y: 610, distance: 63.0
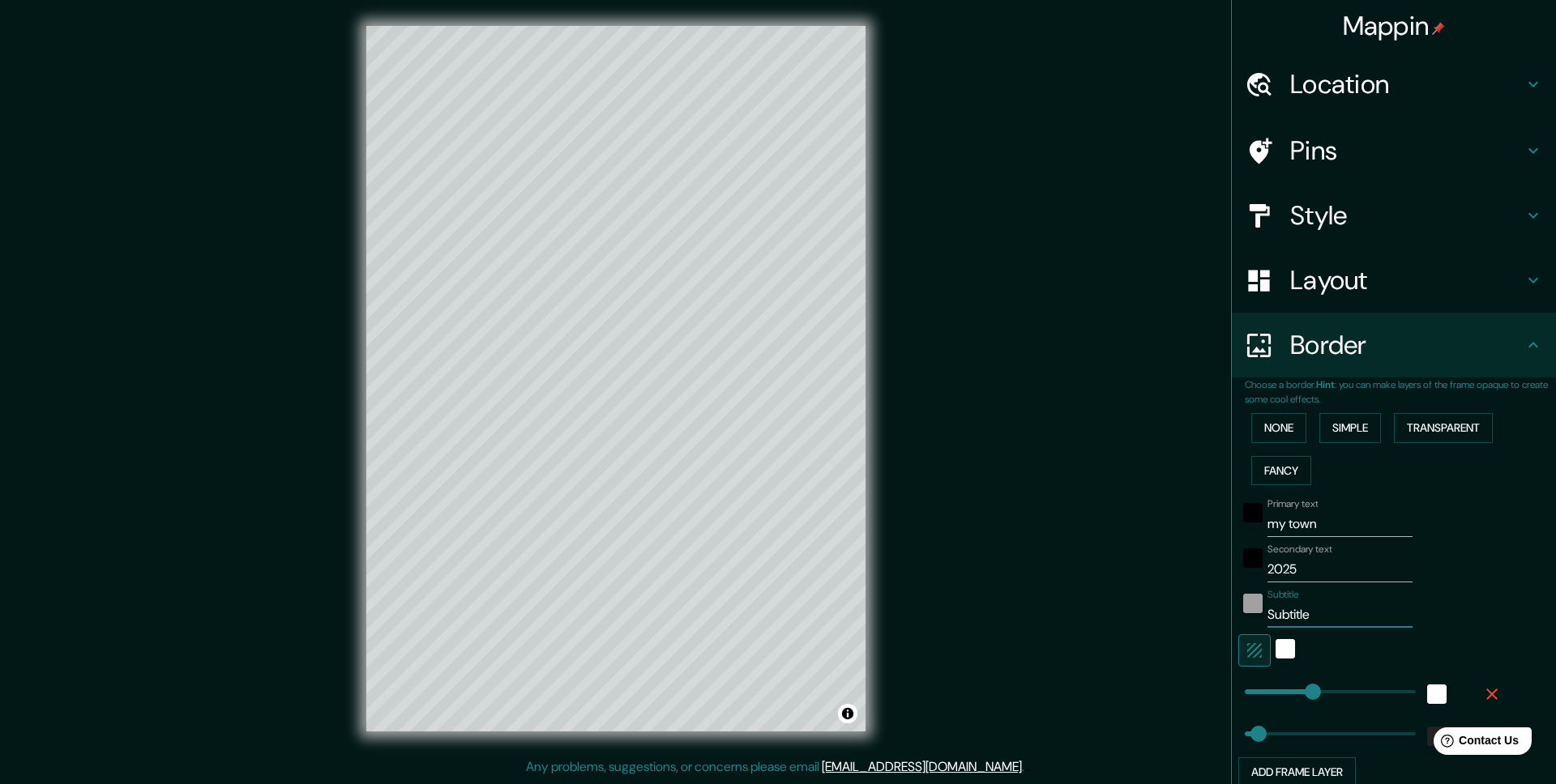
click at [1251, 610] on div "Subtitle Subtitle" at bounding box center [1371, 608] width 266 height 39
type input "246"
type input "49"
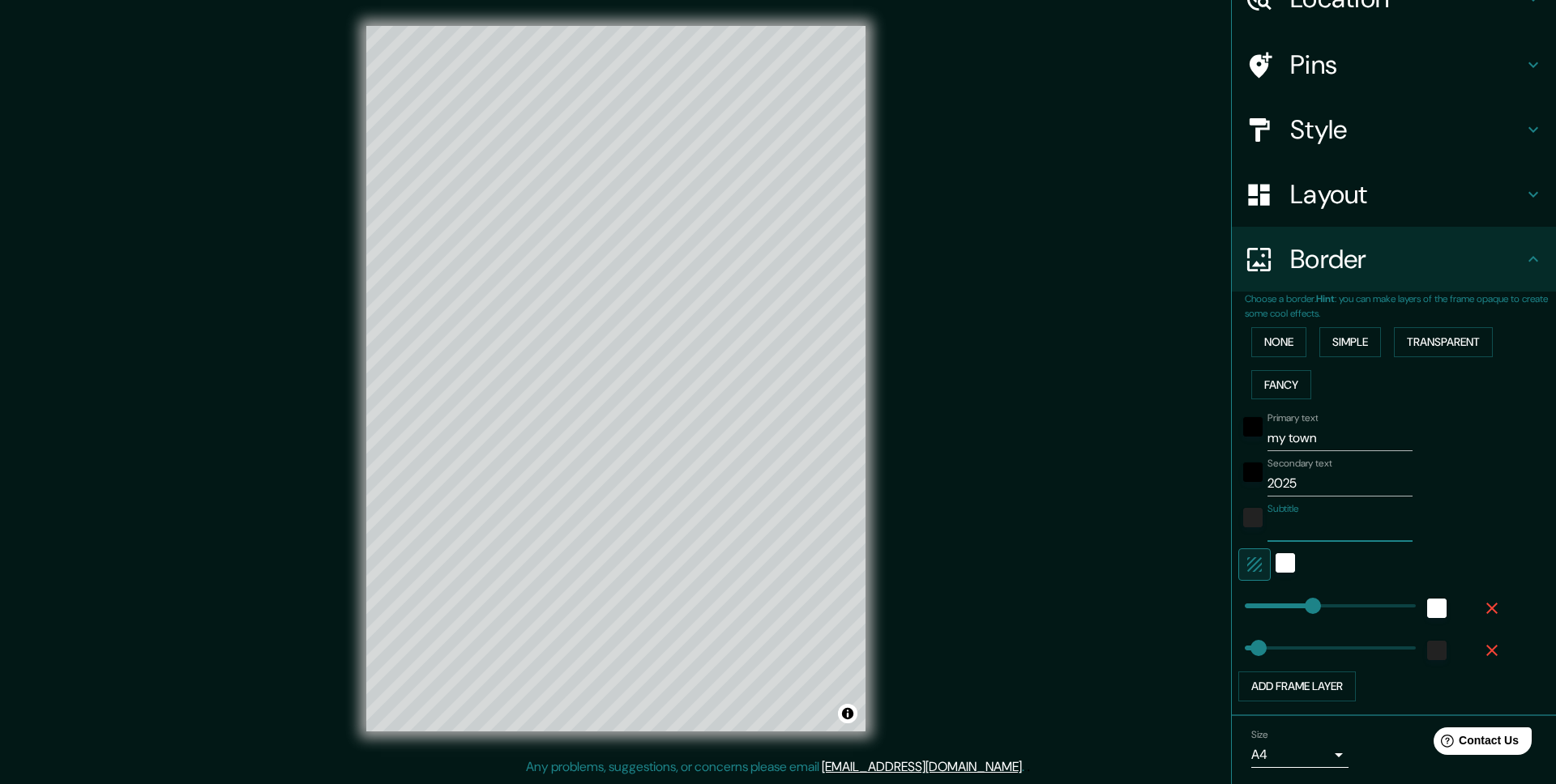
type input "246"
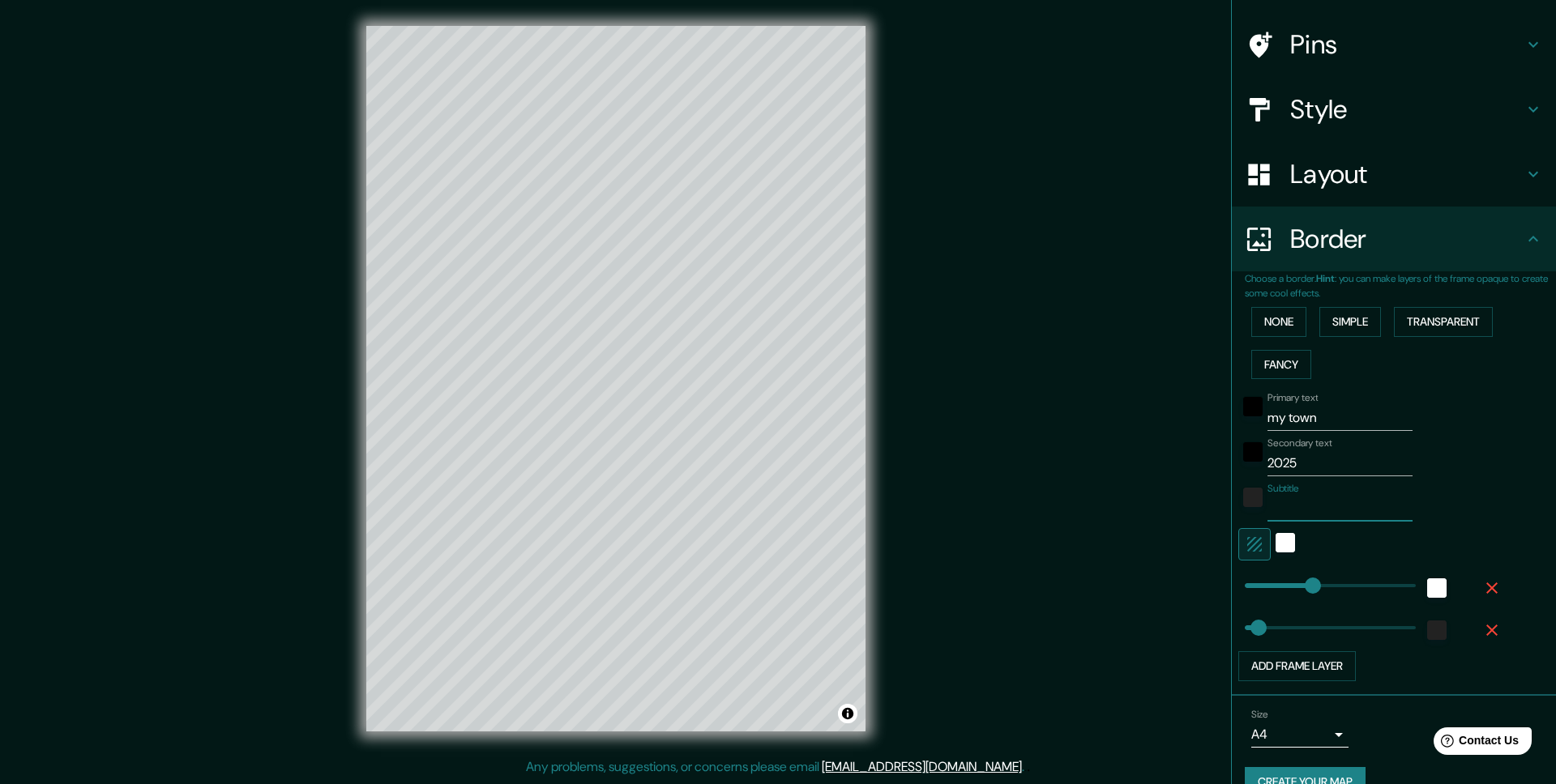
scroll to position [106, 0]
type input "281"
type input "246"
type input "20"
drag, startPoint x: 1290, startPoint y: 629, endPoint x: 1250, endPoint y: 629, distance: 40.0
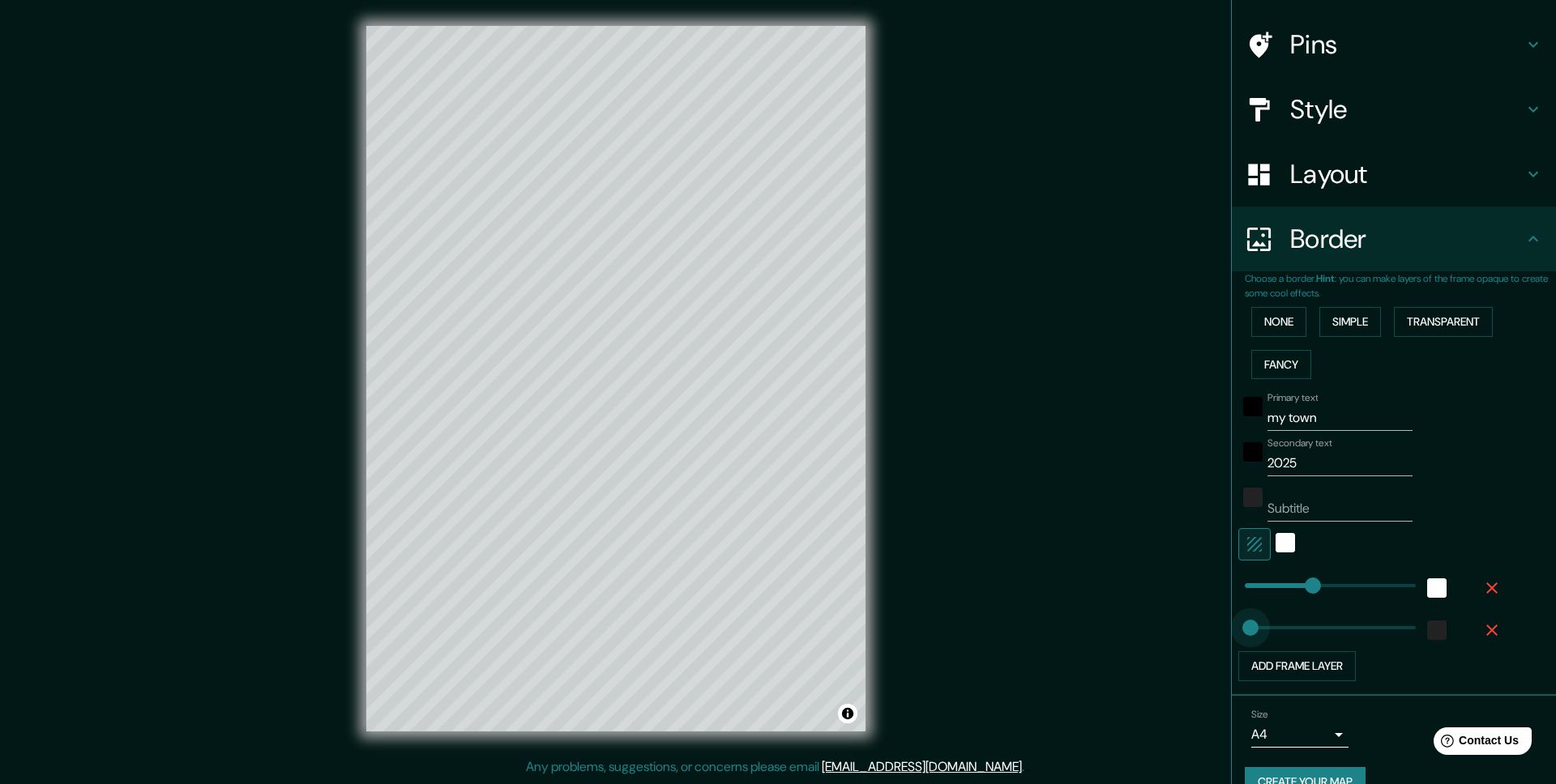
type input "246"
type input "301"
type input "246"
click at [1286, 644] on div "Primary text my town Secondary text 2025 Subtitle Add frame layer" at bounding box center [1374, 533] width 259 height 295
type input "132"
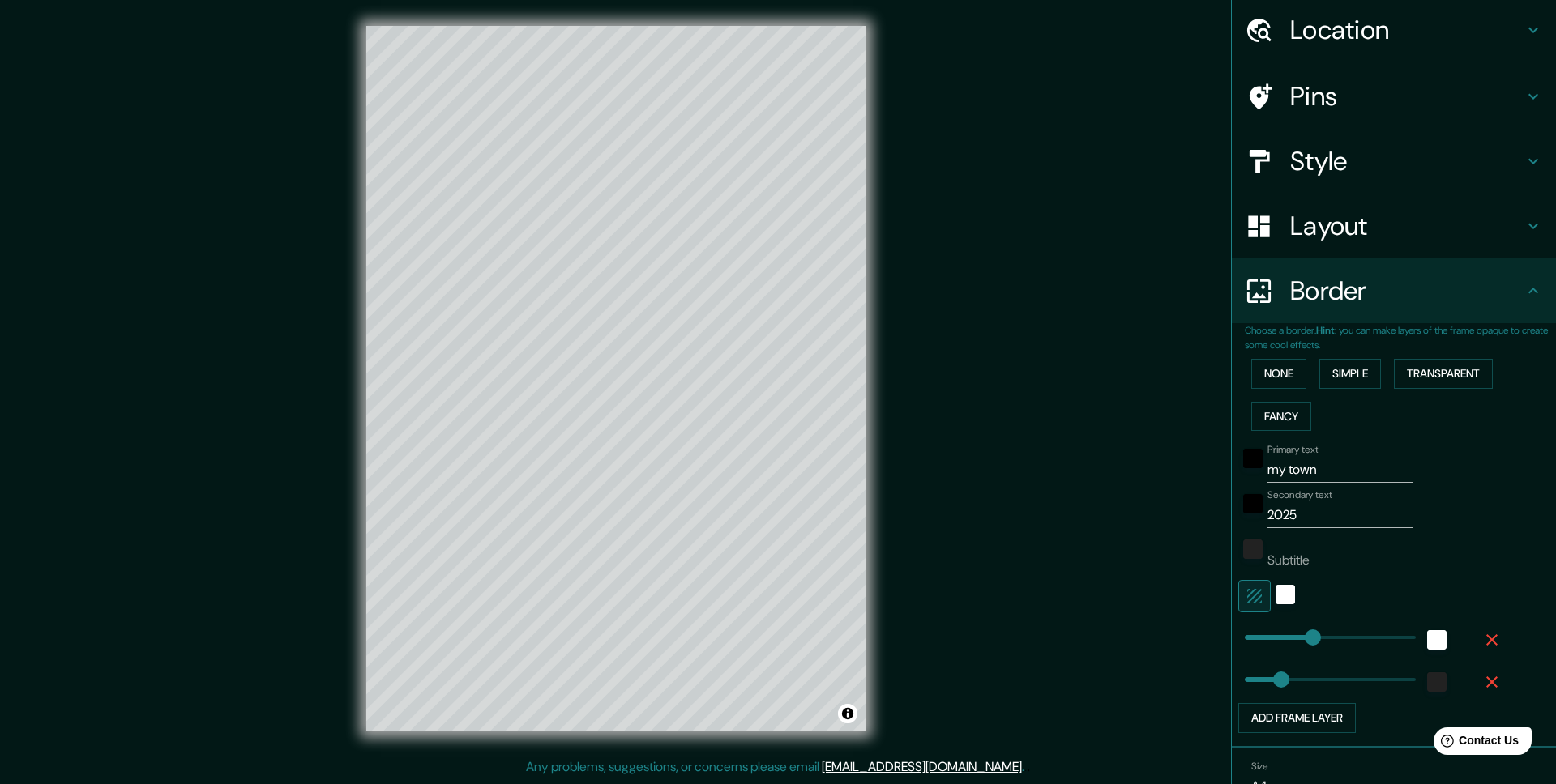
scroll to position [52, 0]
click at [1308, 256] on div "Layout" at bounding box center [1394, 229] width 324 height 65
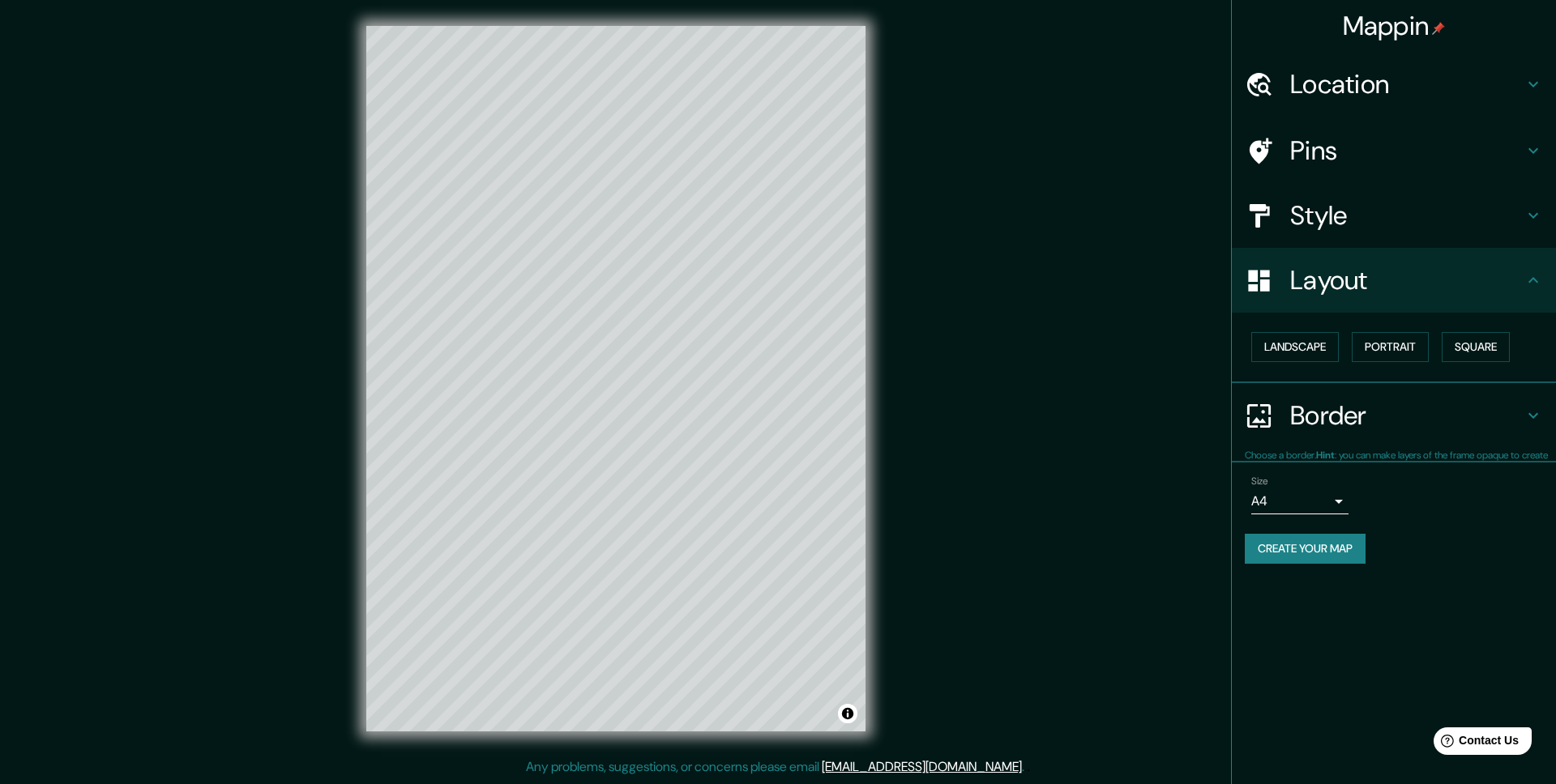
scroll to position [0, 0]
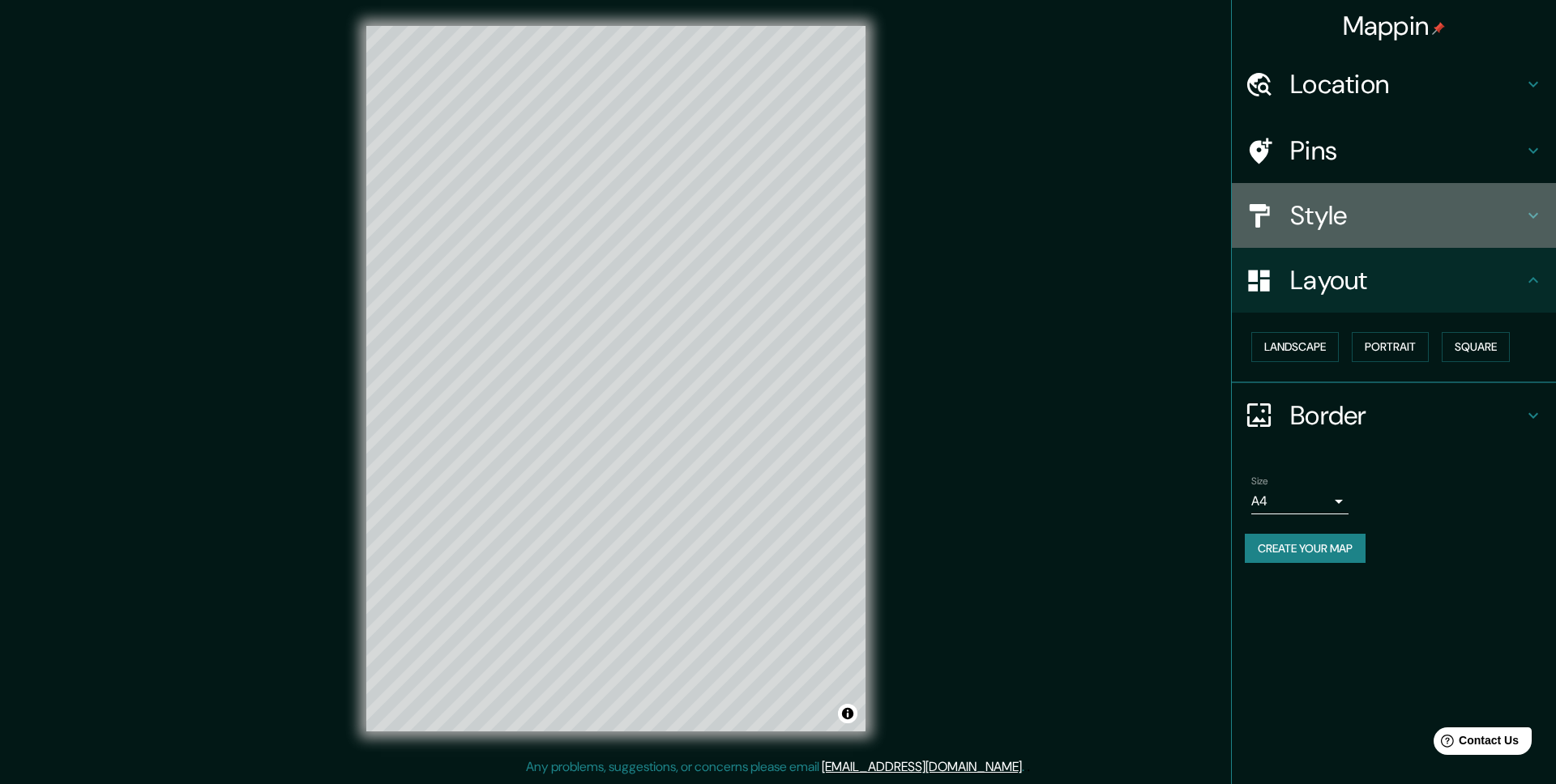
click at [1339, 226] on h4 "Style" at bounding box center [1407, 215] width 233 height 32
type input "246"
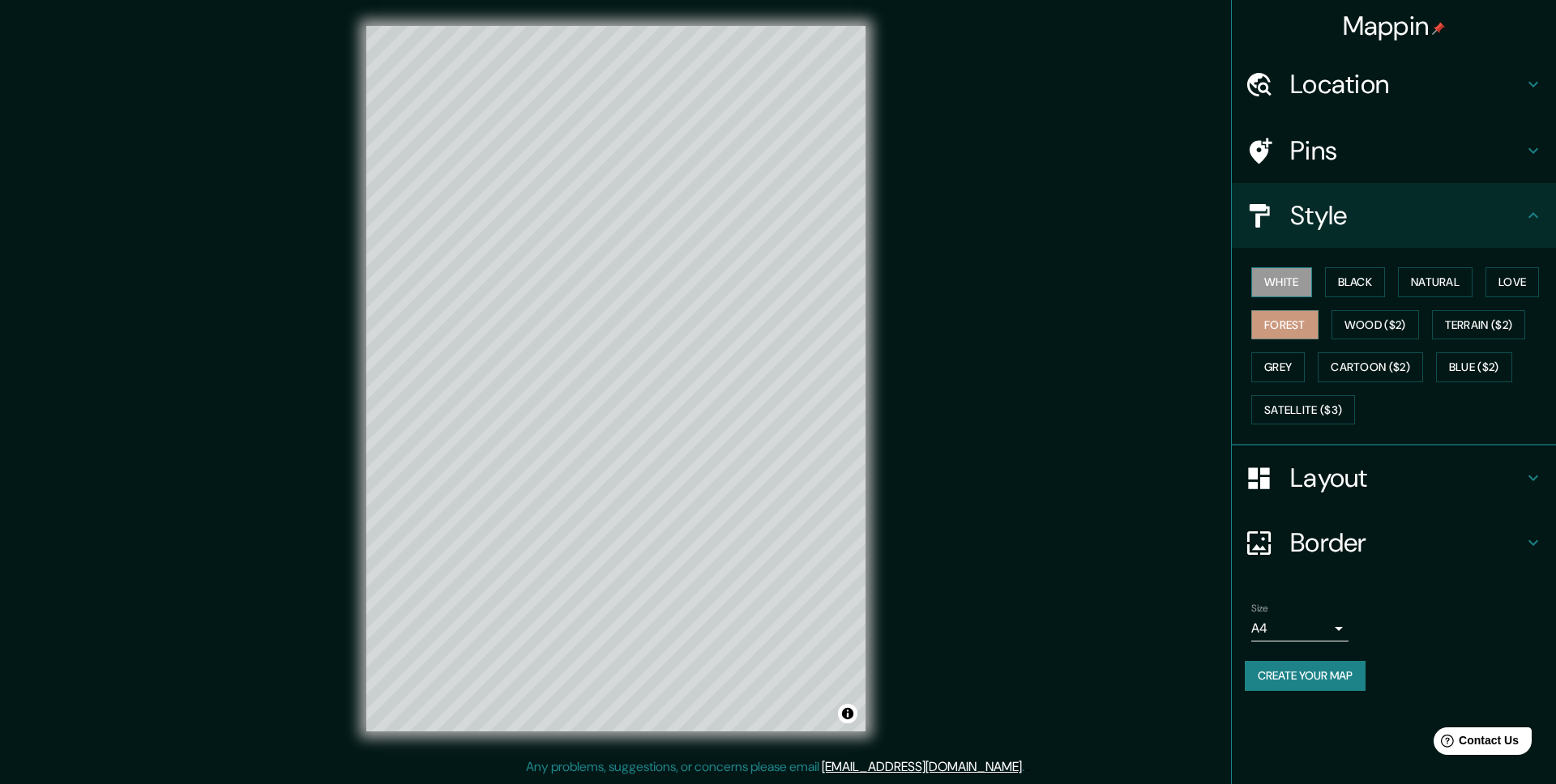
click at [1298, 280] on button "White" at bounding box center [1280, 282] width 60 height 30
